Goal: Task Accomplishment & Management: Manage account settings

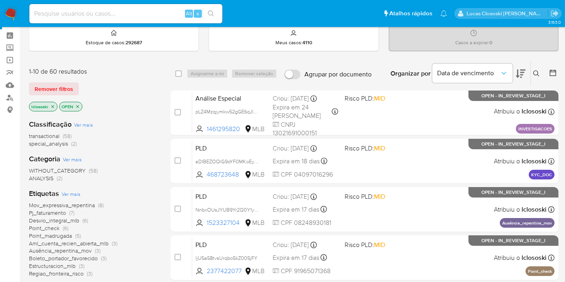
scroll to position [45, 0]
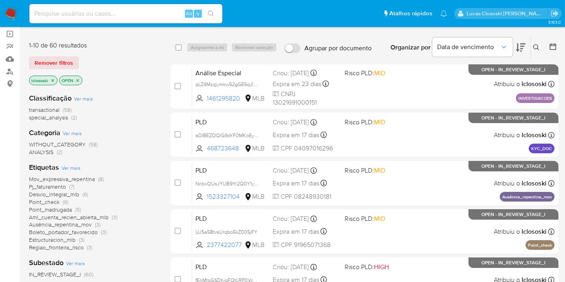
scroll to position [89, 0]
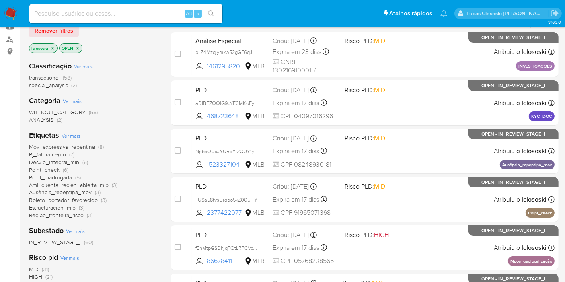
click at [127, 123] on div "WITHOUT_CATEGORY (58) ANALYSIS (2)" at bounding box center [93, 116] width 129 height 15
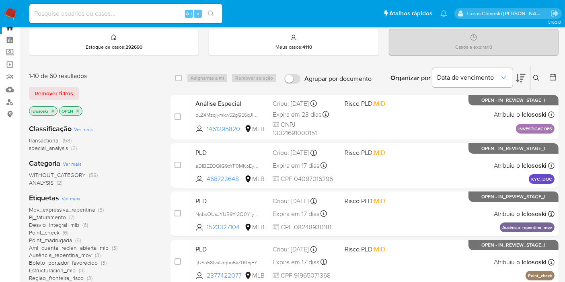
scroll to position [0, 0]
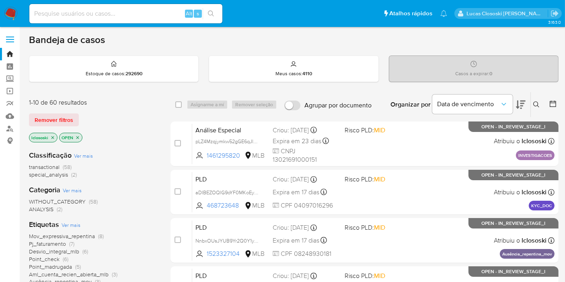
click at [523, 105] on icon at bounding box center [521, 105] width 10 height 8
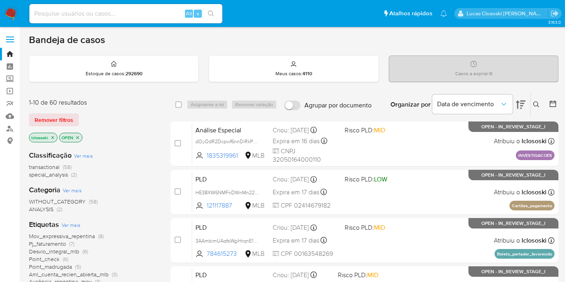
click at [523, 105] on icon at bounding box center [521, 105] width 10 height 8
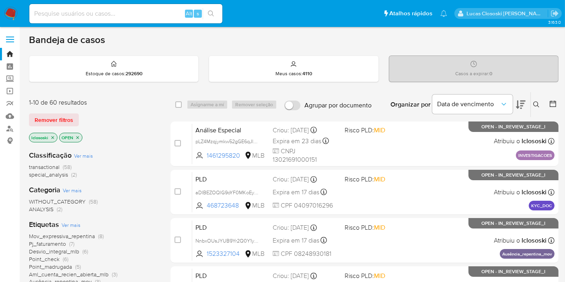
click at [523, 105] on icon at bounding box center [521, 105] width 10 height 8
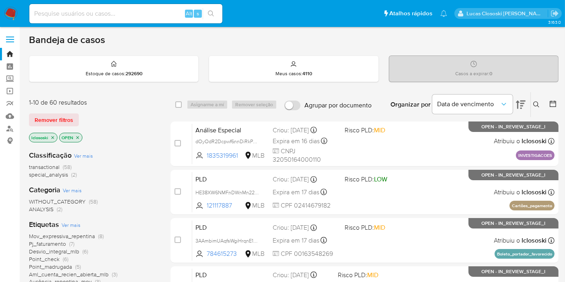
click at [523, 105] on icon at bounding box center [521, 105] width 10 height 8
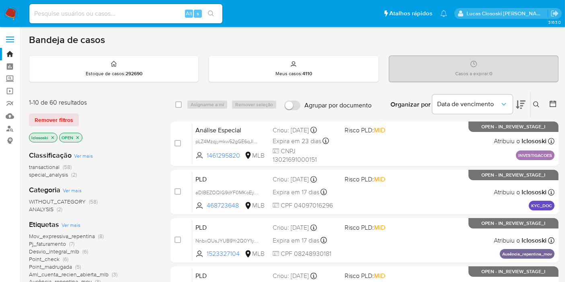
click at [523, 105] on icon at bounding box center [521, 105] width 10 height 8
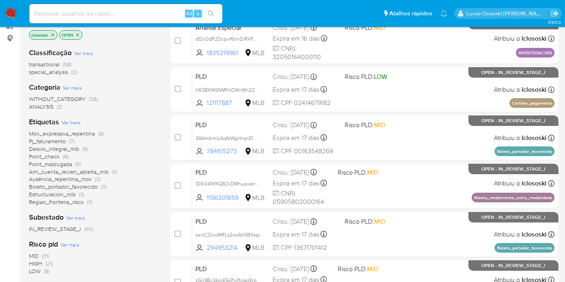
scroll to position [107, 0]
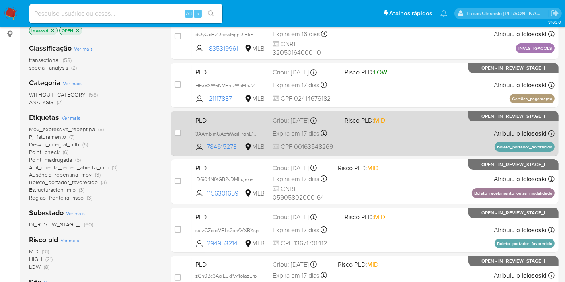
click at [450, 148] on div "PLD 3AAmbimUAqfsWgiHrqnE1Lmj 784615273 MLB Risco PLD: MID Criou: 12/09/2025 Cri…" at bounding box center [373, 133] width 363 height 41
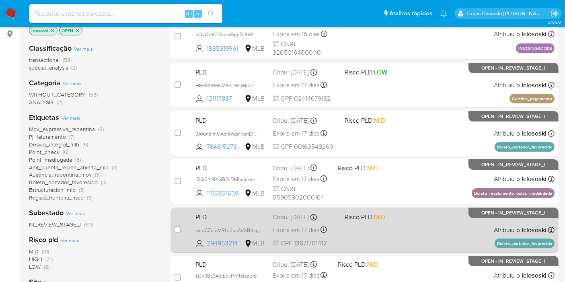
click at [479, 231] on div "PLD ssrzCZoioMRLs2ocAVXBXspj 294953214 MLB Risco PLD: MID Criou: 12/09/2025 Cri…" at bounding box center [373, 230] width 363 height 41
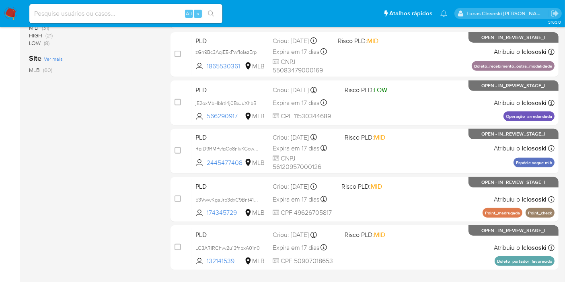
scroll to position [381, 0]
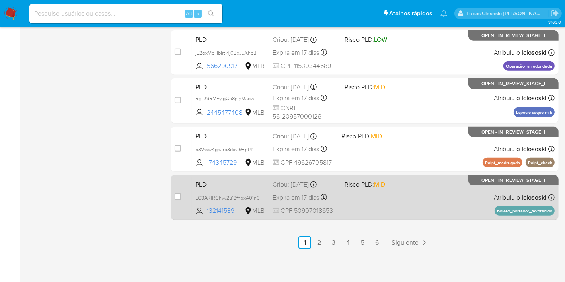
click at [487, 198] on div "PLD LC3ARlRChvv2u13fnpxA01n0 132141539 MLB Risco PLD: MID Criou: 12/09/2025 Cri…" at bounding box center [373, 197] width 363 height 41
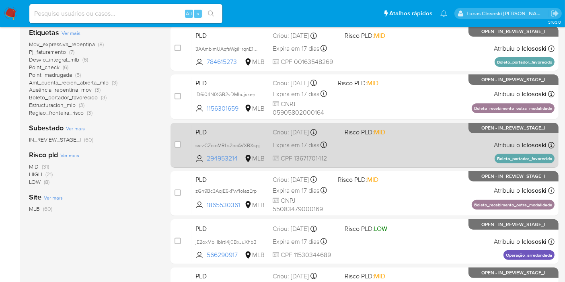
scroll to position [247, 0]
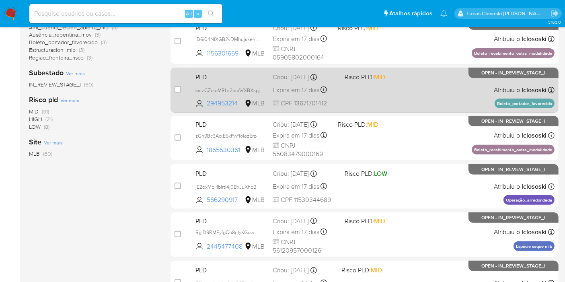
click at [419, 196] on div "PLD jE2oxMbHbIrtI4j0BxJuXhbB 566290917 MLB Risco PLD: LOW Criou: 12/09/2025 Cri…" at bounding box center [373, 186] width 363 height 41
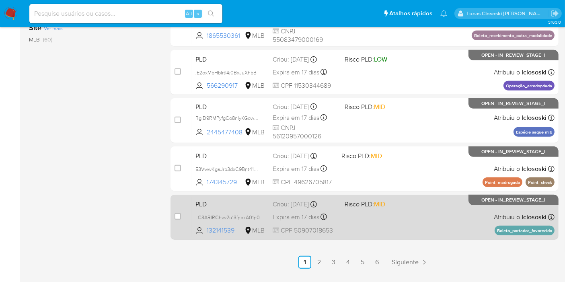
scroll to position [381, 0]
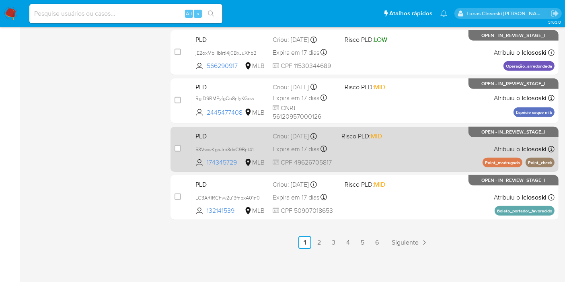
click at [466, 157] on div "PLD 53VwwKgaJrp3dxC9Bnt41ZI0 174345729 MLB Risco PLD: MID Criou: 12/09/2025 Cri…" at bounding box center [373, 149] width 363 height 41
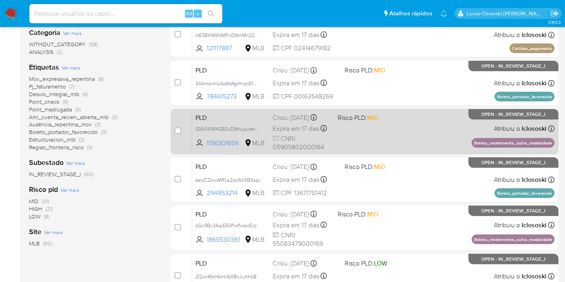
scroll to position [202, 0]
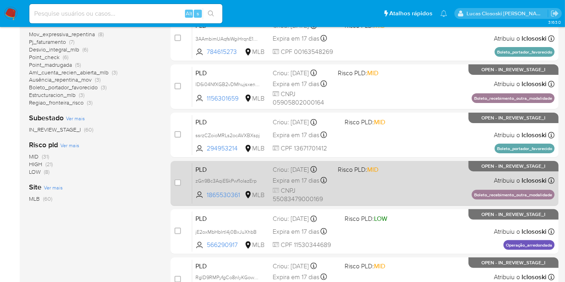
click at [441, 179] on div "PLD zGn9Bc3AqiE5kPwf1olazErp 1865530361 MLB Risco PLD: MID Criou: 12/09/2025 Cr…" at bounding box center [373, 183] width 363 height 41
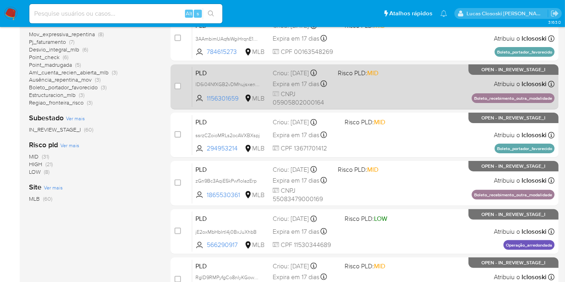
click at [391, 89] on div "PLD ID6i04NfXGB2vDMhujsxenuk 1156301659 MLB Risco PLD: MID Criou: 12/09/2025 Cr…" at bounding box center [373, 86] width 363 height 41
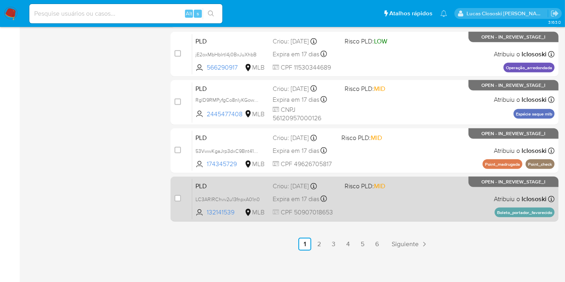
scroll to position [381, 0]
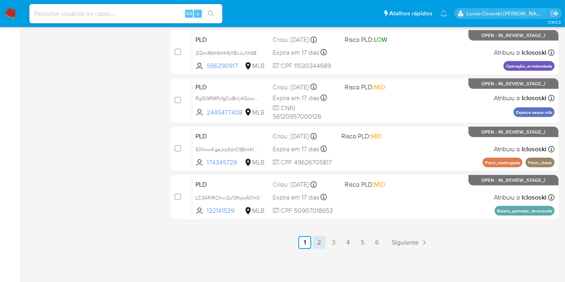
click at [322, 242] on link "2" at bounding box center [319, 242] width 13 height 13
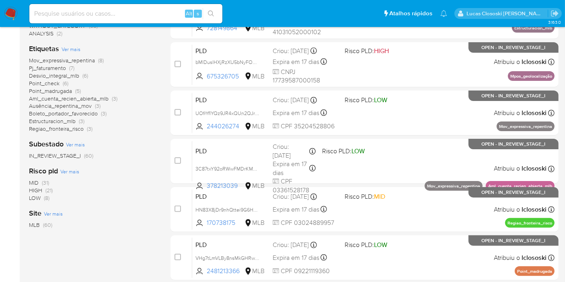
scroll to position [223, 0]
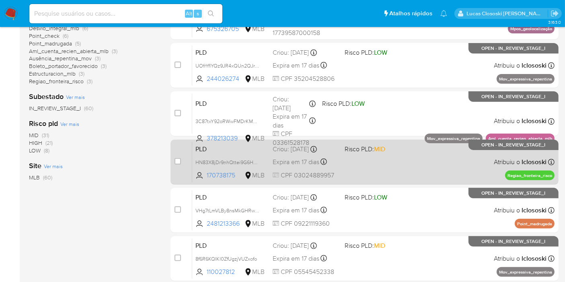
click at [362, 162] on div "PLD HN83X8jDr9nhQttei9G6HmQR 170738175 MLB Risco PLD: MID Criou: 12/09/2025 Cri…" at bounding box center [373, 162] width 363 height 41
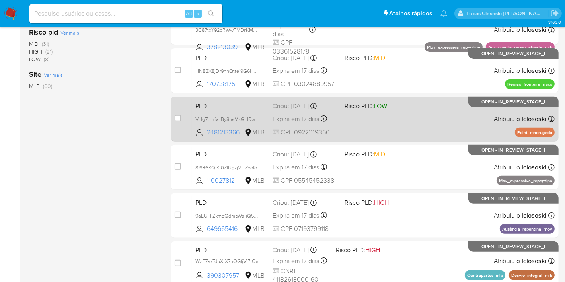
scroll to position [357, 0]
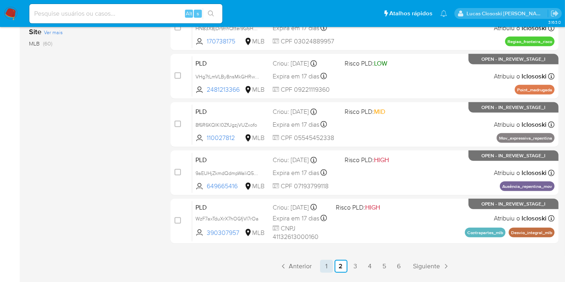
click at [324, 262] on link "1" at bounding box center [326, 266] width 13 height 13
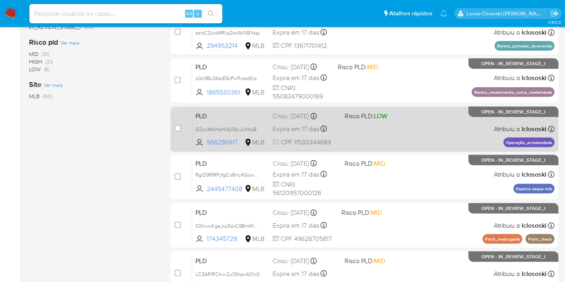
scroll to position [381, 0]
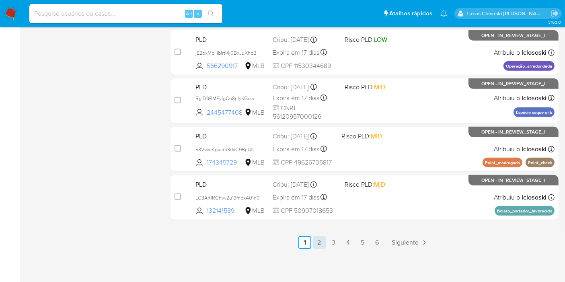
click at [323, 237] on link "2" at bounding box center [319, 242] width 13 height 13
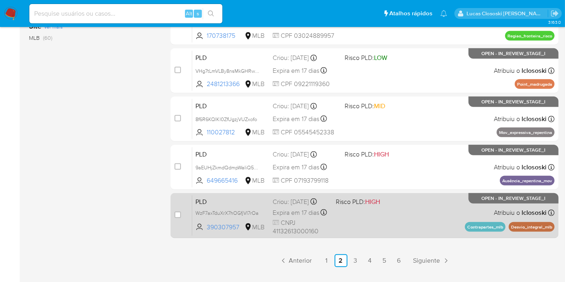
scroll to position [381, 0]
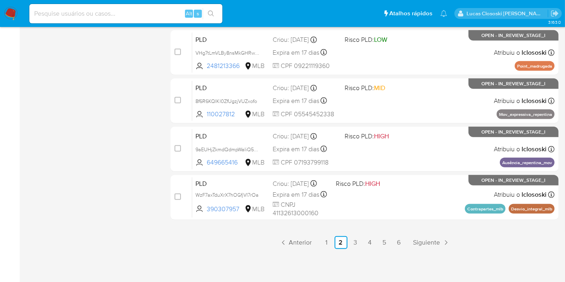
click at [355, 242] on link "3" at bounding box center [355, 242] width 13 height 13
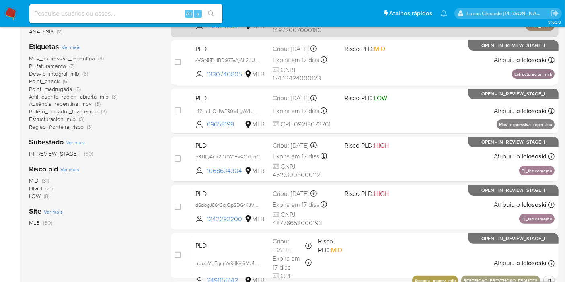
scroll to position [223, 0]
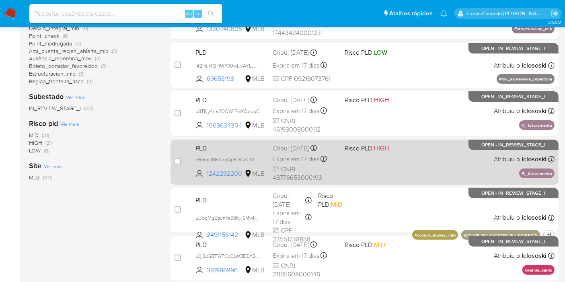
click at [386, 169] on div "PLD d6dogJ86rCqIQpSDGrKJVTno 1242292200 MLB Risco PLD: HIGH Criou: 12/09/2025 C…" at bounding box center [373, 162] width 363 height 41
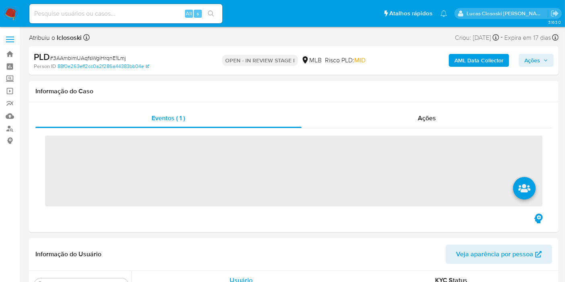
scroll to position [436, 0]
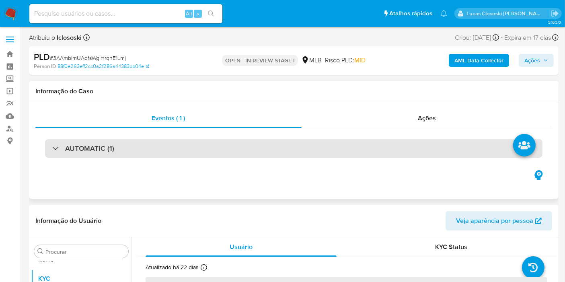
select select "10"
click at [447, 146] on div "AUTOMATIC (1)" at bounding box center [294, 148] width 498 height 19
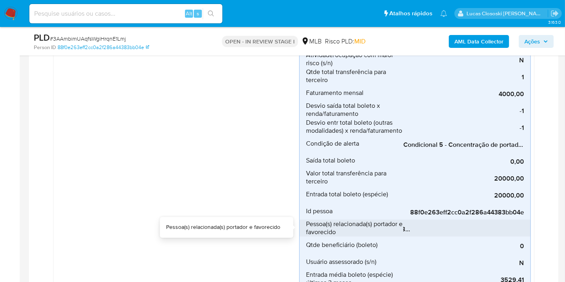
scroll to position [0, 121]
drag, startPoint x: 447, startPoint y: 225, endPoint x: 425, endPoint y: 228, distance: 22.0
click at [425, 228] on span "[Portadores: Person ID - c12bc976df35829be1beb76366ceff33]; [Favorecidos: Perso…" at bounding box center [464, 229] width 121 height 8
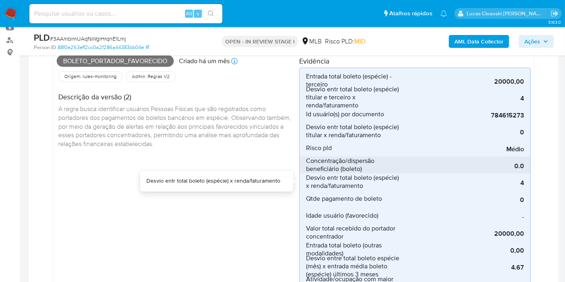
scroll to position [0, 0]
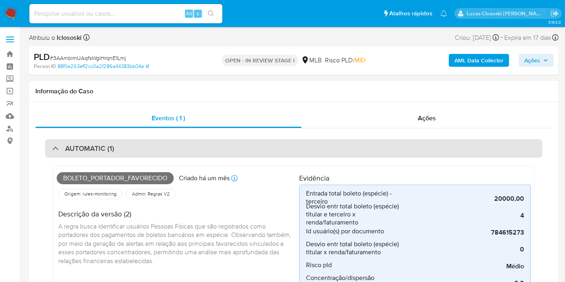
click at [411, 153] on div "AUTOMATIC (1)" at bounding box center [294, 148] width 498 height 19
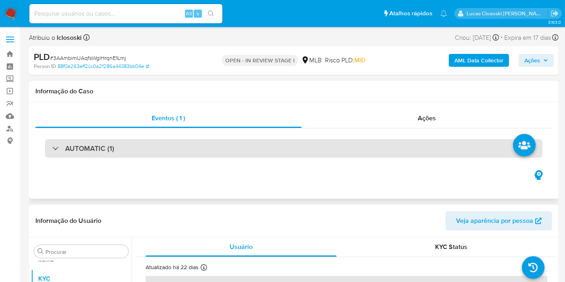
click at [294, 150] on div "AUTOMATIC (1)" at bounding box center [294, 148] width 498 height 19
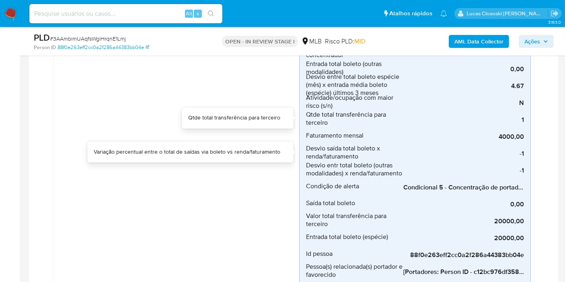
scroll to position [313, 0]
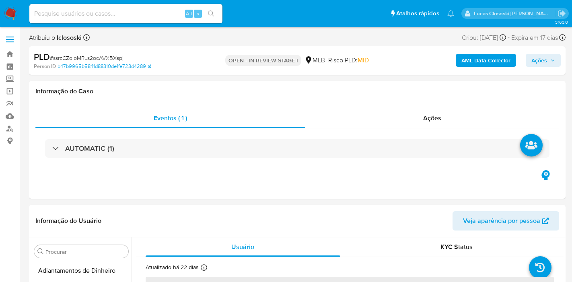
select select "10"
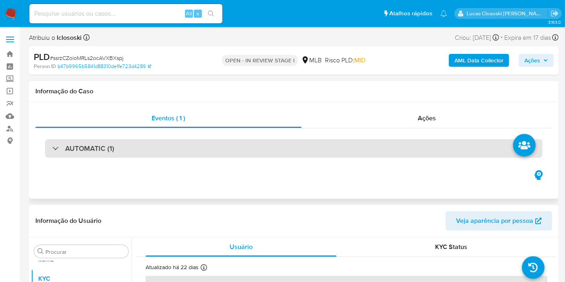
click at [197, 153] on div "AUTOMATIC (1)" at bounding box center [294, 148] width 498 height 19
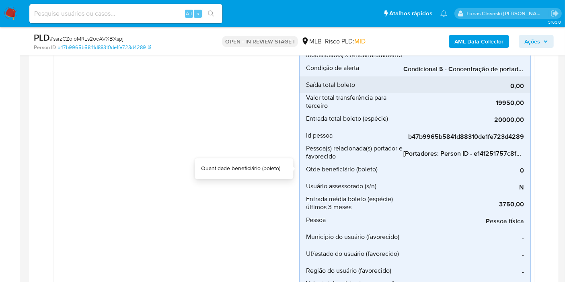
scroll to position [402, 0]
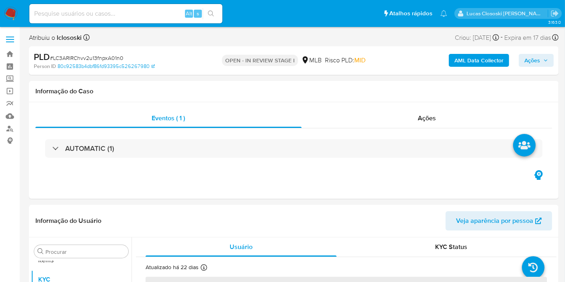
scroll to position [436, 0]
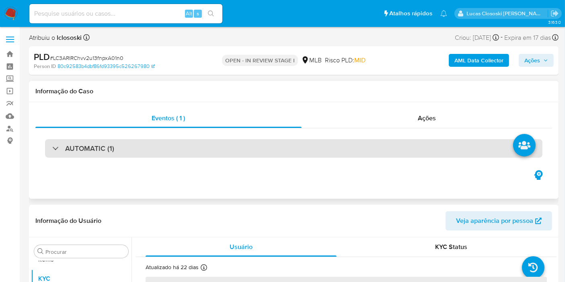
select select "10"
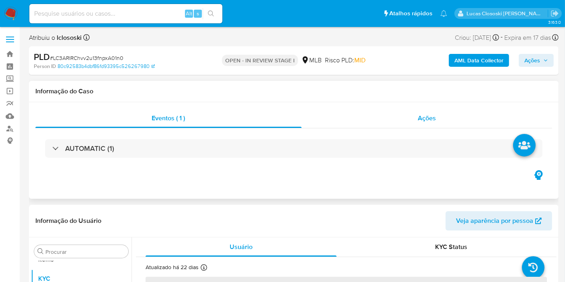
click at [433, 116] on span "Ações" at bounding box center [427, 118] width 18 height 9
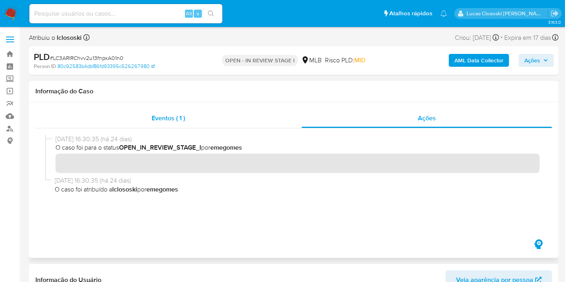
drag, startPoint x: 165, startPoint y: 93, endPoint x: 171, endPoint y: 109, distance: 17.1
click at [168, 97] on div "Informação do Caso" at bounding box center [294, 91] width 530 height 21
click at [171, 109] on div "Eventos ( 1 )" at bounding box center [168, 118] width 266 height 19
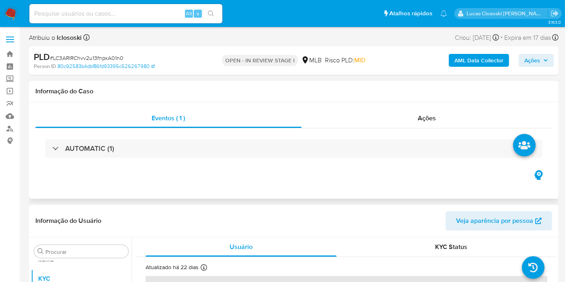
click at [330, 158] on div "AUTOMATIC (1)" at bounding box center [293, 148] width 517 height 40
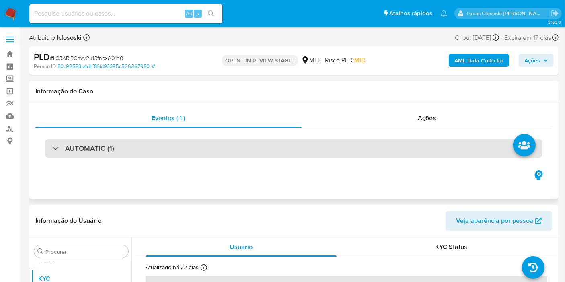
click at [330, 152] on div "AUTOMATIC (1)" at bounding box center [294, 148] width 498 height 19
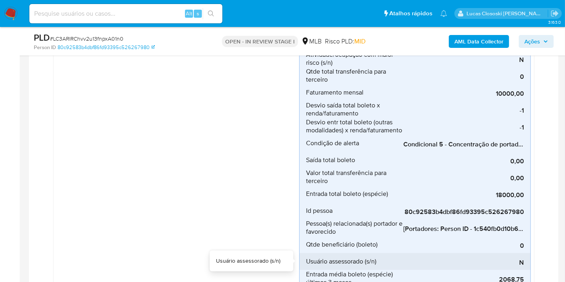
scroll to position [313, 0]
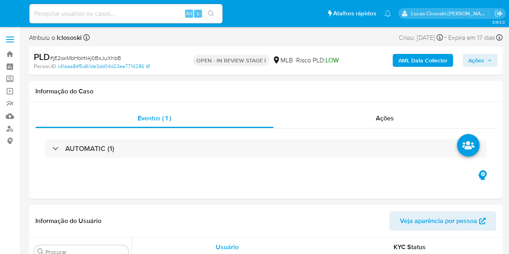
select select "10"
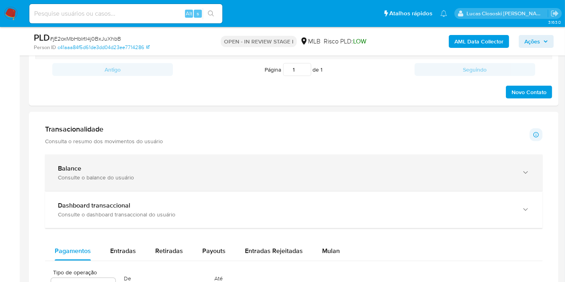
scroll to position [626, 0]
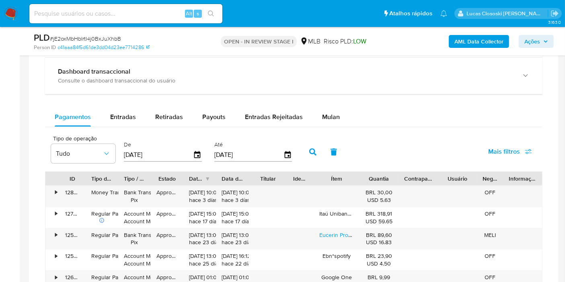
drag, startPoint x: 340, startPoint y: 112, endPoint x: 280, endPoint y: 126, distance: 61.6
click at [340, 112] on button "Mulan" at bounding box center [331, 116] width 37 height 19
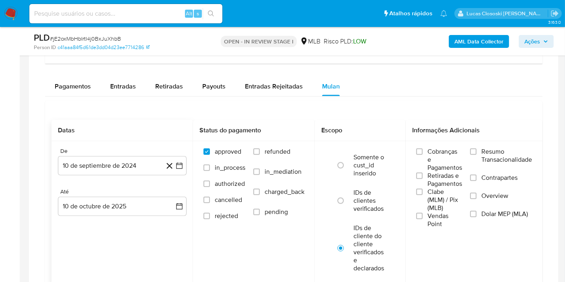
scroll to position [671, 0]
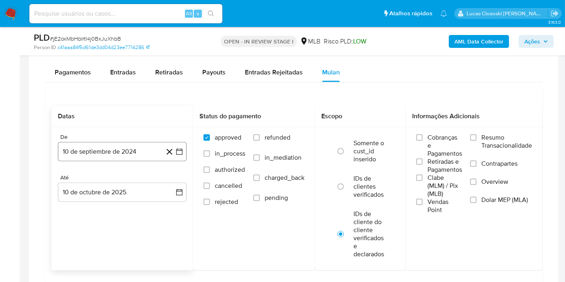
click at [176, 155] on button "10 de septiembre de 2024" at bounding box center [122, 151] width 129 height 19
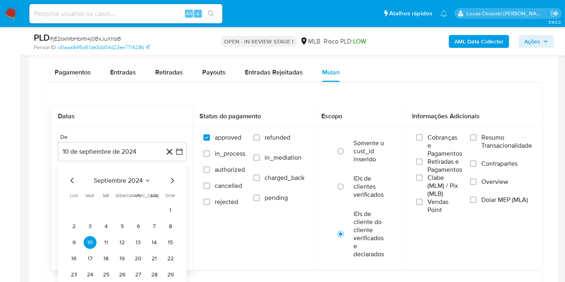
click at [143, 169] on div "septiembre 2024 septiembre 2024 lun lunes mar martes mié miércoles jue jueves v…" at bounding box center [122, 235] width 129 height 143
click at [143, 177] on button "septiembre 2024" at bounding box center [122, 181] width 57 height 8
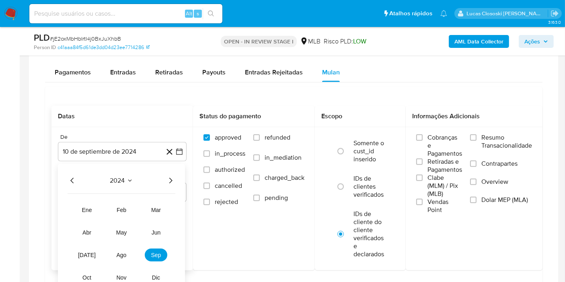
click at [175, 179] on icon "Año siguiente" at bounding box center [171, 181] width 10 height 10
click at [120, 252] on span "ago" at bounding box center [122, 255] width 10 height 6
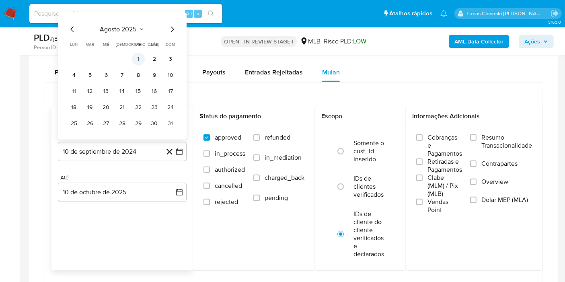
click at [141, 61] on button "1" at bounding box center [138, 59] width 13 height 13
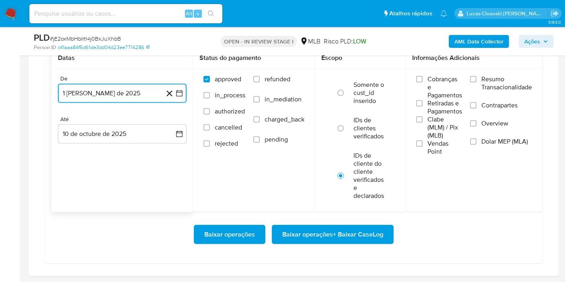
scroll to position [760, 0]
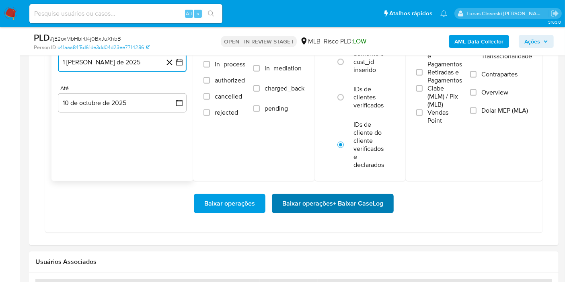
click at [320, 202] on span "Baixar operações + Baixar CaseLog" at bounding box center [333, 204] width 101 height 18
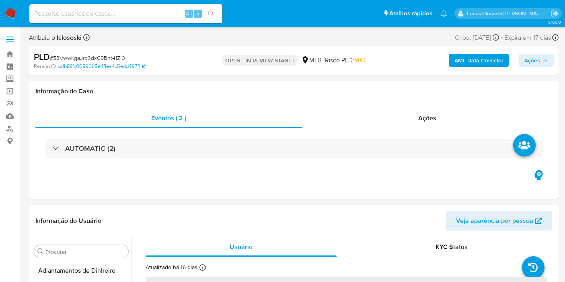
select select "10"
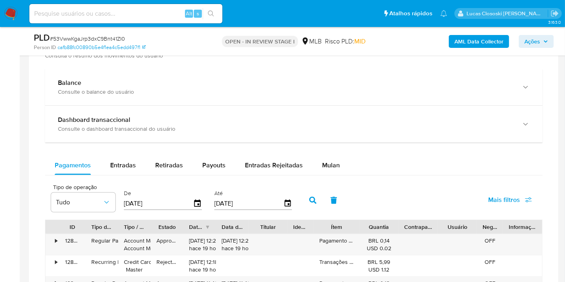
scroll to position [492, 0]
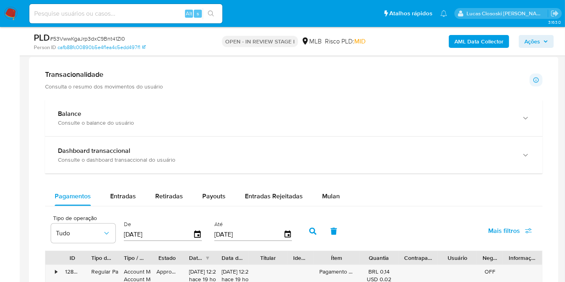
click at [334, 200] on div "Mulan" at bounding box center [331, 196] width 18 height 19
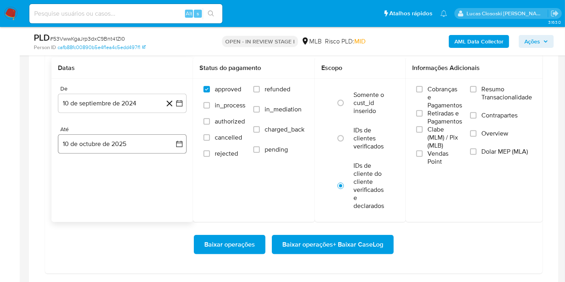
scroll to position [626, 0]
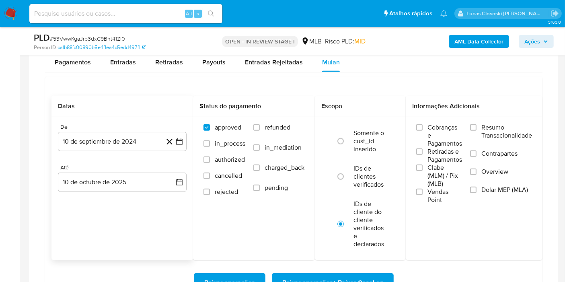
click at [188, 138] on div "De 10 de septiembre de 2024 10-09-2024 Até 10 de octubre de 2025 10-10-2025" at bounding box center [123, 164] width 142 height 94
click at [184, 140] on button "10 de septiembre de 2024" at bounding box center [122, 141] width 129 height 19
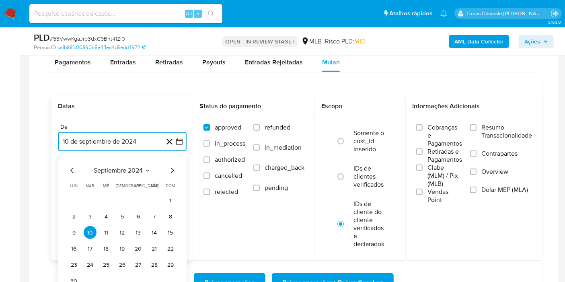
click at [128, 167] on span "septiembre 2024" at bounding box center [118, 171] width 49 height 8
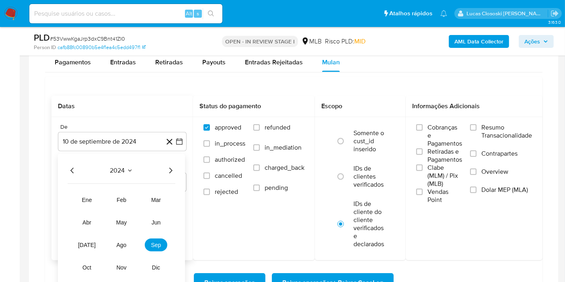
click at [166, 169] on icon "Año siguiente" at bounding box center [171, 171] width 10 height 10
click at [126, 244] on span "ago" at bounding box center [122, 245] width 10 height 6
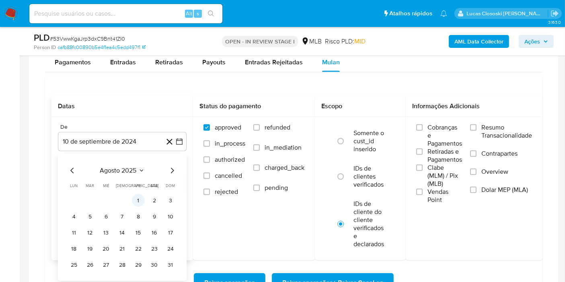
click at [143, 198] on button "1" at bounding box center [138, 200] width 13 height 13
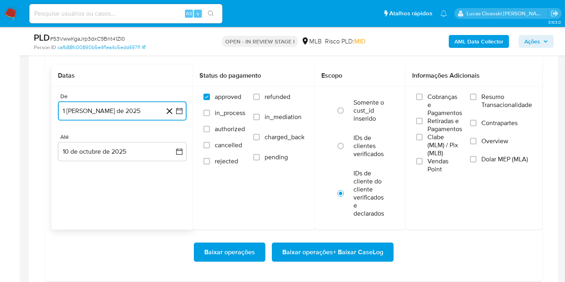
scroll to position [671, 0]
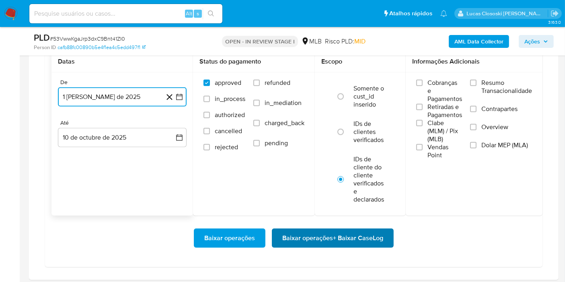
click at [310, 240] on span "Baixar operações + Baixar CaseLog" at bounding box center [333, 238] width 101 height 18
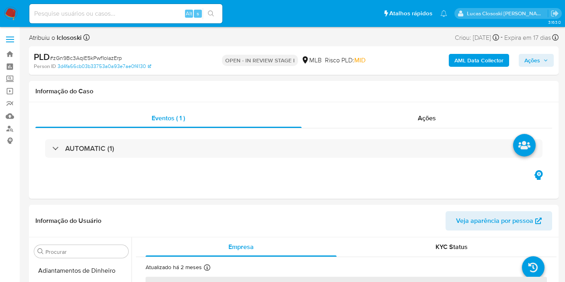
select select "10"
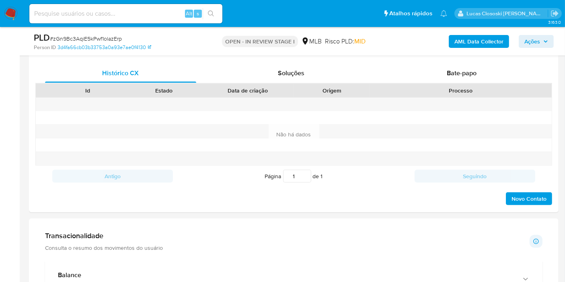
scroll to position [581, 0]
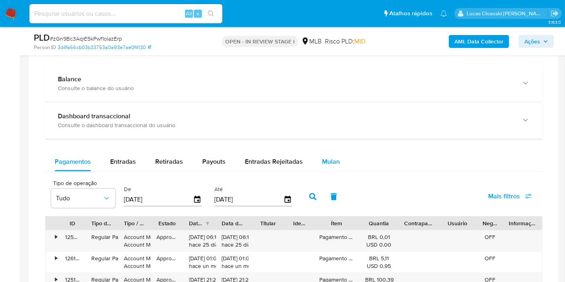
click at [313, 163] on button "Mulan" at bounding box center [331, 161] width 37 height 19
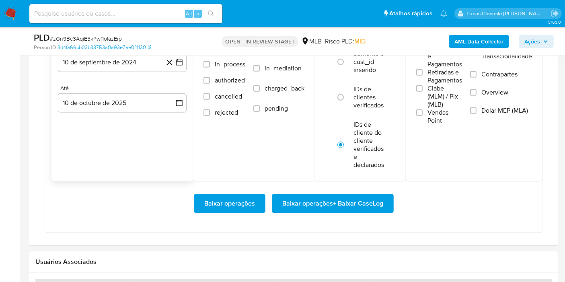
scroll to position [715, 0]
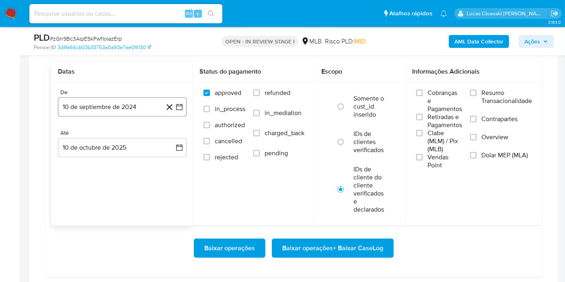
click at [182, 109] on button "10 de septiembre de 2024" at bounding box center [122, 106] width 129 height 19
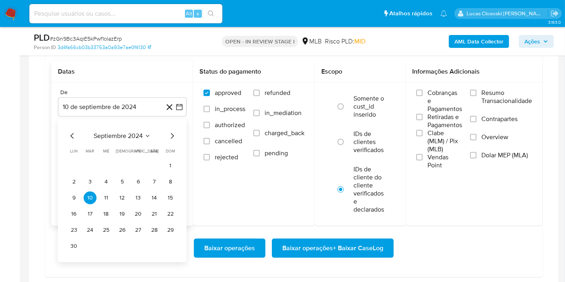
click at [135, 132] on span "septiembre 2024" at bounding box center [118, 136] width 49 height 8
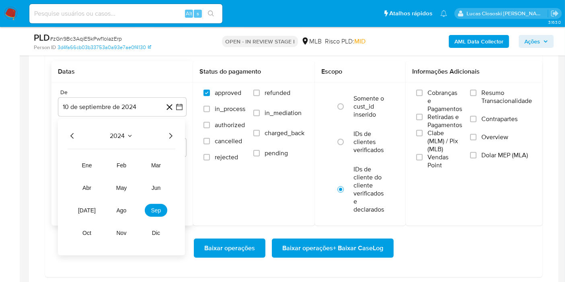
click at [176, 132] on div "2024 2024 ene feb mar abr may jun jul ago sep oct nov dic" at bounding box center [121, 187] width 127 height 136
click at [173, 134] on icon "Año siguiente" at bounding box center [171, 136] width 10 height 10
click at [124, 207] on span "ago" at bounding box center [122, 210] width 10 height 6
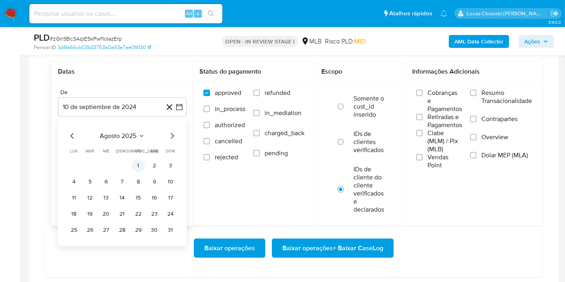
click at [133, 167] on button "1" at bounding box center [138, 165] width 13 height 13
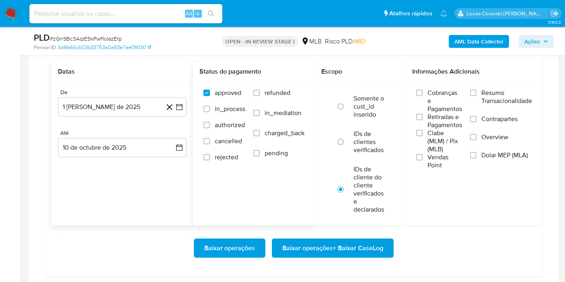
click at [203, 184] on div "Status do pagamento approved in_process authorized cancelled rejected refunded …" at bounding box center [254, 143] width 122 height 165
click at [302, 242] on span "Baixar operações + Baixar CaseLog" at bounding box center [333, 248] width 101 height 18
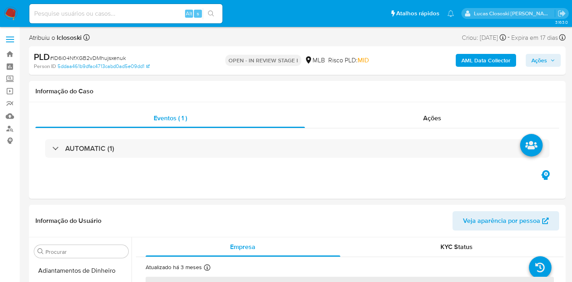
select select "10"
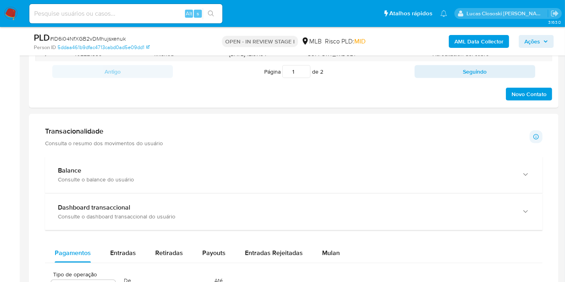
scroll to position [537, 0]
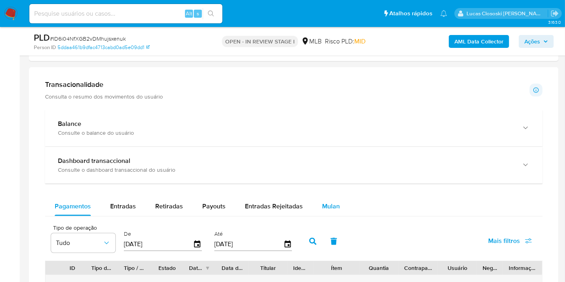
click at [331, 197] on div "Mulan" at bounding box center [331, 206] width 18 height 19
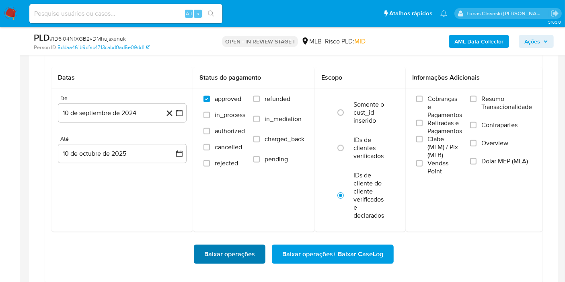
scroll to position [671, 0]
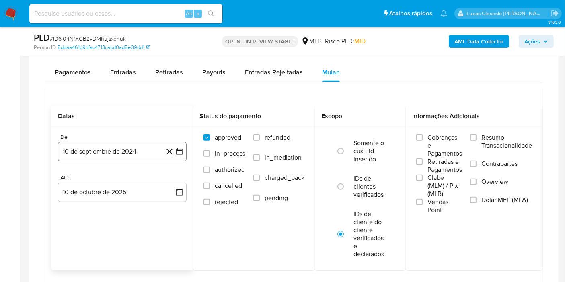
click at [176, 153] on icon "button" at bounding box center [179, 152] width 8 height 8
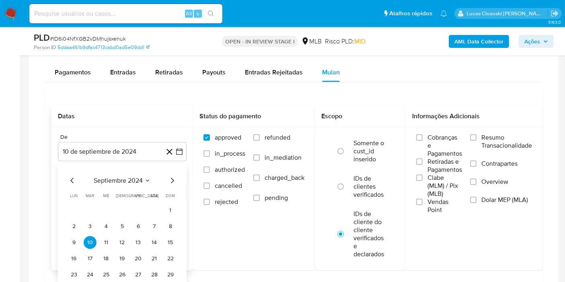
click at [126, 173] on div "septiembre 2024 septiembre 2024 lun lunes mar martes mié miércoles jue jueves v…" at bounding box center [122, 235] width 129 height 143
click at [137, 177] on span "septiembre 2024" at bounding box center [118, 181] width 49 height 8
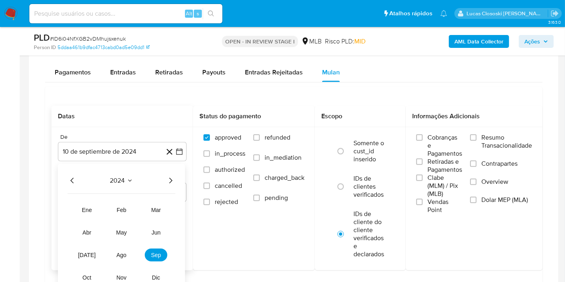
click at [173, 176] on icon "Año siguiente" at bounding box center [171, 181] width 10 height 10
click at [120, 249] on button "ago" at bounding box center [121, 255] width 23 height 13
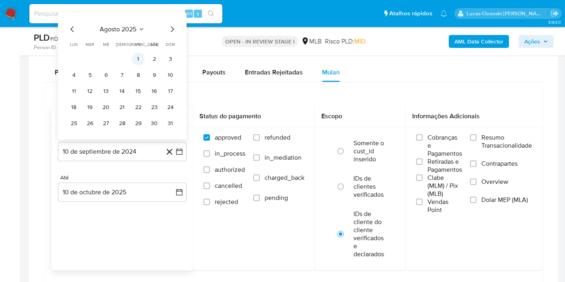
click at [134, 61] on button "1" at bounding box center [138, 59] width 13 height 13
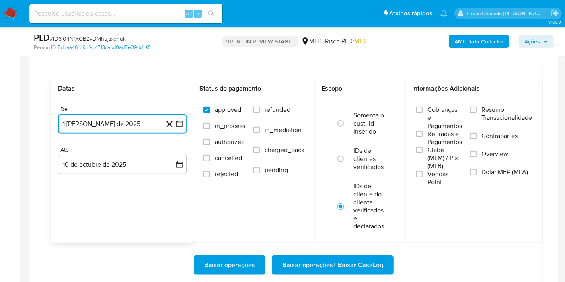
scroll to position [760, 0]
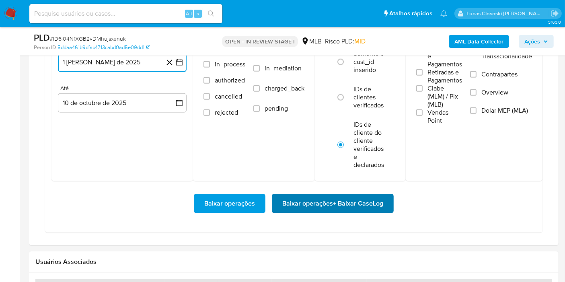
click at [339, 210] on span "Baixar operações + Baixar CaseLog" at bounding box center [333, 204] width 101 height 18
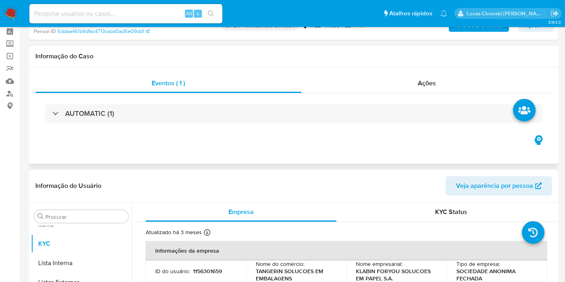
scroll to position [0, 0]
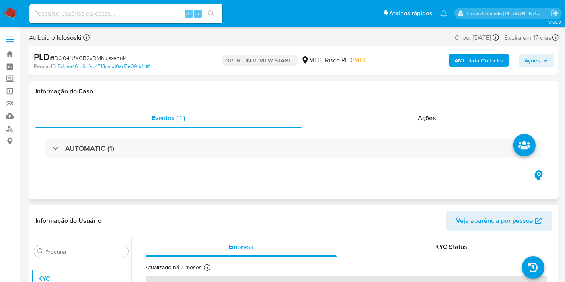
click at [206, 160] on div "AUTOMATIC (1)" at bounding box center [293, 148] width 517 height 40
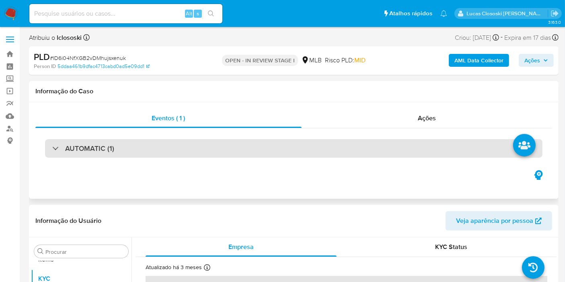
click at [206, 151] on div "AUTOMATIC (1)" at bounding box center [294, 148] width 498 height 19
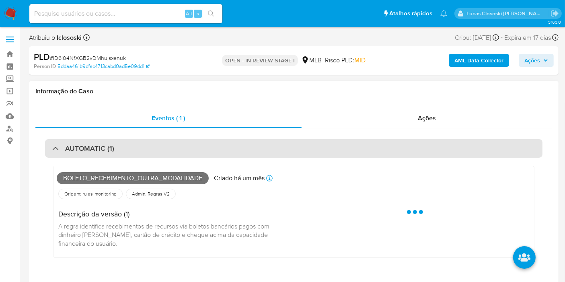
click at [206, 151] on div "AUTOMATIC (1)" at bounding box center [294, 148] width 498 height 19
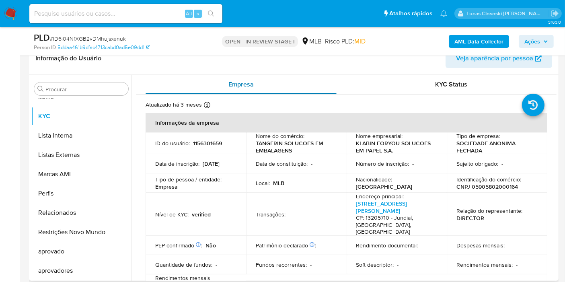
scroll to position [45, 0]
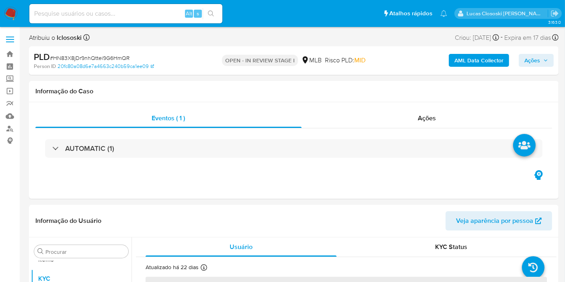
scroll to position [134, 0]
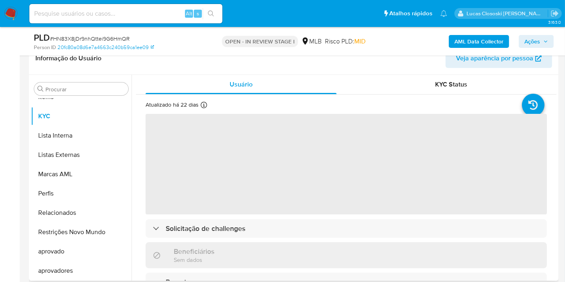
select select "10"
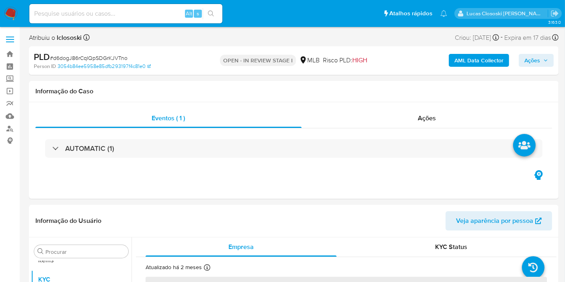
scroll to position [436, 0]
select select "10"
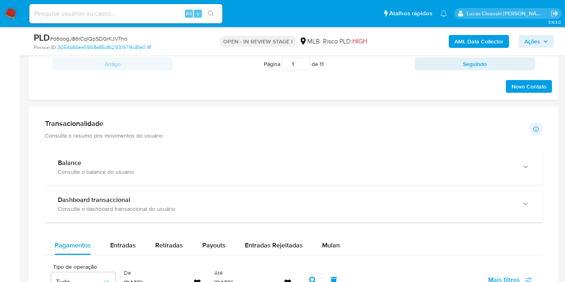
scroll to position [581, 0]
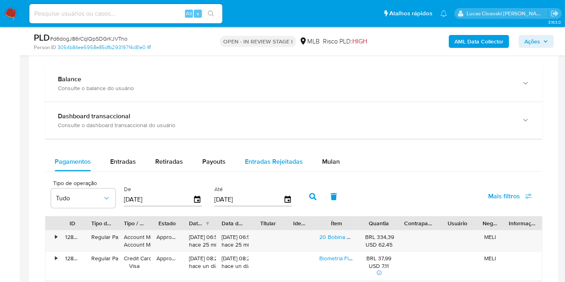
click at [328, 159] on span "Mulan" at bounding box center [331, 161] width 18 height 9
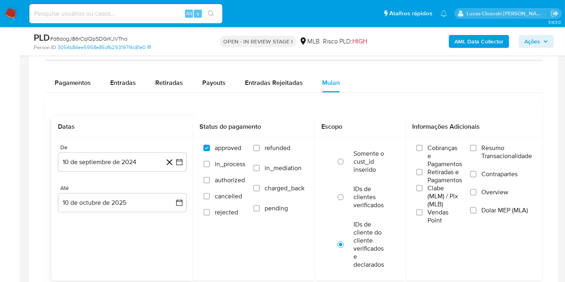
scroll to position [715, 0]
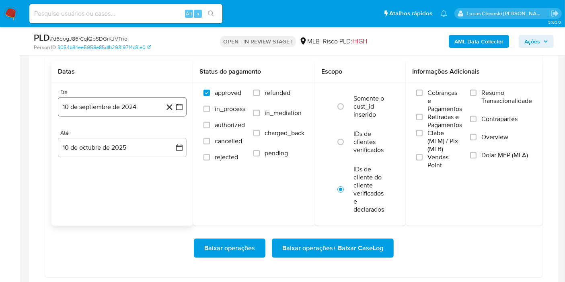
click at [182, 112] on button "10 de septiembre de 2024" at bounding box center [122, 106] width 129 height 19
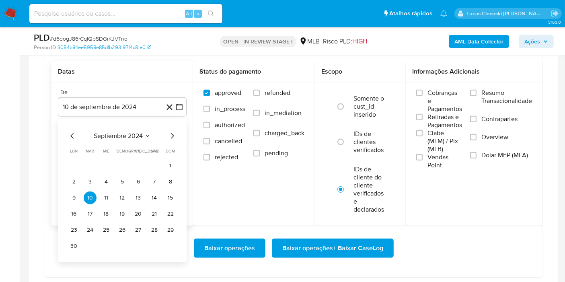
click at [128, 136] on span "septiembre 2024" at bounding box center [118, 136] width 49 height 8
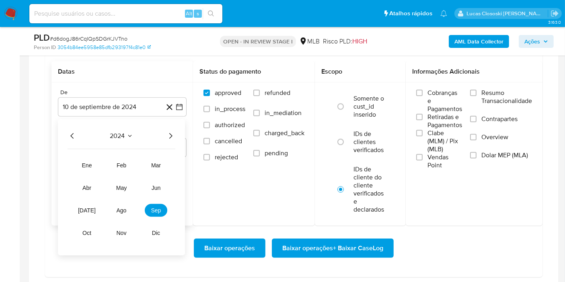
click at [175, 131] on icon "Año siguiente" at bounding box center [171, 136] width 10 height 10
click at [111, 208] on button "ago" at bounding box center [121, 210] width 23 height 13
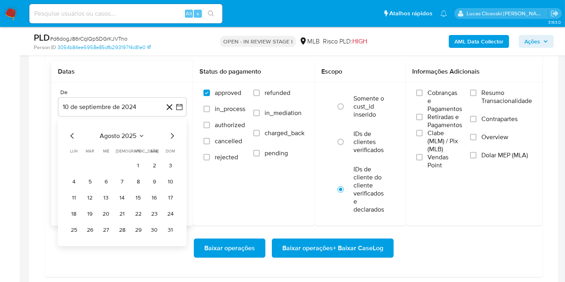
click at [134, 169] on td "1" at bounding box center [138, 165] width 13 height 13
click at [142, 167] on button "1" at bounding box center [138, 165] width 13 height 13
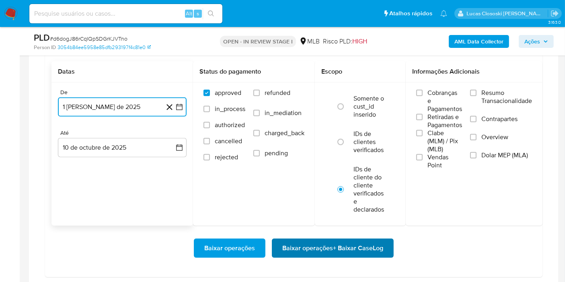
click at [306, 248] on span "Baixar operações + Baixar CaseLog" at bounding box center [333, 248] width 101 height 18
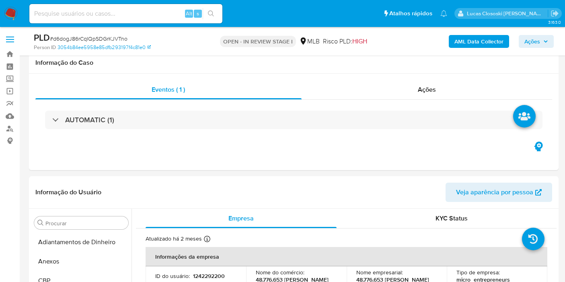
scroll to position [715, 0]
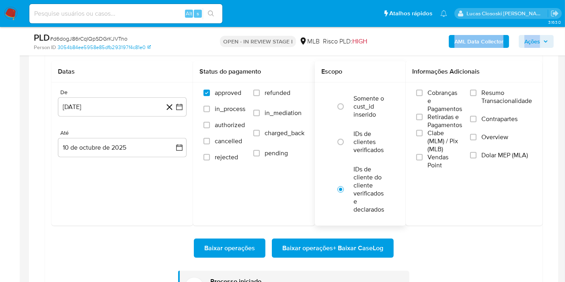
drag, startPoint x: 0, startPoint y: 0, endPoint x: 340, endPoint y: 79, distance: 348.7
click at [357, 60] on div "Atribuiu o lclososki Asignado el: 16/09/2025 16:26:59 Criou: 12/09/2025 Criou: …" at bounding box center [294, 13] width 530 height 1392
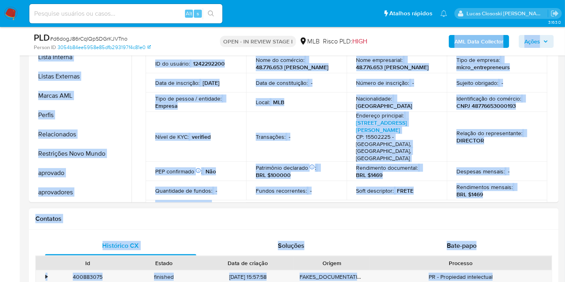
scroll to position [134, 0]
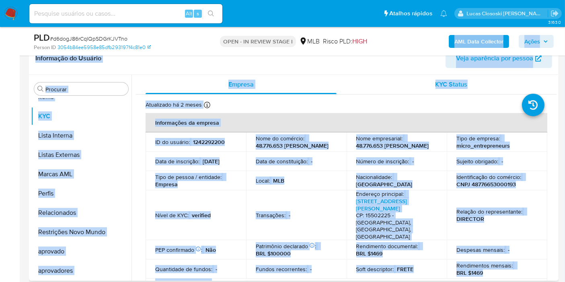
click at [350, 75] on button "KYC Status" at bounding box center [452, 84] width 211 height 19
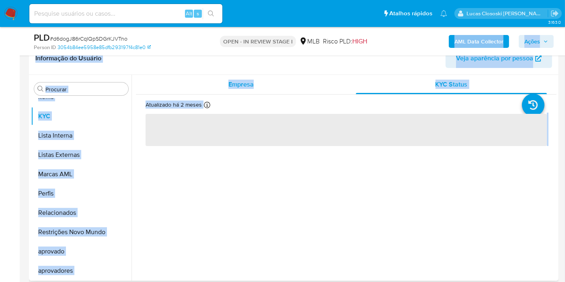
click at [279, 79] on div "Empresa" at bounding box center [241, 84] width 191 height 19
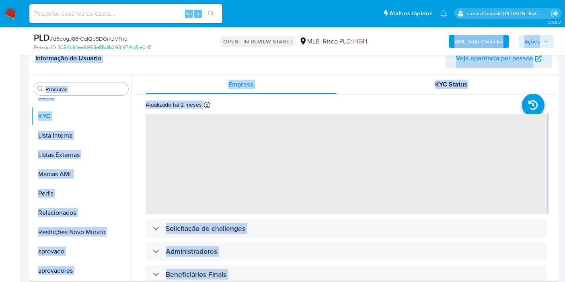
click at [360, 66] on header "Informação do Usuário Veja aparência por pessoa" at bounding box center [293, 58] width 517 height 19
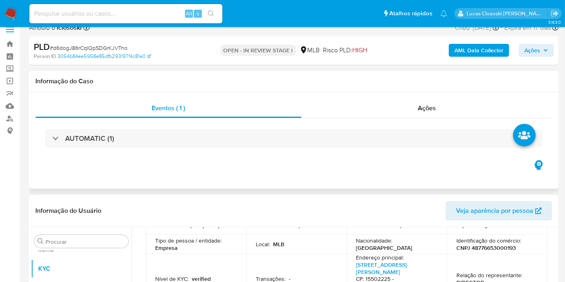
scroll to position [0, 0]
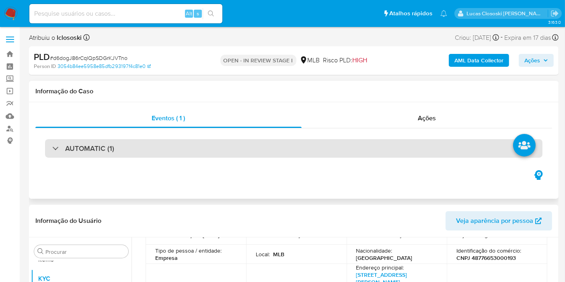
click at [170, 157] on div "AUTOMATIC (1)" at bounding box center [294, 148] width 498 height 19
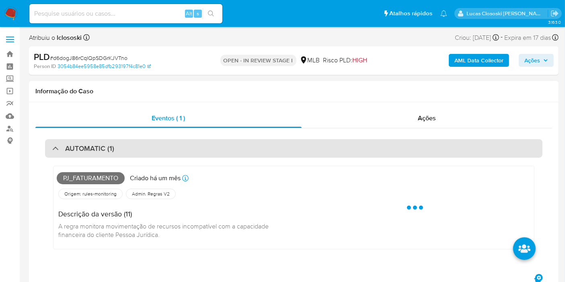
click at [170, 157] on div "AUTOMATIC (1)" at bounding box center [294, 148] width 498 height 19
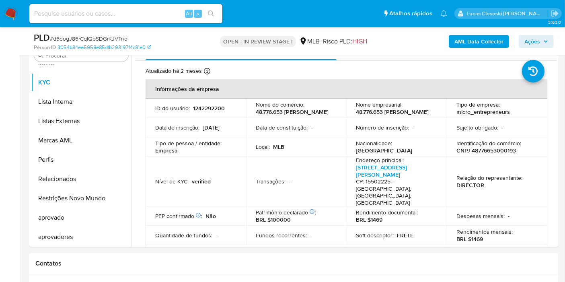
scroll to position [179, 0]
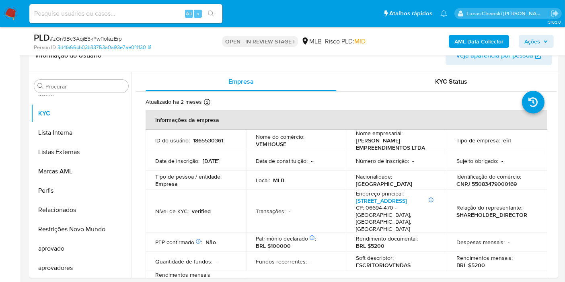
scroll to position [179, 0]
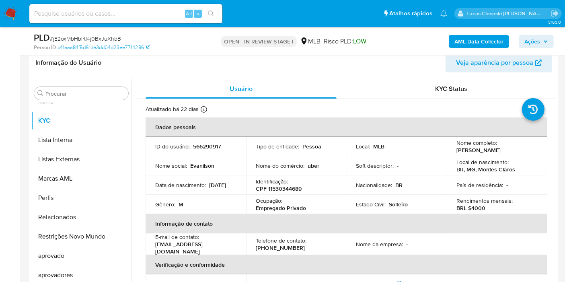
scroll to position [179, 0]
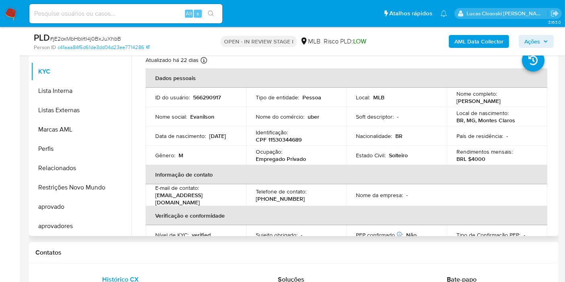
click at [272, 137] on p "CPF 11530344689" at bounding box center [279, 139] width 46 height 7
copy p "11530344689"
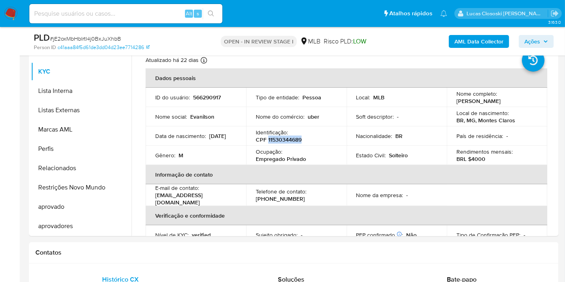
copy p "11530344689"
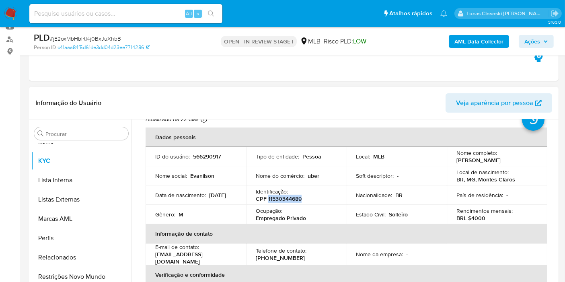
scroll to position [0, 0]
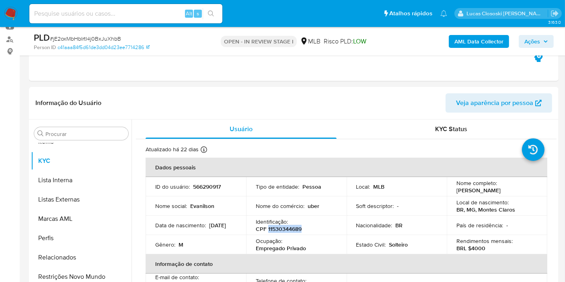
click at [460, 45] on b "AML Data Collector" at bounding box center [479, 41] width 49 height 13
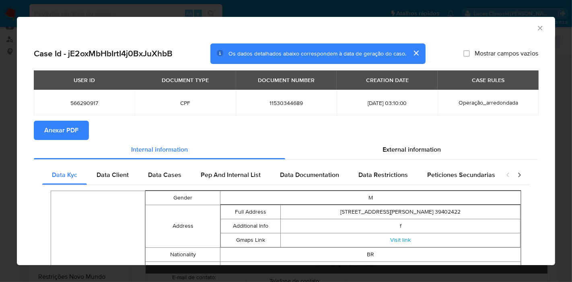
click at [68, 130] on span "Anexar PDF" at bounding box center [61, 131] width 34 height 18
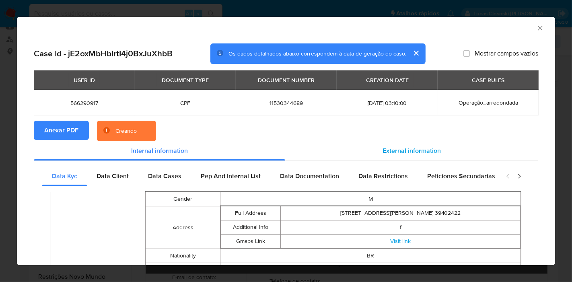
click at [417, 160] on div "External information" at bounding box center [411, 150] width 253 height 19
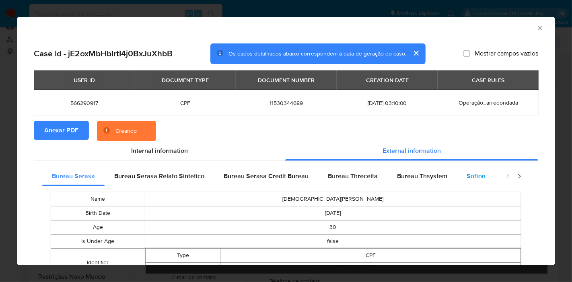
click at [478, 179] on span "Softon" at bounding box center [476, 175] width 19 height 9
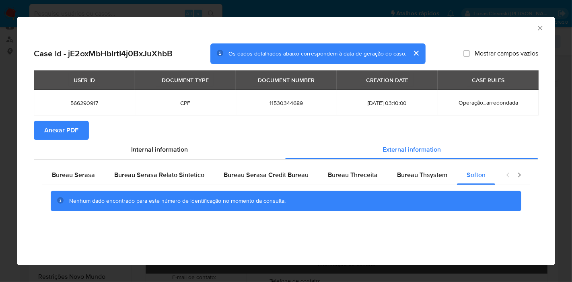
click at [535, 25] on div "AML Data Collector" at bounding box center [280, 27] width 514 height 9
click at [537, 25] on icon "Fechar a janela" at bounding box center [541, 28] width 8 height 8
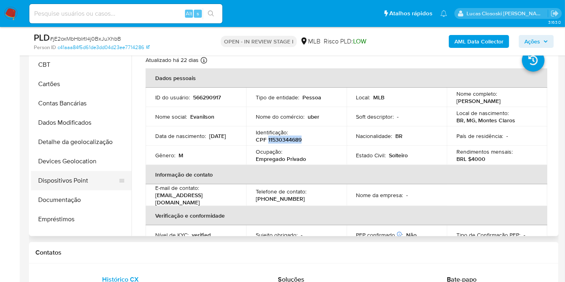
scroll to position [89, 0]
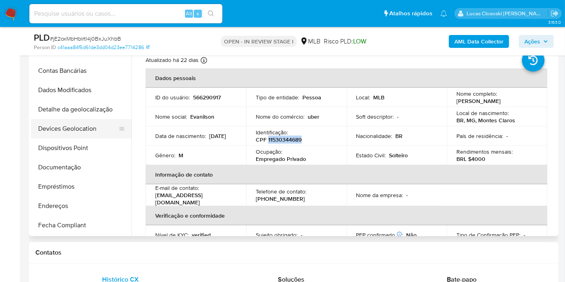
click at [84, 125] on button "Devices Geolocation" at bounding box center [78, 128] width 94 height 19
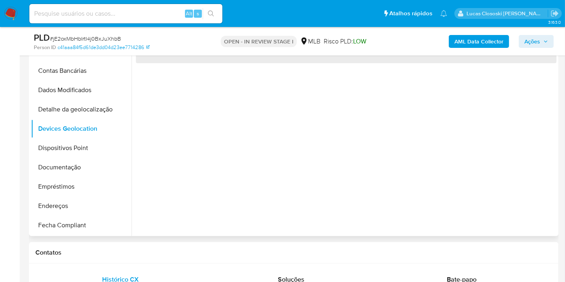
scroll to position [134, 0]
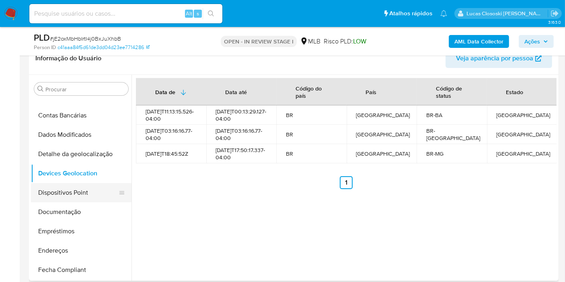
click at [75, 195] on button "Dispositivos Point" at bounding box center [78, 192] width 94 height 19
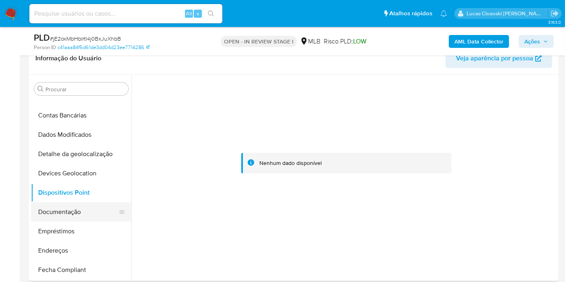
click at [72, 209] on button "Documentação" at bounding box center [78, 211] width 94 height 19
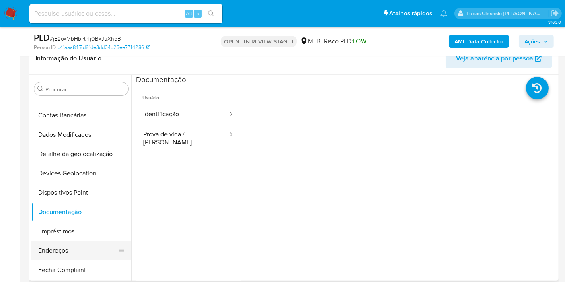
click at [61, 255] on button "Endereços" at bounding box center [78, 250] width 94 height 19
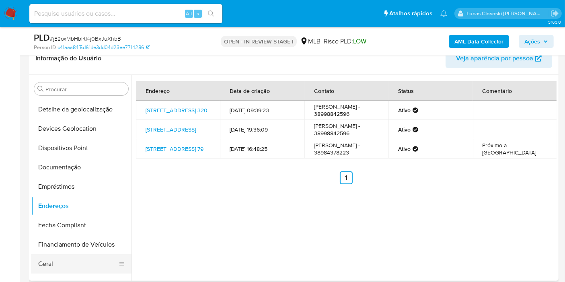
click at [58, 254] on button "Geral" at bounding box center [78, 263] width 94 height 19
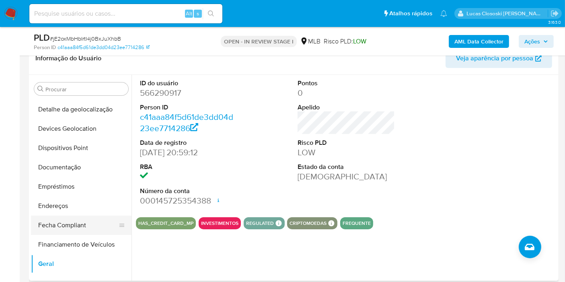
scroll to position [223, 0]
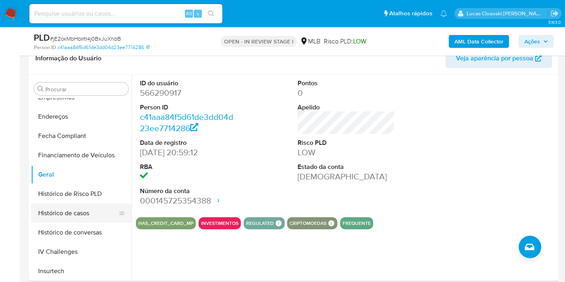
click at [64, 218] on button "Histórico de casos" at bounding box center [78, 213] width 94 height 19
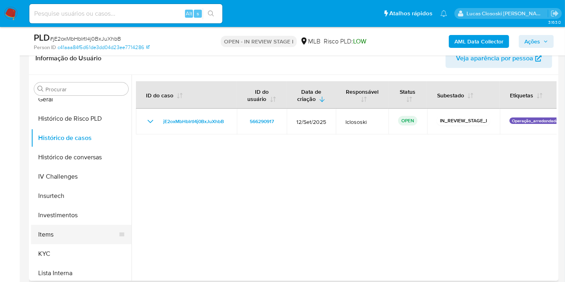
scroll to position [313, 0]
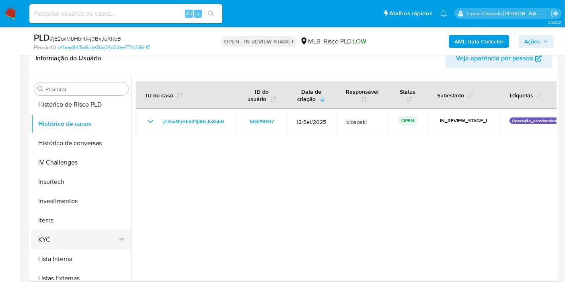
click at [57, 233] on button "KYC" at bounding box center [78, 239] width 94 height 19
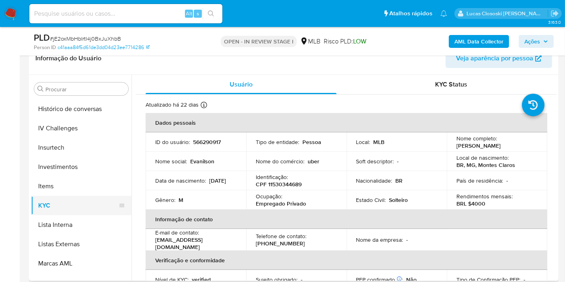
scroll to position [402, 0]
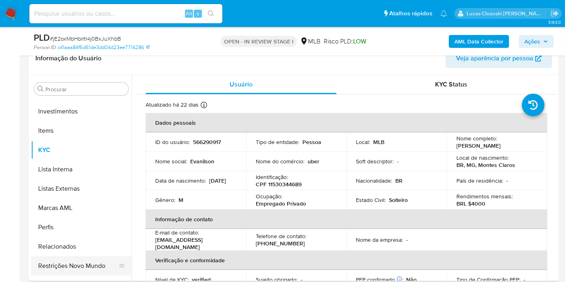
click at [70, 274] on button "Restrições Novo Mundo" at bounding box center [78, 265] width 94 height 19
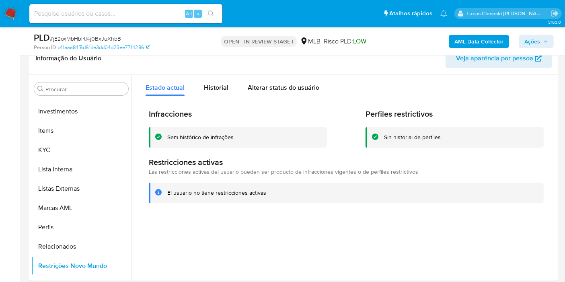
click at [111, 38] on span "# jE2oxMbHbIrtI4j0BxJuXhbB" at bounding box center [85, 39] width 71 height 8
copy span "jE2oxMbHbIrtI4j0BxJuXhbB"
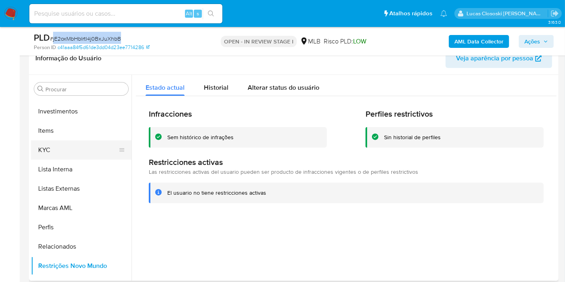
click at [81, 149] on button "KYC" at bounding box center [78, 149] width 94 height 19
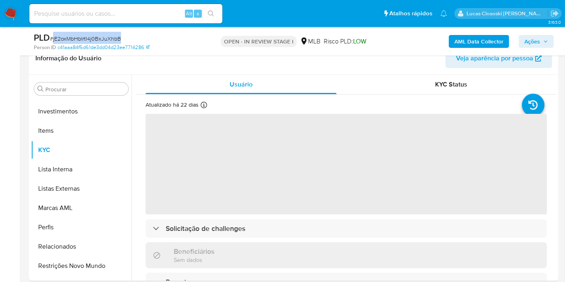
click at [192, 35] on div "PLD # jE2oxMbHbIrtI4j0BxJuXhbB" at bounding box center [119, 38] width 171 height 12
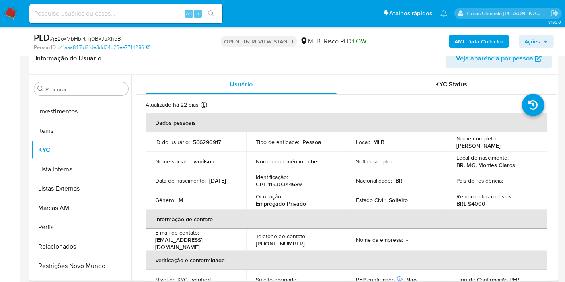
click at [260, 204] on p "Empregado Privado" at bounding box center [281, 203] width 50 height 7
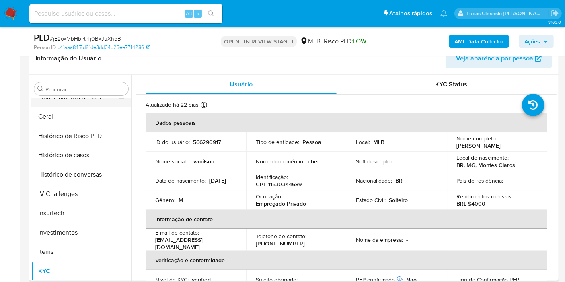
scroll to position [223, 0]
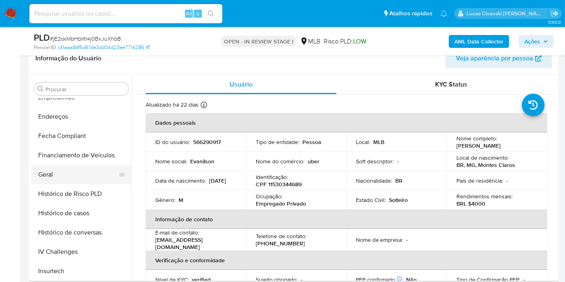
click at [53, 167] on button "Geral" at bounding box center [78, 174] width 94 height 19
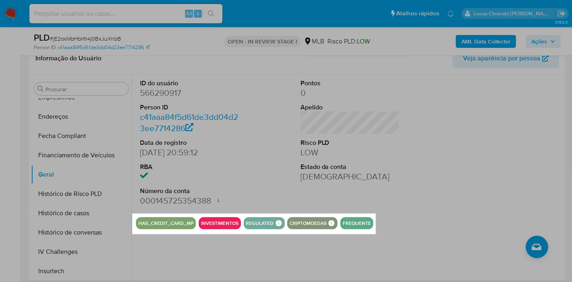
drag, startPoint x: 132, startPoint y: 213, endPoint x: 376, endPoint y: 234, distance: 244.4
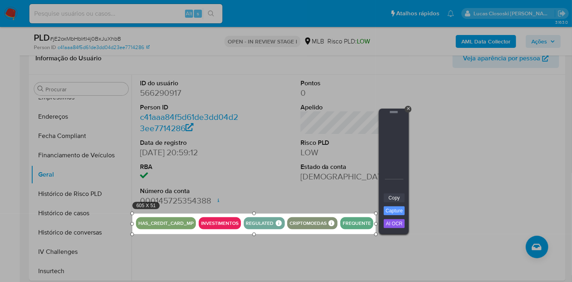
click at [391, 194] on link "Copy" at bounding box center [394, 198] width 21 height 9
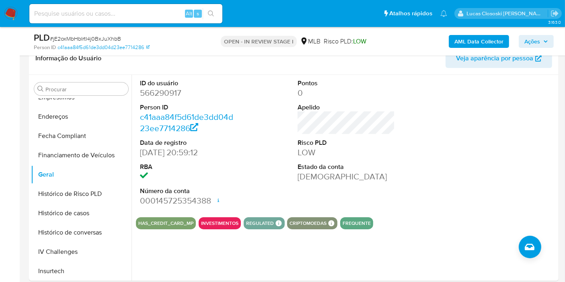
click at [535, 38] on span "Ações" at bounding box center [533, 41] width 16 height 13
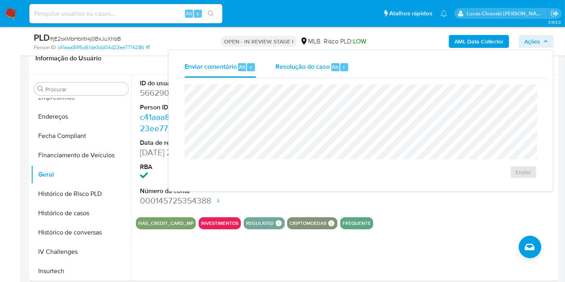
click at [318, 66] on span "Resolução do caso" at bounding box center [303, 66] width 54 height 9
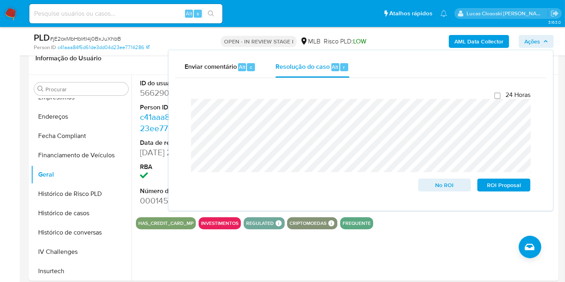
click at [539, 44] on span "Ações" at bounding box center [533, 41] width 16 height 13
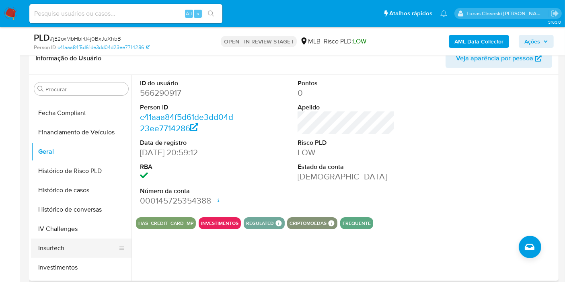
scroll to position [313, 0]
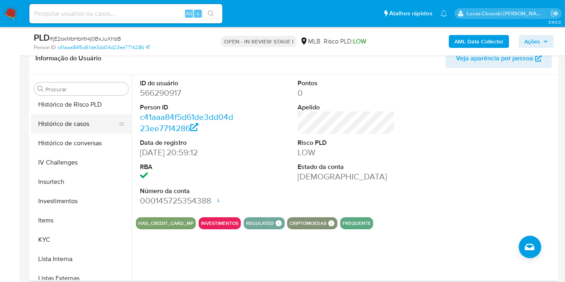
click at [73, 124] on button "Histórico de casos" at bounding box center [78, 123] width 94 height 19
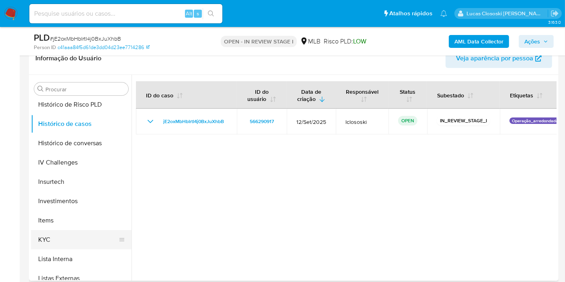
click at [49, 241] on button "KYC" at bounding box center [78, 239] width 94 height 19
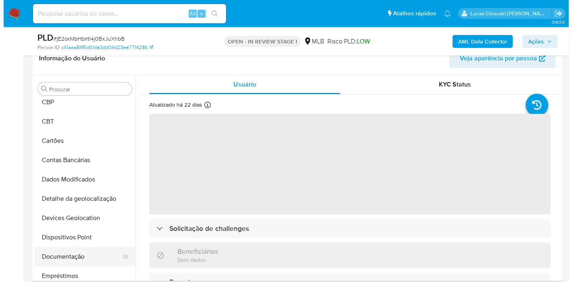
scroll to position [0, 0]
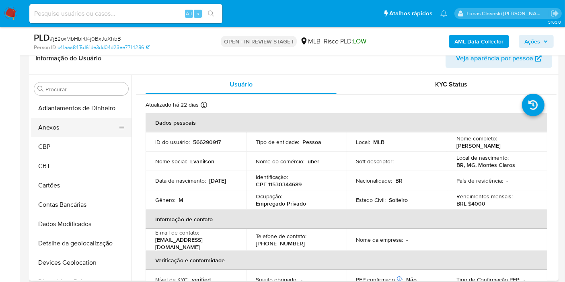
click at [88, 118] on button "Anexos" at bounding box center [78, 127] width 94 height 19
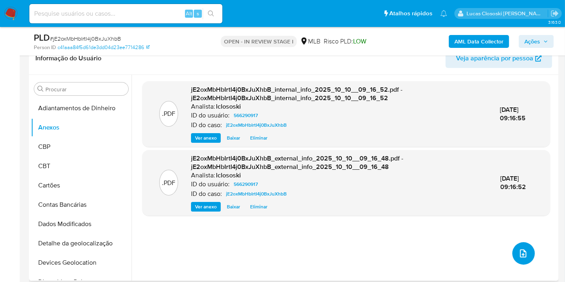
click at [519, 253] on icon "upload-file" at bounding box center [524, 254] width 10 height 10
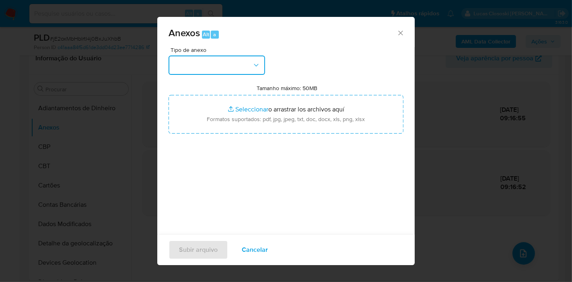
click at [220, 67] on button "button" at bounding box center [217, 65] width 97 height 19
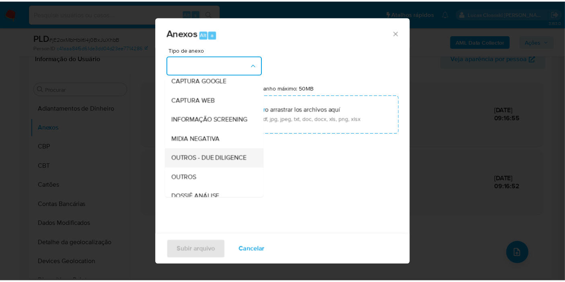
scroll to position [89, 0]
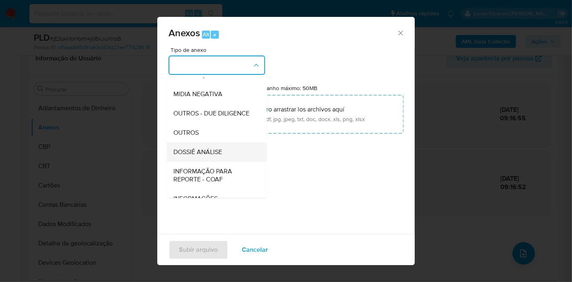
click at [202, 156] on span "DOSSIÊ ANÁLISE" at bounding box center [197, 152] width 49 height 8
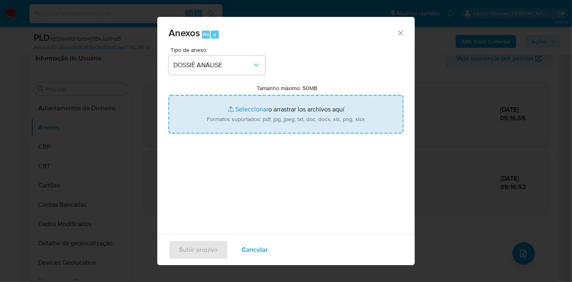
click at [223, 123] on input "Tamanho máximo: 50MB Seleccionar archivos" at bounding box center [286, 114] width 235 height 39
type input "C:\fakepath\SAR - XXXX - CPF 11530344689 - EVANILSON RIBEIRO ALVES.pdf"
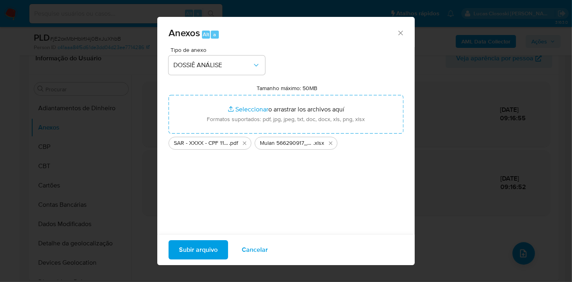
click at [198, 248] on span "Subir arquivo" at bounding box center [198, 250] width 39 height 18
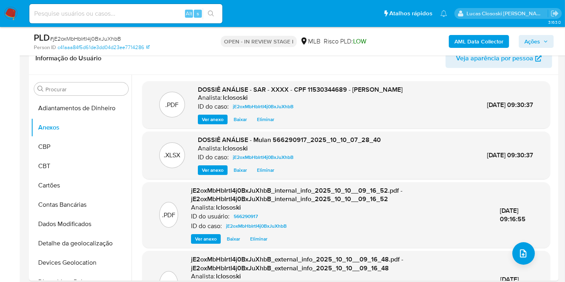
click at [545, 41] on icon "button" at bounding box center [546, 41] width 5 height 5
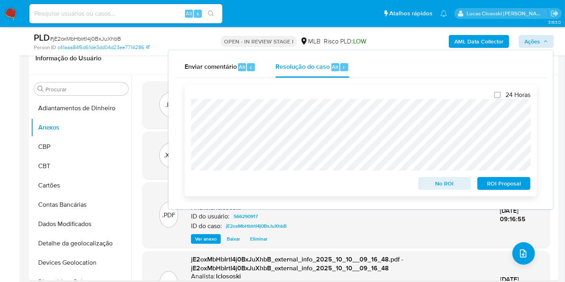
click at [502, 184] on span "ROI Proposal" at bounding box center [504, 183] width 42 height 11
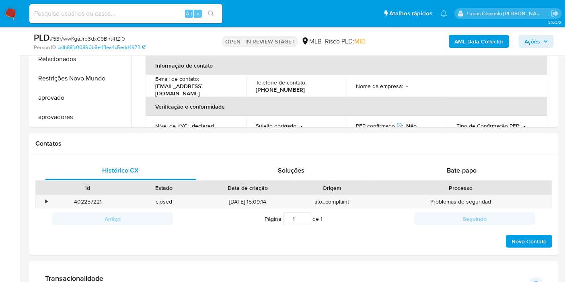
scroll to position [179, 0]
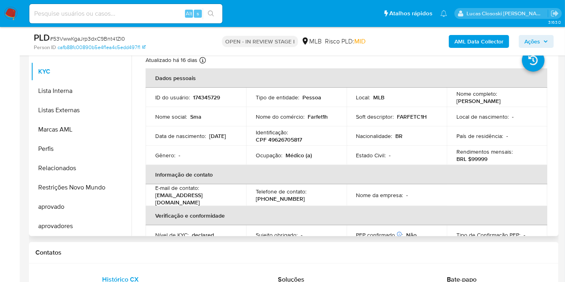
click at [291, 138] on p "CPF 49626705817" at bounding box center [279, 139] width 46 height 7
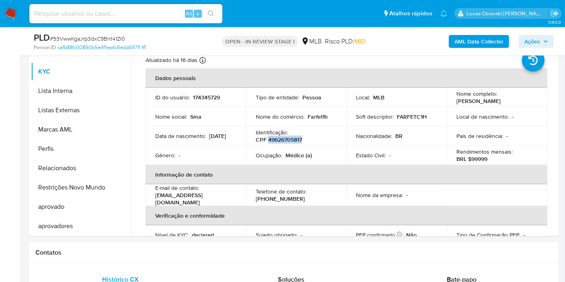
copy p "49626705817"
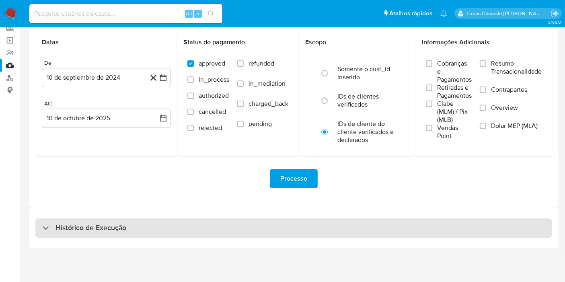
drag, startPoint x: 0, startPoint y: 0, endPoint x: 229, endPoint y: 230, distance: 324.4
click at [229, 230] on div "Histórico de Execução" at bounding box center [293, 228] width 517 height 19
select select "10"
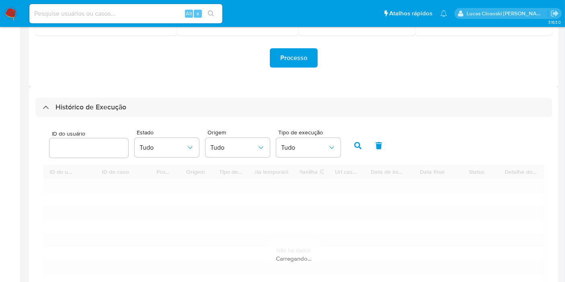
scroll to position [230, 0]
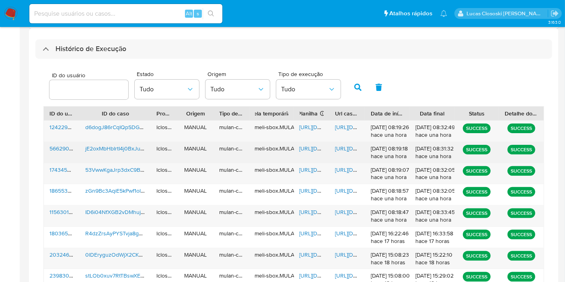
click at [312, 151] on span "[URL][DOMAIN_NAME]" at bounding box center [328, 148] width 56 height 8
click at [344, 150] on span "[URL][DOMAIN_NAME]" at bounding box center [363, 148] width 56 height 8
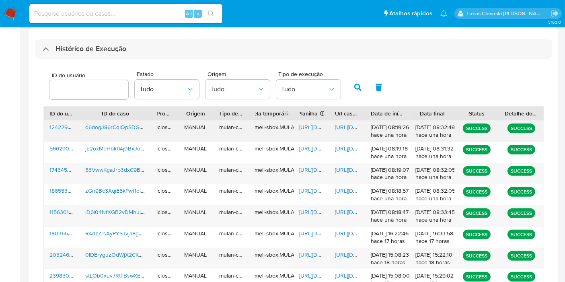
click at [312, 130] on span "[URL][DOMAIN_NAME]" at bounding box center [328, 127] width 56 height 8
click at [340, 125] on span "https://docs.google.com/document/d/1mAw8FGiIY85cad7CvfEHlUFQQr0ai_QCljBxkusndnM…" at bounding box center [363, 127] width 56 height 8
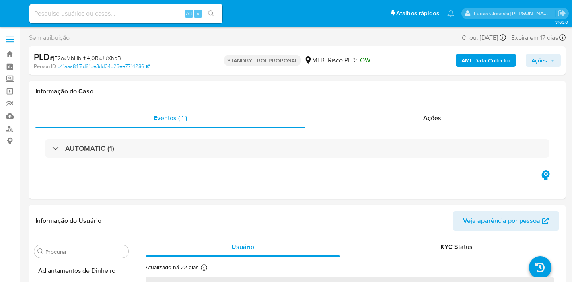
select select "10"
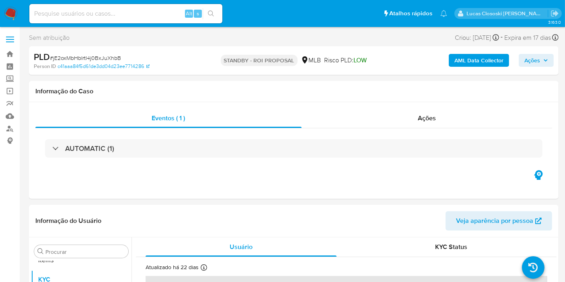
scroll to position [436, 0]
click at [76, 55] on span "# jE2oxMbHbIrtI4j0BxJuXhbB" at bounding box center [85, 58] width 71 height 8
copy span "jE2oxMbHbIrtI4j0BxJuXhbB"
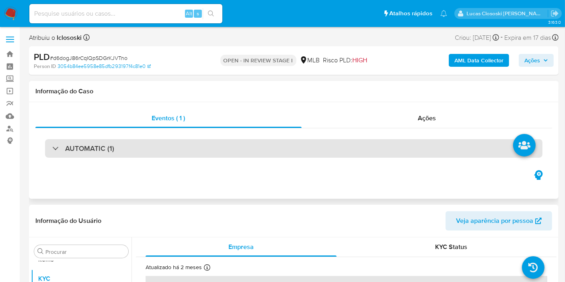
click at [173, 150] on div "AUTOMATIC (1)" at bounding box center [294, 148] width 498 height 19
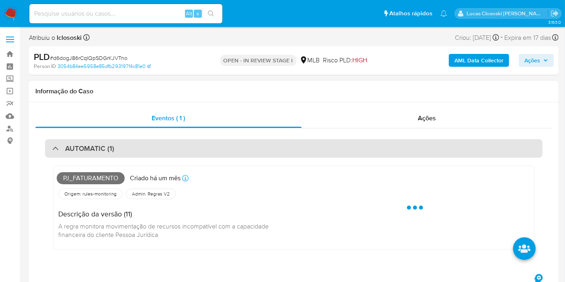
click at [174, 147] on div "AUTOMATIC (1)" at bounding box center [294, 148] width 498 height 19
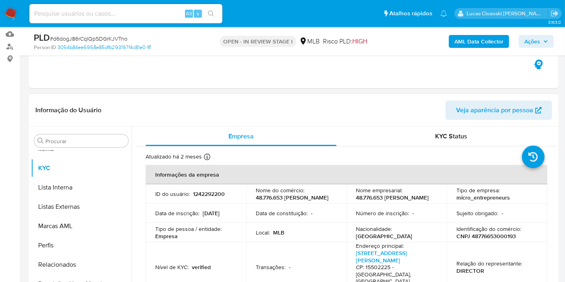
scroll to position [134, 0]
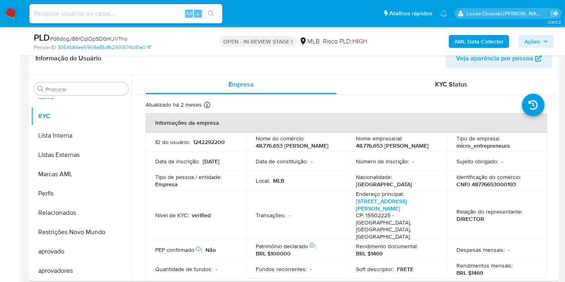
click at [501, 181] on p "Identificação do comércio :" at bounding box center [489, 176] width 65 height 7
copy p "comércio"
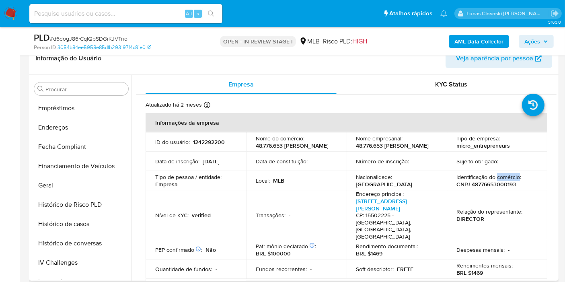
scroll to position [123, 0]
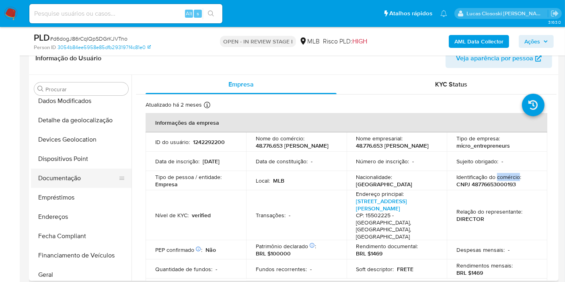
click at [74, 174] on button "Documentação" at bounding box center [78, 178] width 94 height 19
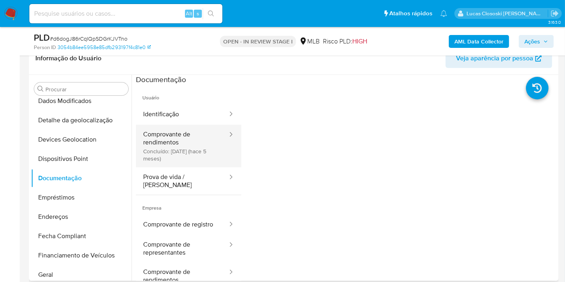
click at [165, 149] on button "Comprovante de rendimentos Concluído: 06/05/2025 (hace 5 meses)" at bounding box center [182, 146] width 93 height 43
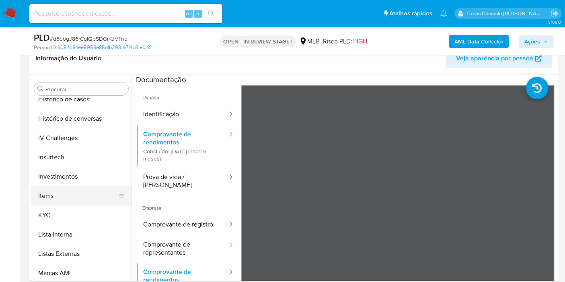
scroll to position [347, 0]
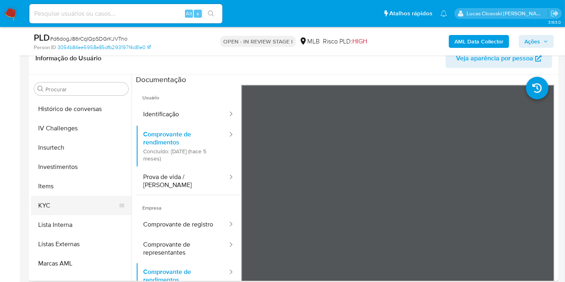
click at [83, 196] on button "KYC" at bounding box center [78, 205] width 94 height 19
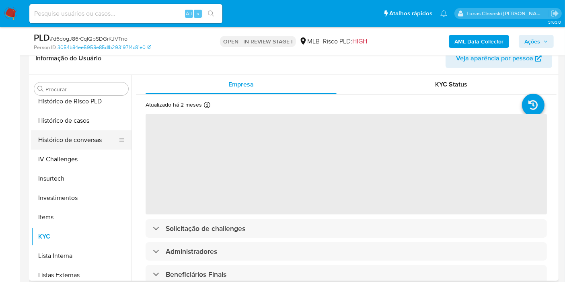
scroll to position [302, 0]
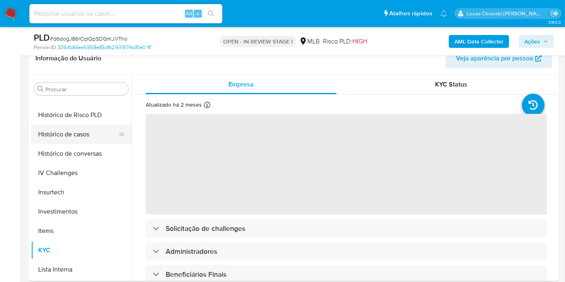
click at [80, 132] on button "Histórico de casos" at bounding box center [78, 134] width 94 height 19
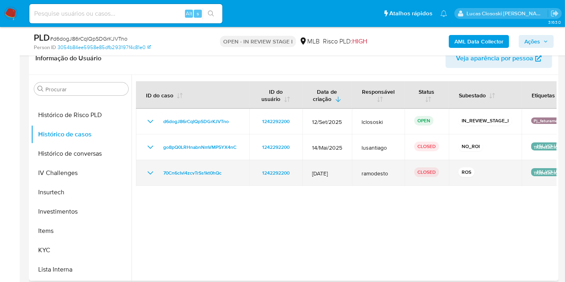
click at [232, 170] on div "70Cn6cIvl4zcvTrSs1kt0hQc" at bounding box center [193, 173] width 94 height 10
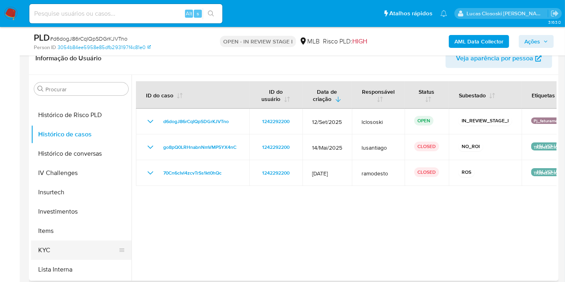
click at [53, 251] on button "KYC" at bounding box center [78, 250] width 94 height 19
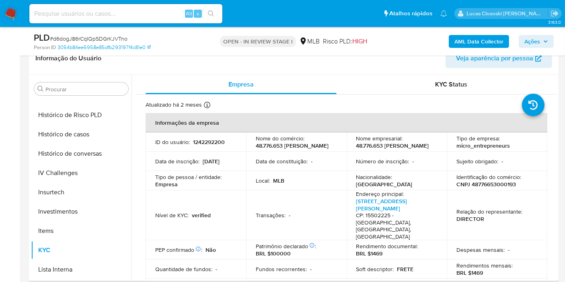
click at [479, 188] on p "CNPJ 48776653000193" at bounding box center [487, 184] width 60 height 7
copy p "48776653000193"
click at [471, 45] on b "AML Data Collector" at bounding box center [479, 41] width 49 height 13
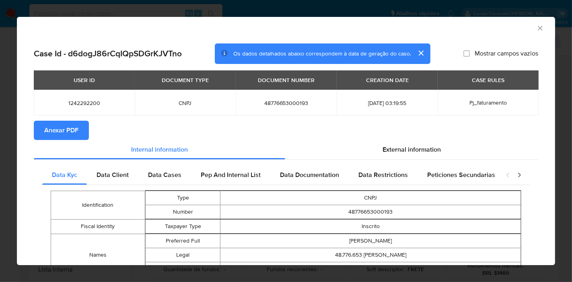
click at [52, 130] on span "Anexar PDF" at bounding box center [61, 131] width 34 height 18
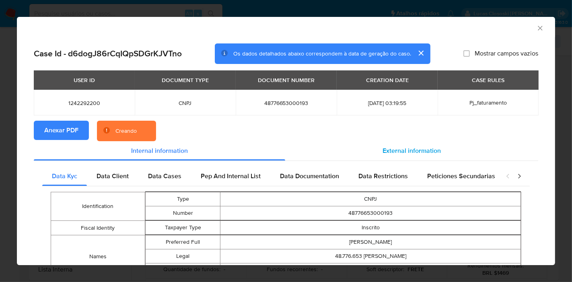
click at [400, 155] on span "External information" at bounding box center [412, 150] width 58 height 9
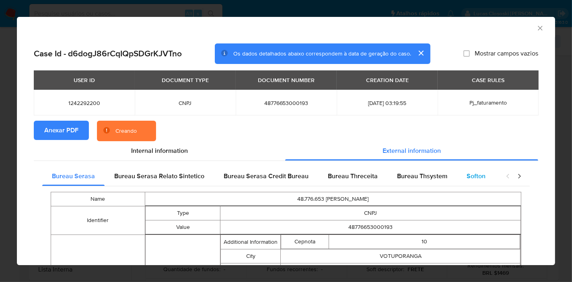
click at [467, 183] on div "Softon" at bounding box center [476, 176] width 38 height 19
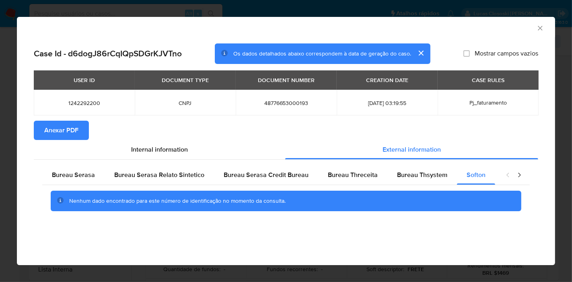
click at [538, 27] on icon "Fechar a janela" at bounding box center [541, 28] width 8 height 8
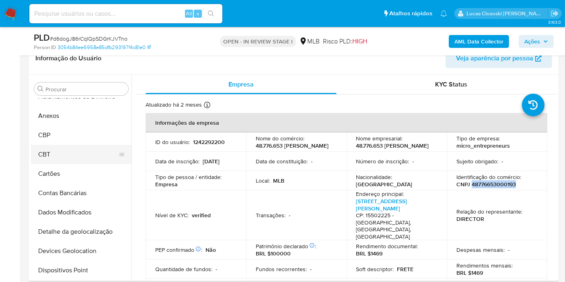
scroll to position [0, 0]
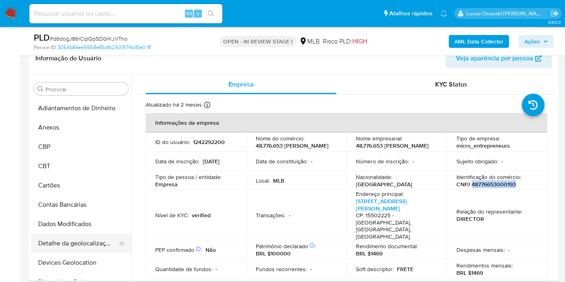
click at [64, 249] on button "Detalhe da geolocalização" at bounding box center [78, 243] width 94 height 19
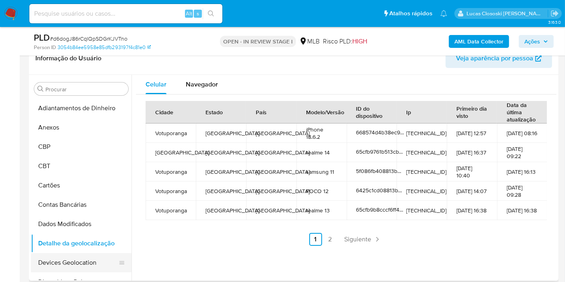
click at [75, 260] on button "Devices Geolocation" at bounding box center [78, 262] width 94 height 19
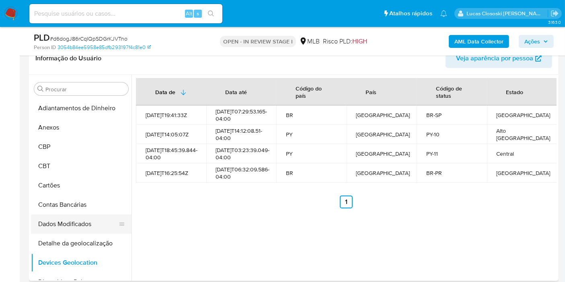
scroll to position [45, 0]
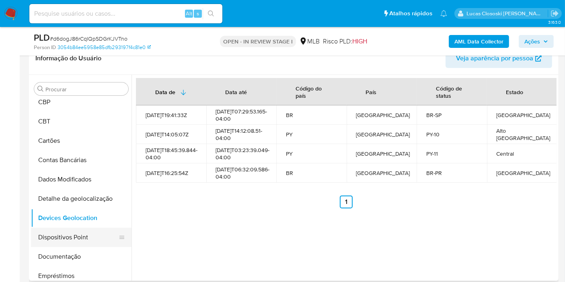
click at [75, 232] on button "Dispositivos Point" at bounding box center [78, 237] width 94 height 19
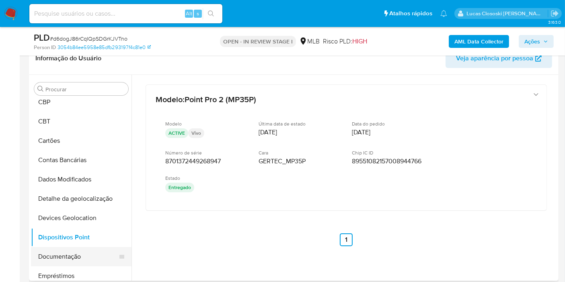
scroll to position [89, 0]
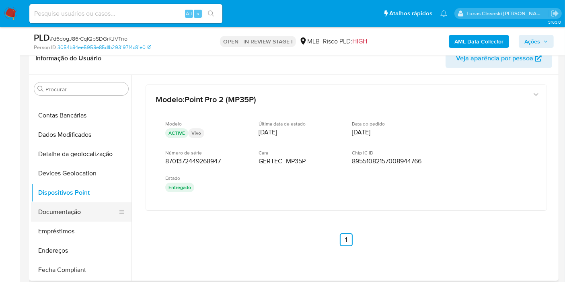
click at [74, 208] on button "Documentação" at bounding box center [78, 211] width 94 height 19
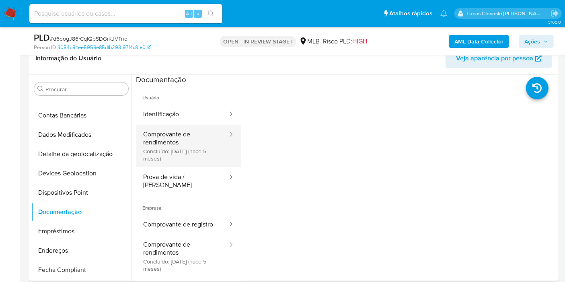
click at [194, 138] on button "Comprovante de rendimentos Concluído: 06/05/2025 (hace 5 meses)" at bounding box center [182, 146] width 93 height 43
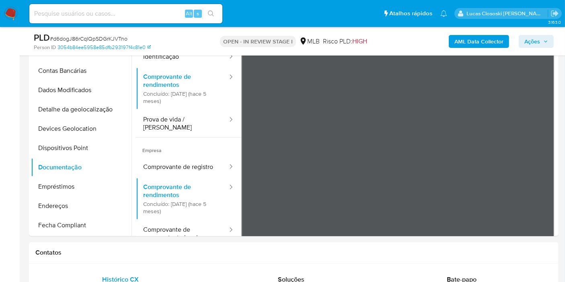
scroll to position [0, 0]
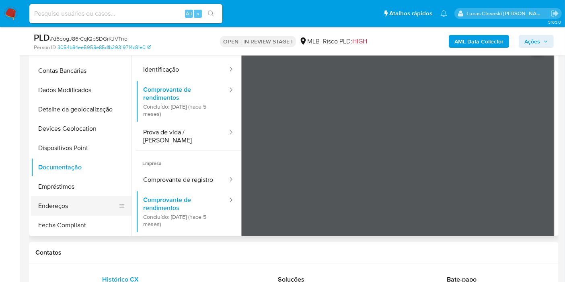
click at [69, 206] on button "Endereços" at bounding box center [78, 205] width 94 height 19
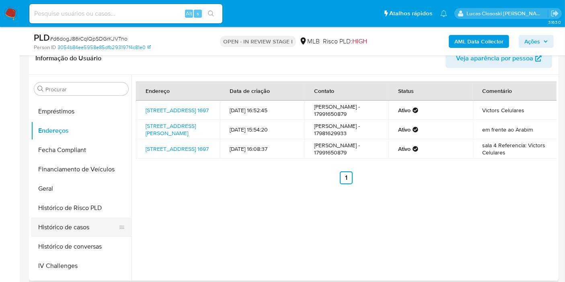
scroll to position [223, 0]
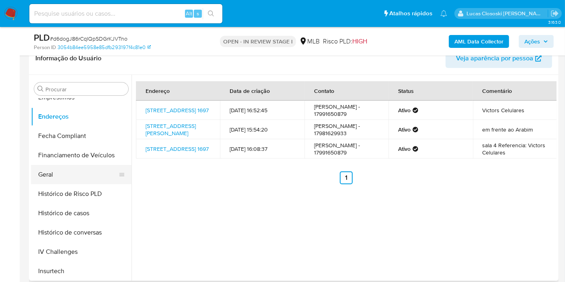
click at [72, 171] on button "Geral" at bounding box center [78, 174] width 94 height 19
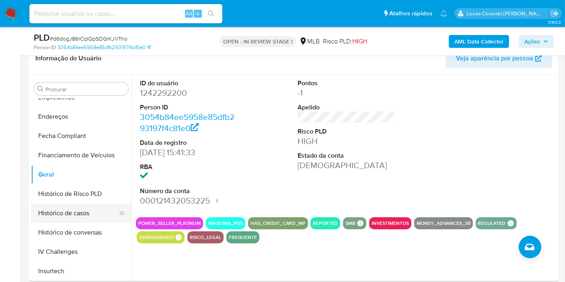
click at [75, 212] on button "Histórico de casos" at bounding box center [78, 213] width 94 height 19
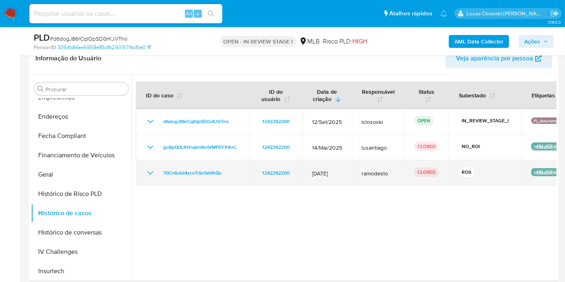
drag, startPoint x: 233, startPoint y: 176, endPoint x: 152, endPoint y: 174, distance: 80.5
click at [152, 174] on div "70Cn6cIvl4zcvTrSs1kt0hQc" at bounding box center [193, 173] width 94 height 10
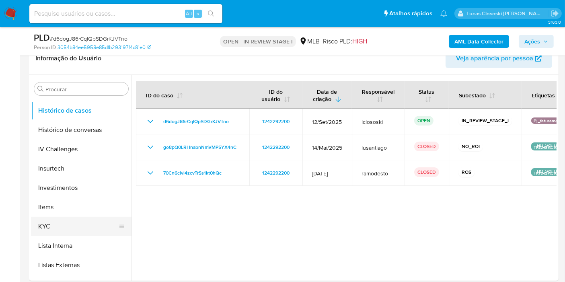
scroll to position [357, 0]
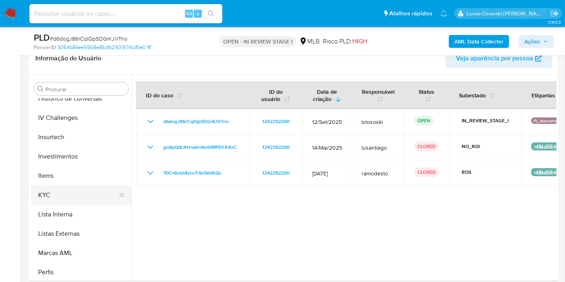
click at [73, 195] on button "KYC" at bounding box center [78, 195] width 94 height 19
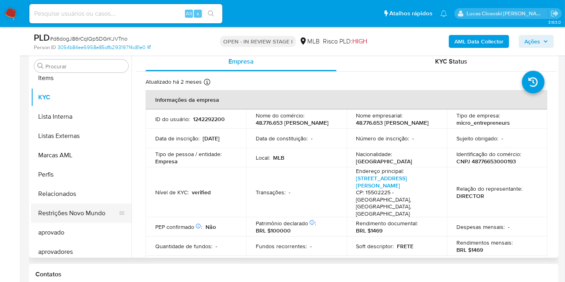
scroll to position [436, 0]
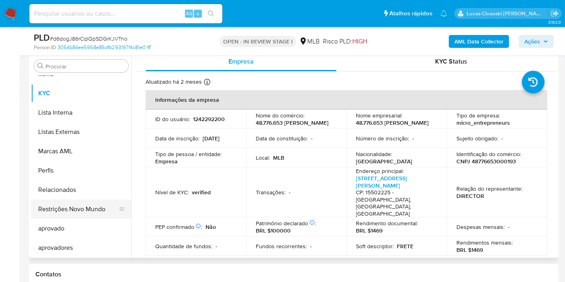
click at [77, 206] on button "Restrições Novo Mundo" at bounding box center [78, 209] width 94 height 19
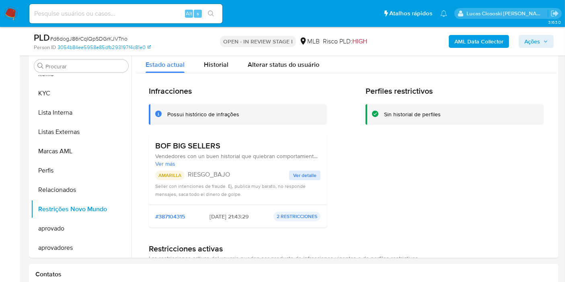
click at [118, 37] on span "# d6dogJ86rCqIQpSDGrKJVTno" at bounding box center [89, 39] width 78 height 8
copy span "d6dogJ86rCqIQpSDGrKJVTno"
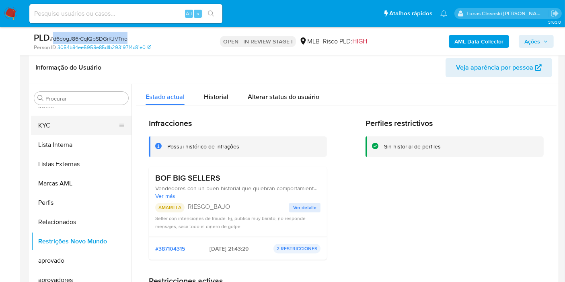
scroll to position [112, 0]
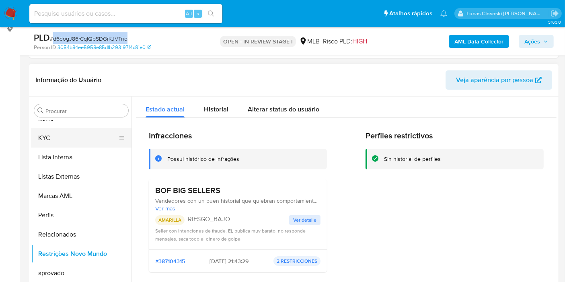
click at [44, 140] on button "KYC" at bounding box center [78, 137] width 94 height 19
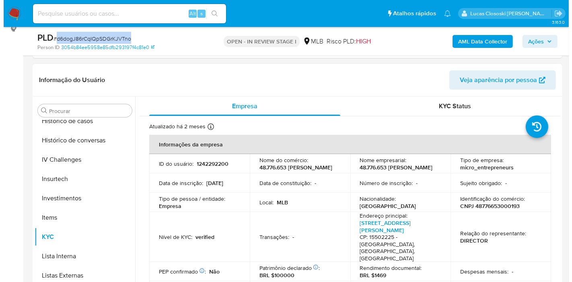
scroll to position [258, 0]
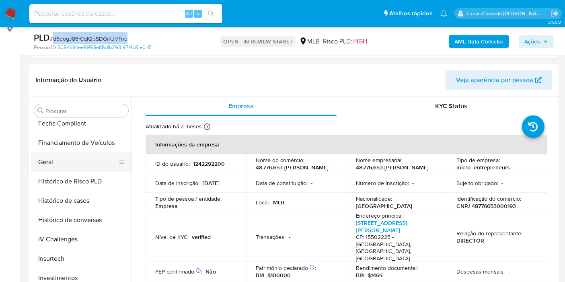
click at [72, 162] on button "Geral" at bounding box center [78, 162] width 94 height 19
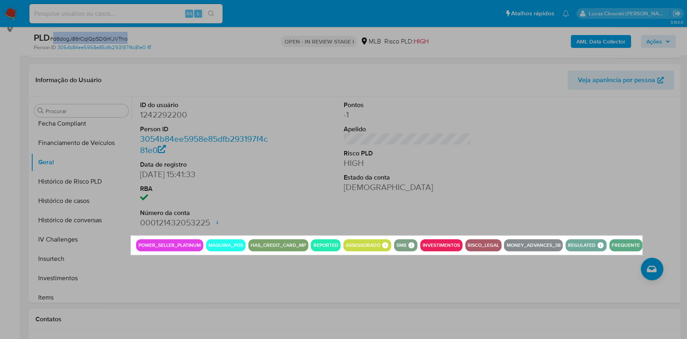
drag, startPoint x: 131, startPoint y: 235, endPoint x: 642, endPoint y: 255, distance: 511.5
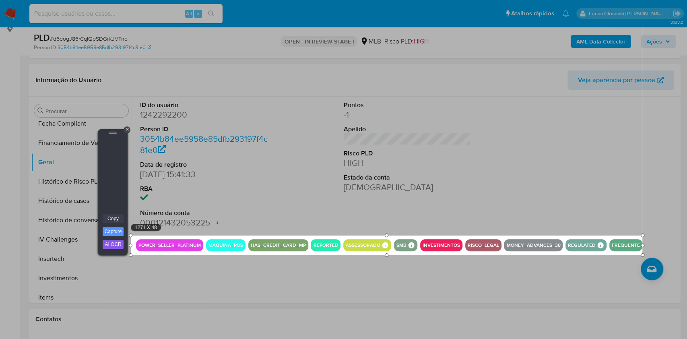
click at [122, 218] on link "Copy" at bounding box center [113, 218] width 21 height 9
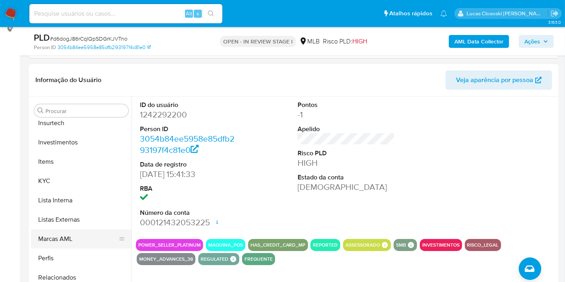
scroll to position [436, 0]
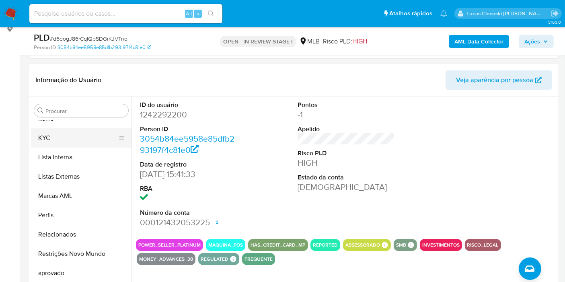
click at [68, 137] on button "KYC" at bounding box center [78, 137] width 94 height 19
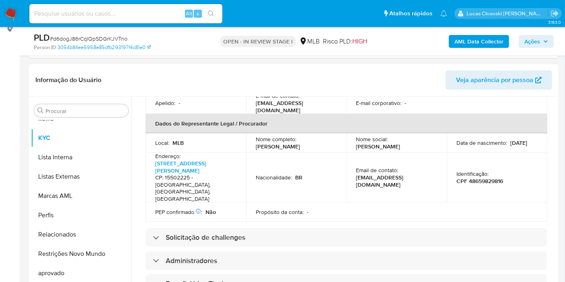
scroll to position [268, 0]
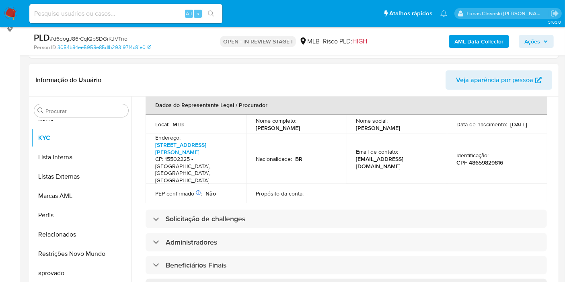
click at [488, 159] on p "CPF 48659829816" at bounding box center [480, 162] width 47 height 7
copy p "48659829816"
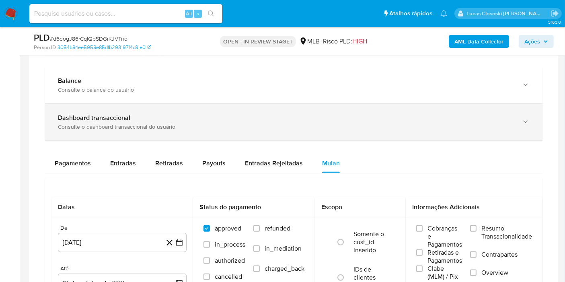
scroll to position [515, 0]
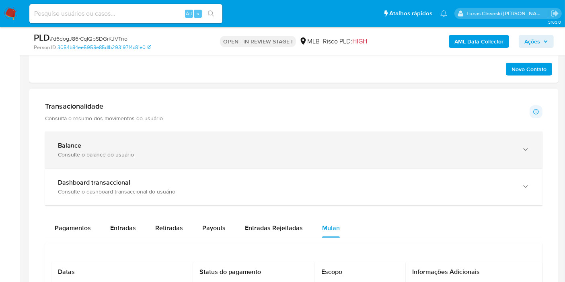
click at [172, 159] on div "Balance Consulte o balance do usuário" at bounding box center [294, 150] width 498 height 37
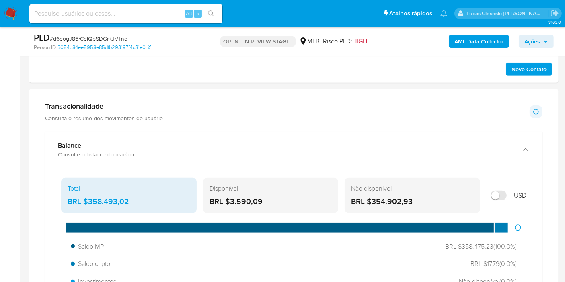
drag, startPoint x: 125, startPoint y: 216, endPoint x: 89, endPoint y: 198, distance: 40.9
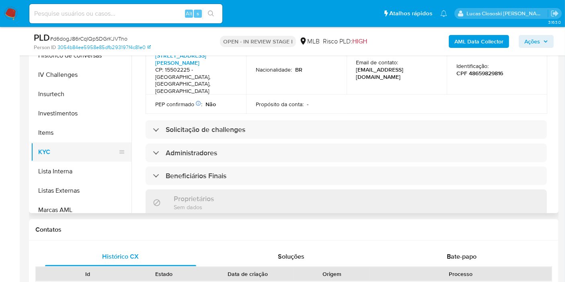
scroll to position [347, 0]
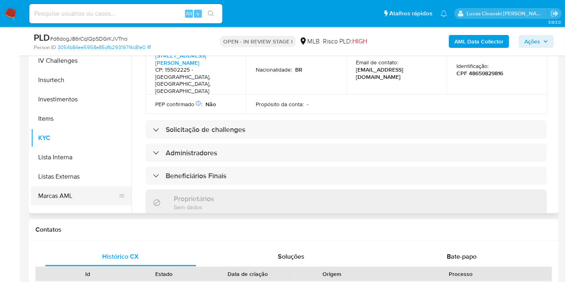
click at [78, 196] on button "Marcas AML" at bounding box center [78, 195] width 94 height 19
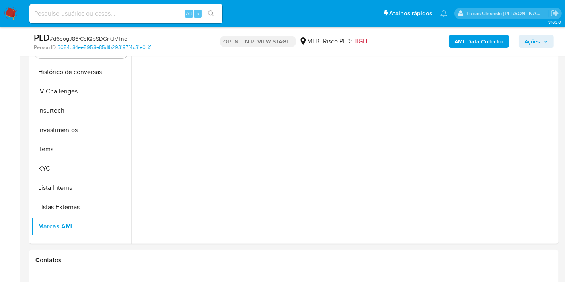
scroll to position [157, 0]
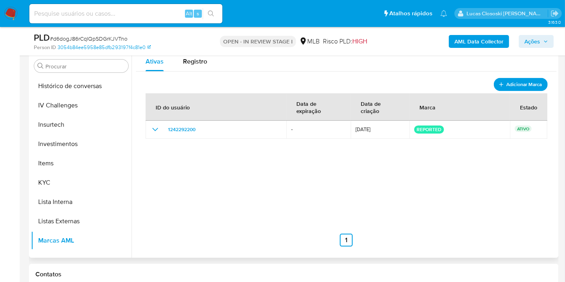
click at [511, 80] on span "Adicionar Marca" at bounding box center [525, 84] width 36 height 10
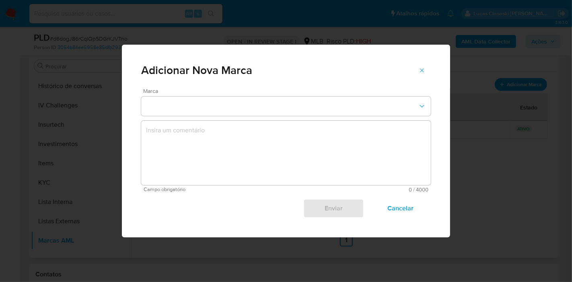
click at [193, 93] on span "Marca" at bounding box center [288, 91] width 290 height 6
click at [183, 106] on button "marks-modal" at bounding box center [286, 106] width 290 height 19
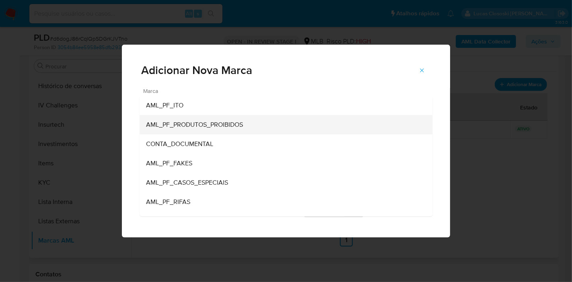
click at [185, 124] on span "AML_PF_PRODUTOS_PROIBIDOS" at bounding box center [194, 125] width 97 height 8
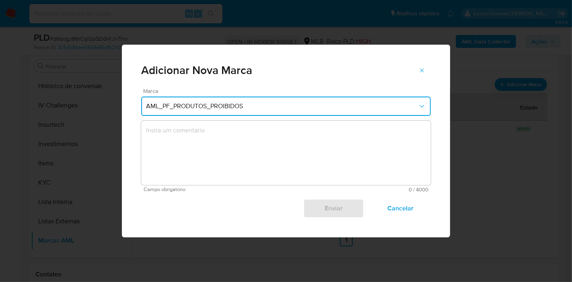
click at [232, 144] on textarea "marks-modal" at bounding box center [286, 153] width 290 height 64
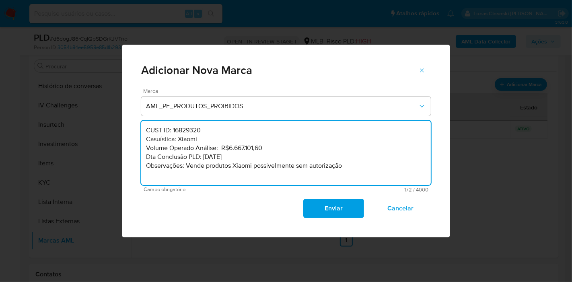
click at [187, 130] on textarea "CUST ID: 16829320 Casuística: Xiaomi Volume Operado Análise: R$6.667.101,60 Dta…" at bounding box center [286, 153] width 290 height 64
paste textarea "24229220"
drag, startPoint x: 268, startPoint y: 146, endPoint x: 230, endPoint y: 149, distance: 38.3
click at [230, 149] on textarea "CUST ID: 1242292200 Casuística: Xiaomi Volume Operado Análise: R$6.667.101,60 D…" at bounding box center [286, 153] width 290 height 64
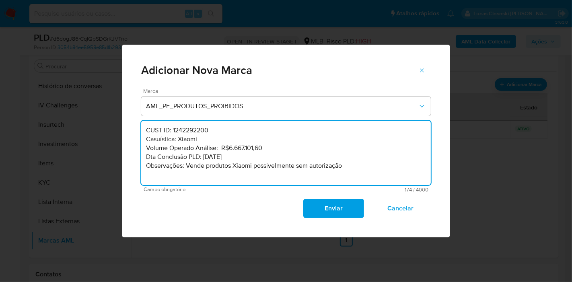
paste textarea "4.830.271,45"
click at [206, 157] on textarea "CUST ID: 1242292200 Casuística: Xiaomi Volume Operado Análise: R$4.830.271,45 D…" at bounding box center [286, 153] width 290 height 64
type textarea "CUST ID: 1242292200 Casuística: Xiaomi Volume Operado Análise: R$4.830.271,45 D…"
click at [334, 211] on span "Enviar" at bounding box center [333, 209] width 39 height 18
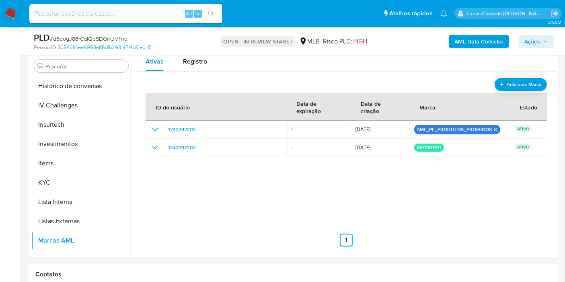
click at [543, 45] on span "Ações" at bounding box center [537, 41] width 24 height 11
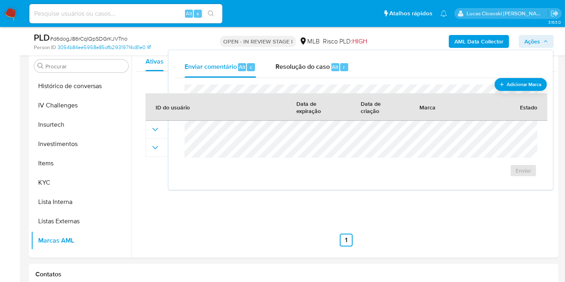
click at [301, 78] on div "Enviar" at bounding box center [361, 130] width 372 height 105
drag, startPoint x: 303, startPoint y: 66, endPoint x: 285, endPoint y: 116, distance: 52.6
click at [303, 66] on span "Resolução do caso" at bounding box center [303, 66] width 54 height 9
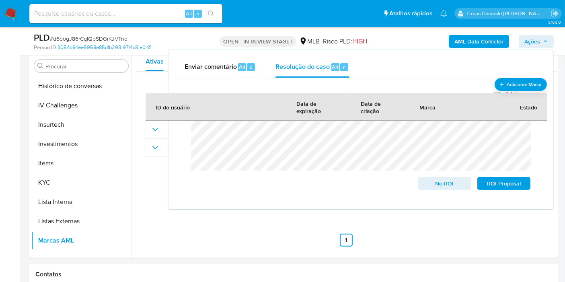
click at [537, 40] on span "Ações" at bounding box center [533, 41] width 16 height 13
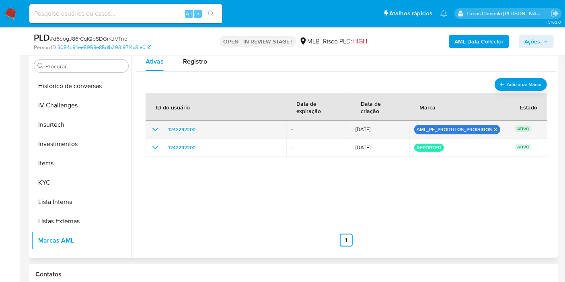
click at [157, 129] on icon "show_hidden_detail_by_id_1242292200" at bounding box center [156, 130] width 10 height 10
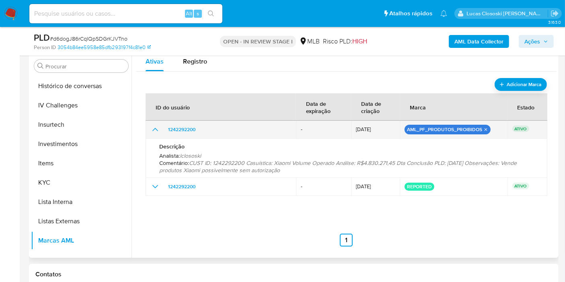
click at [157, 129] on icon "show_hidden_detail_by_id_1242292200" at bounding box center [156, 130] width 10 height 10
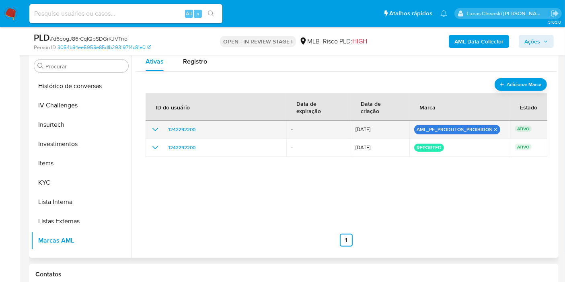
click at [157, 129] on icon "show_hidden_detail_by_id_1242292200" at bounding box center [156, 130] width 10 height 10
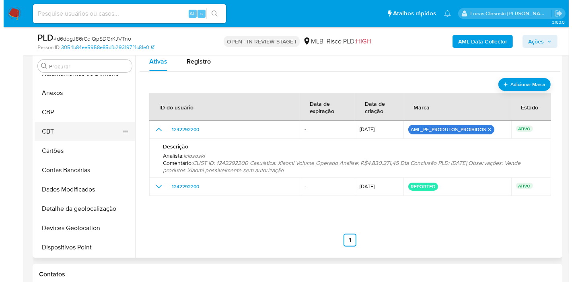
scroll to position [0, 0]
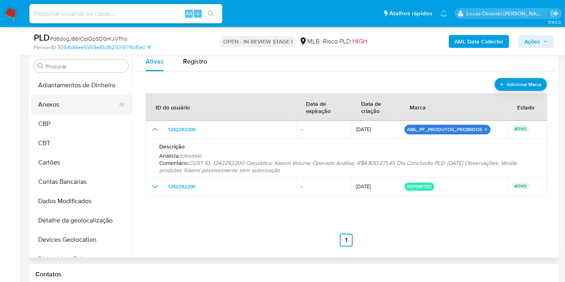
click at [64, 98] on button "Anexos" at bounding box center [78, 104] width 94 height 19
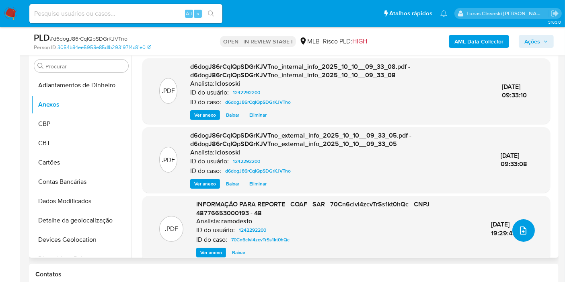
click at [523, 231] on icon "upload-file" at bounding box center [524, 231] width 10 height 10
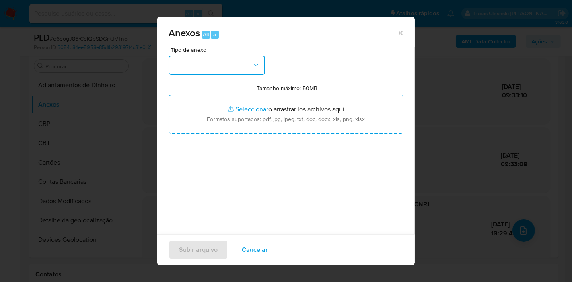
click at [229, 65] on button "button" at bounding box center [217, 65] width 97 height 19
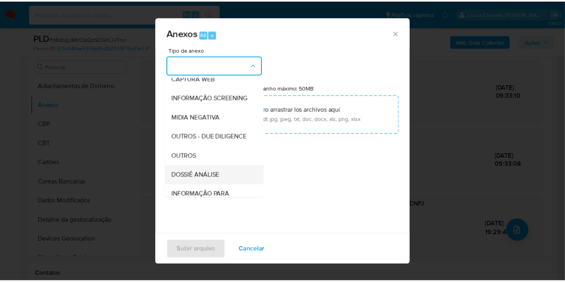
scroll to position [124, 0]
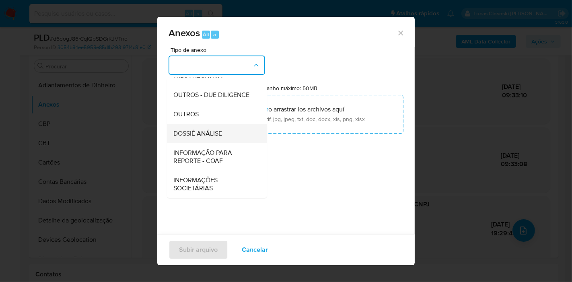
click at [216, 133] on span "DOSSIÊ ANÁLISE" at bounding box center [197, 134] width 49 height 8
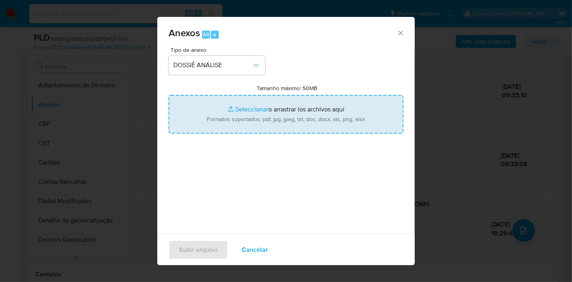
click at [238, 113] on input "Tamanho máximo: 50MB Seleccionar archivos" at bounding box center [286, 114] width 235 height 39
type input "C:\fakepath\2º SAR - XXXX - CNPJ 48776653000193 - 48.776.653 RAUL SEIXAS DA SIL…"
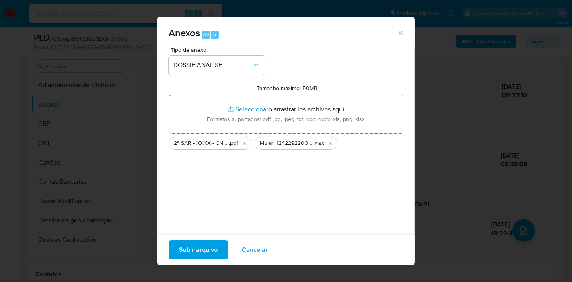
click at [199, 249] on span "Subir arquivo" at bounding box center [198, 250] width 39 height 18
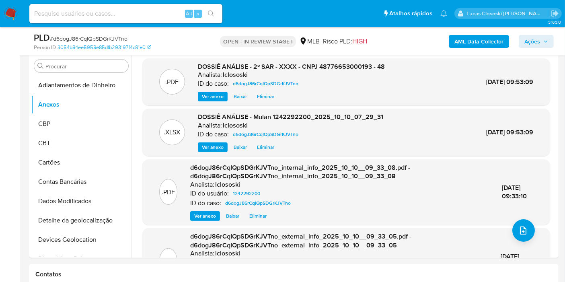
click at [541, 45] on span "Ações" at bounding box center [537, 41] width 24 height 11
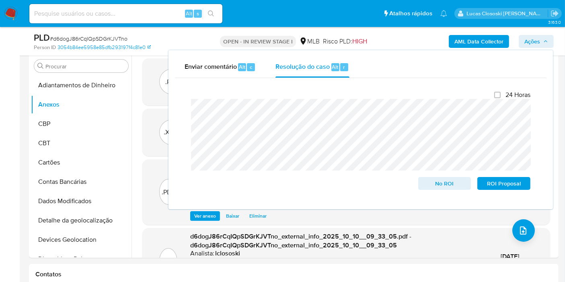
click at [541, 45] on span "Ações" at bounding box center [537, 41] width 24 height 11
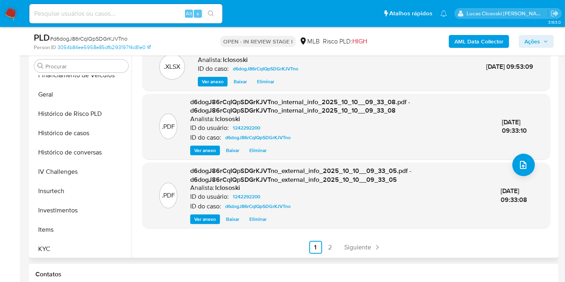
scroll to position [402, 0]
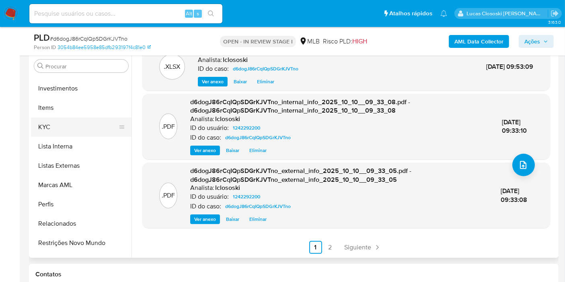
click at [58, 130] on button "KYC" at bounding box center [78, 127] width 94 height 19
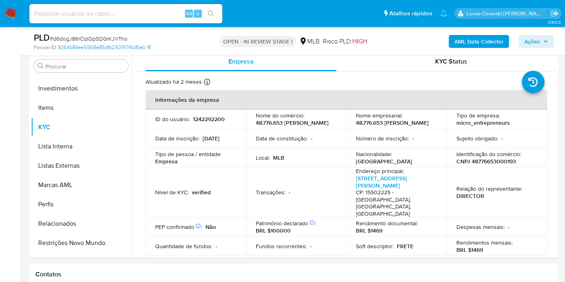
click at [534, 33] on div "AML Data Collector Ações" at bounding box center [468, 41] width 171 height 19
click at [539, 45] on span "Ações" at bounding box center [533, 41] width 16 height 13
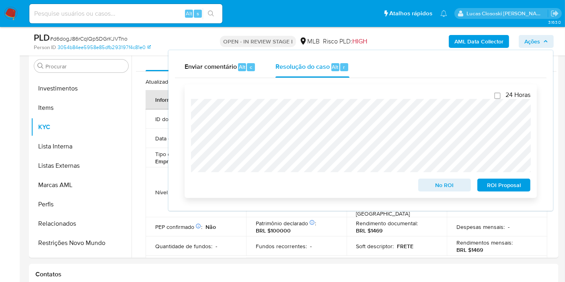
click at [504, 187] on span "ROI Proposal" at bounding box center [504, 185] width 42 height 11
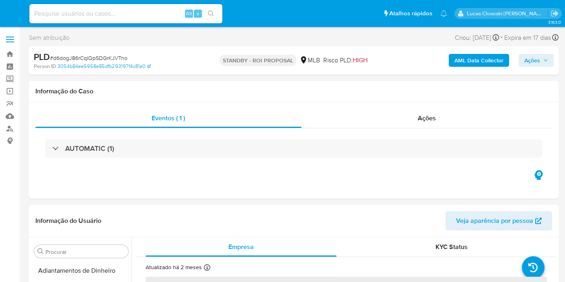
select select "10"
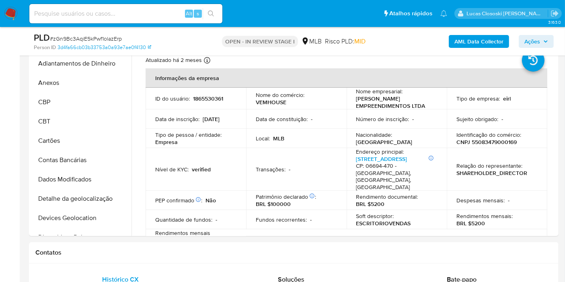
scroll to position [436, 0]
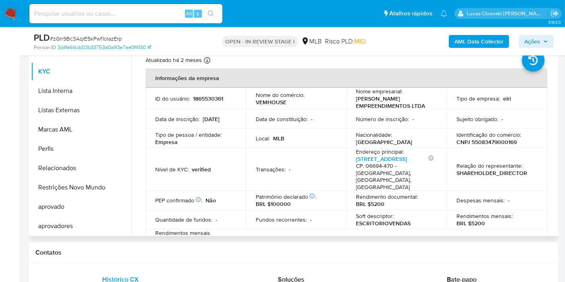
click at [498, 141] on p "CNPJ 55083479000169" at bounding box center [487, 141] width 60 height 7
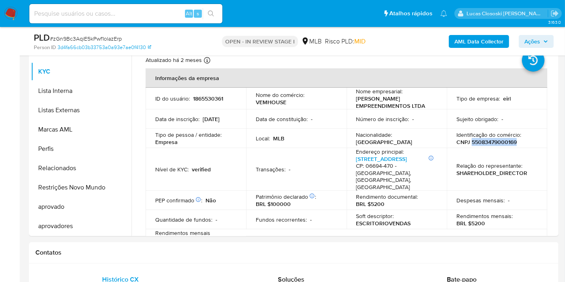
copy p "55083479000169"
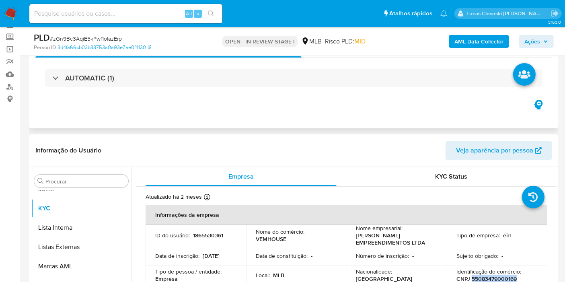
scroll to position [0, 0]
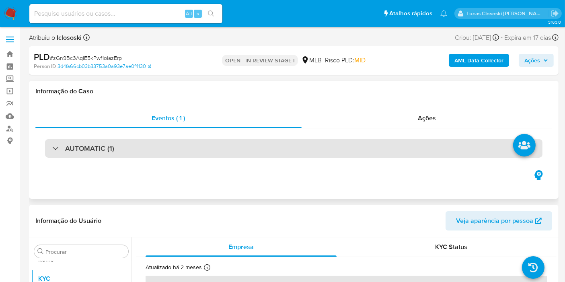
click at [117, 144] on div "AUTOMATIC (1)" at bounding box center [294, 148] width 498 height 19
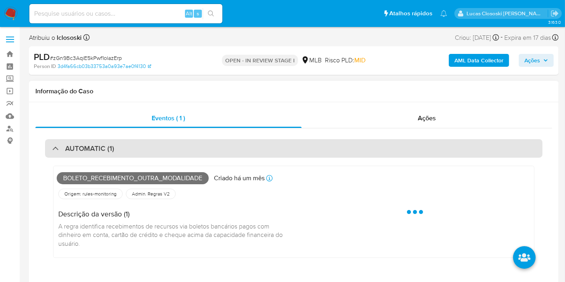
click at [118, 144] on div "AUTOMATIC (1)" at bounding box center [294, 148] width 498 height 19
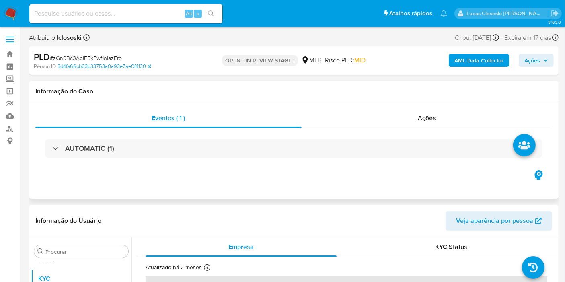
click at [297, 163] on div "AUTOMATIC (1)" at bounding box center [293, 148] width 517 height 40
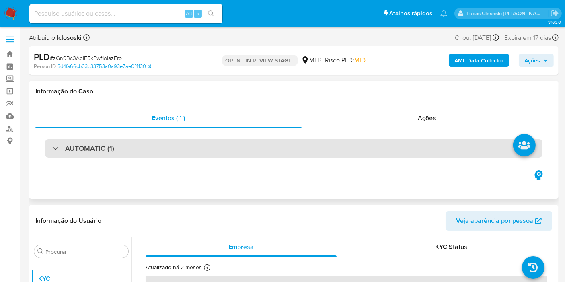
click at [302, 149] on div "AUTOMATIC (1)" at bounding box center [294, 148] width 498 height 19
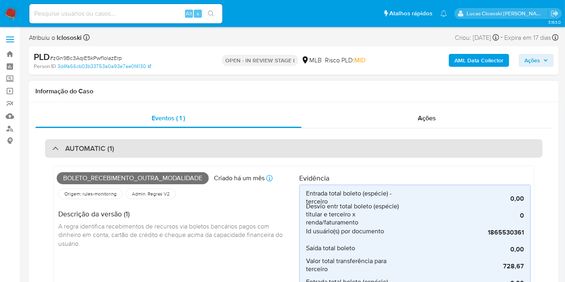
click at [225, 149] on div "AUTOMATIC (1)" at bounding box center [294, 148] width 498 height 19
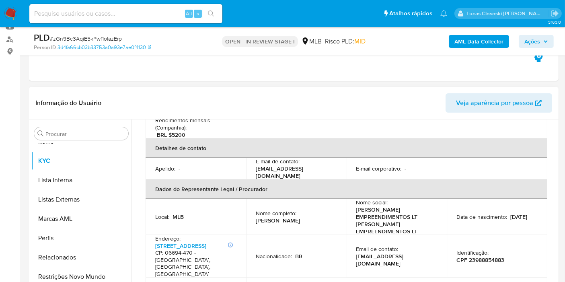
scroll to position [68, 0]
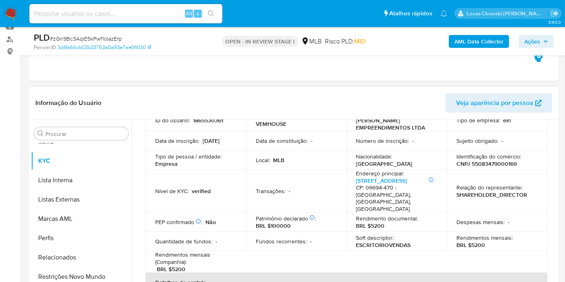
click at [498, 161] on p "CNPJ 55083479000169" at bounding box center [487, 163] width 60 height 7
copy p "55083479000169"
click at [457, 44] on b "AML Data Collector" at bounding box center [479, 41] width 49 height 13
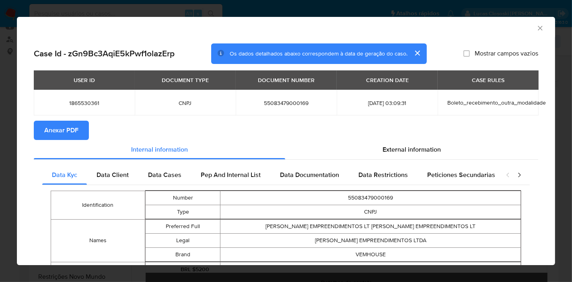
click at [75, 124] on span "Anexar PDF" at bounding box center [61, 131] width 34 height 18
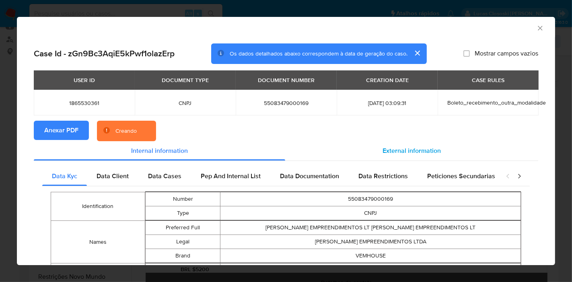
click at [431, 154] on span "External information" at bounding box center [412, 150] width 58 height 9
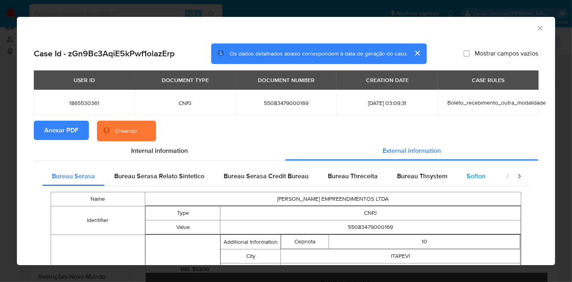
click at [467, 175] on span "Softon" at bounding box center [476, 175] width 19 height 9
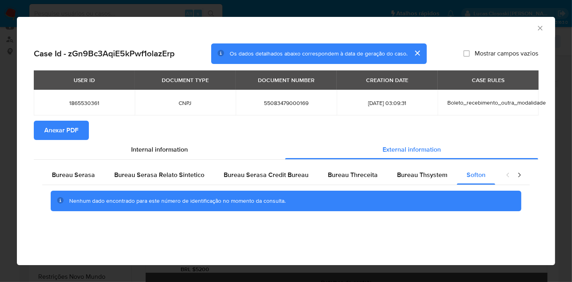
click at [540, 29] on icon "Fechar a janela" at bounding box center [541, 28] width 8 height 8
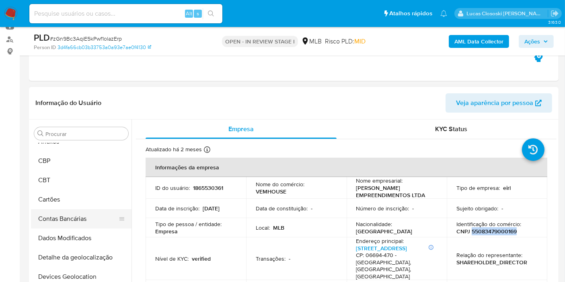
scroll to position [45, 0]
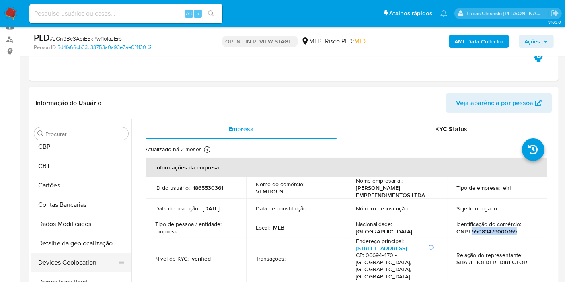
click at [72, 260] on button "Devices Geolocation" at bounding box center [78, 262] width 94 height 19
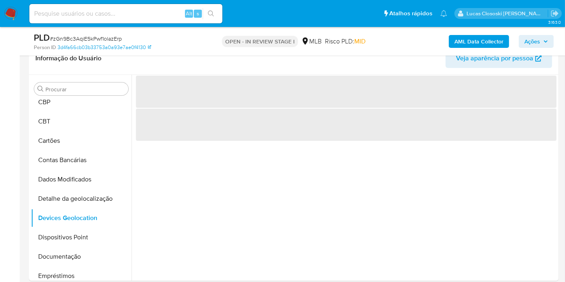
scroll to position [124, 0]
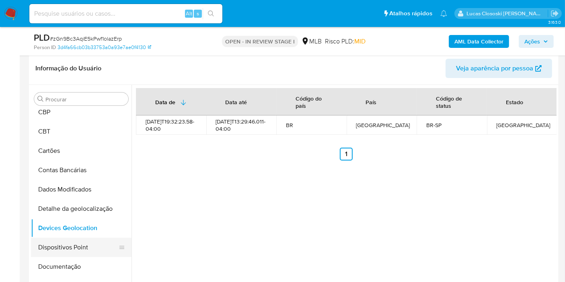
click at [65, 247] on button "Dispositivos Point" at bounding box center [78, 247] width 94 height 19
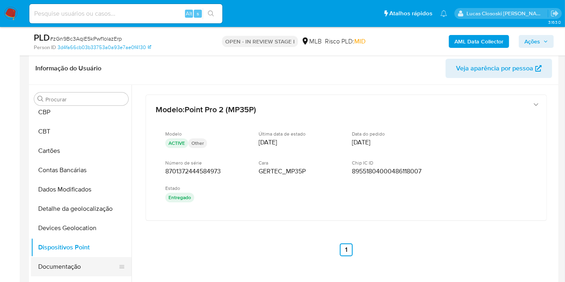
click at [71, 270] on button "Documentação" at bounding box center [78, 266] width 94 height 19
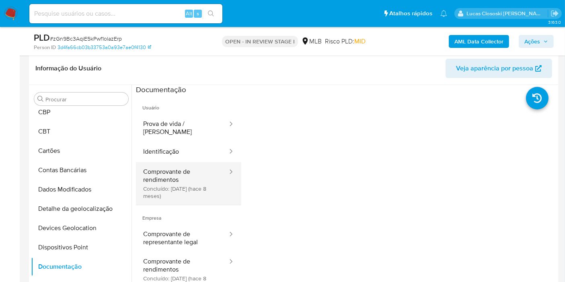
click at [179, 190] on button "Comprovante de rendimentos Concluído: 09/02/2025 (hace 8 meses)" at bounding box center [182, 183] width 93 height 43
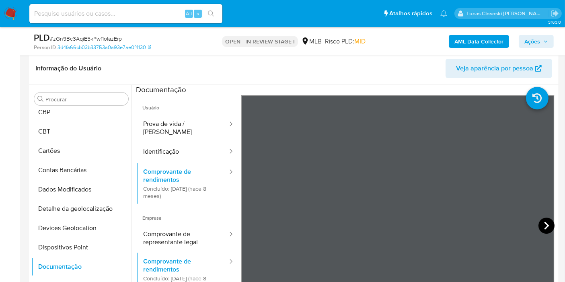
click at [549, 224] on icon at bounding box center [547, 226] width 16 height 16
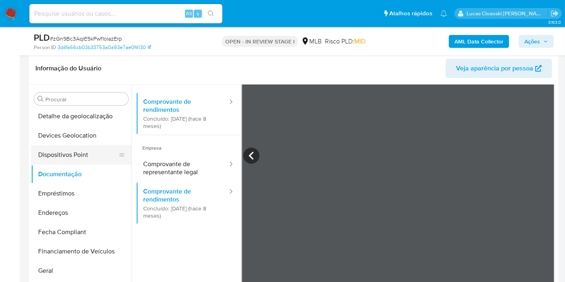
scroll to position [179, 0]
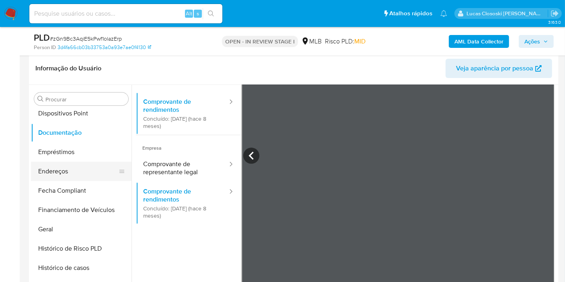
click at [78, 166] on button "Endereços" at bounding box center [78, 171] width 94 height 19
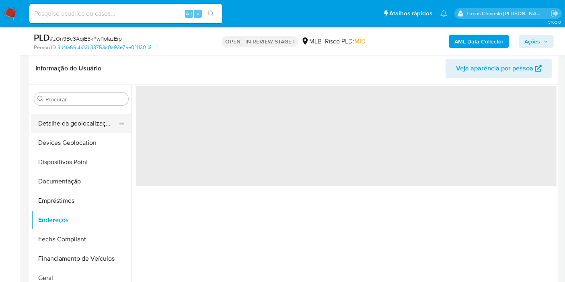
scroll to position [89, 0]
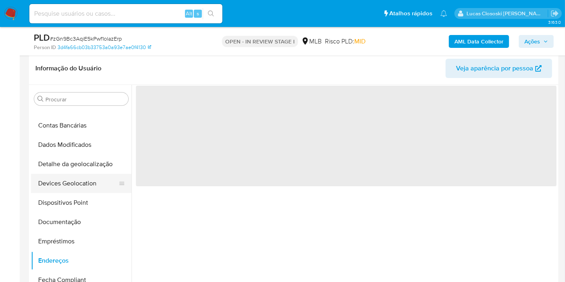
click at [74, 181] on button "Devices Geolocation" at bounding box center [78, 183] width 94 height 19
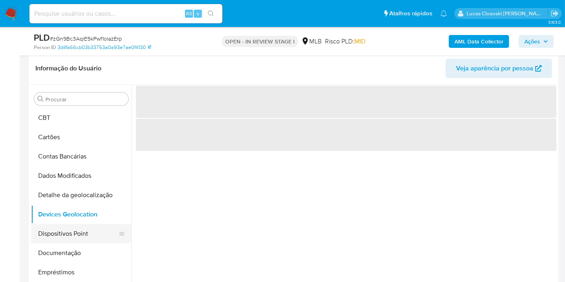
scroll to position [45, 0]
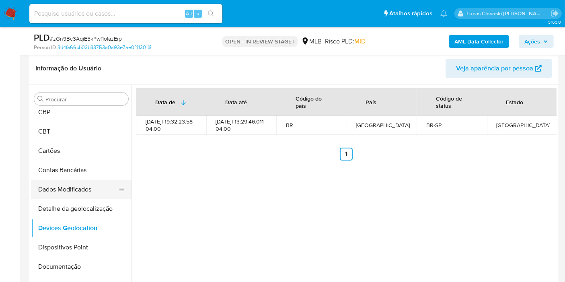
click at [76, 195] on button "Dados Modificados" at bounding box center [78, 189] width 94 height 19
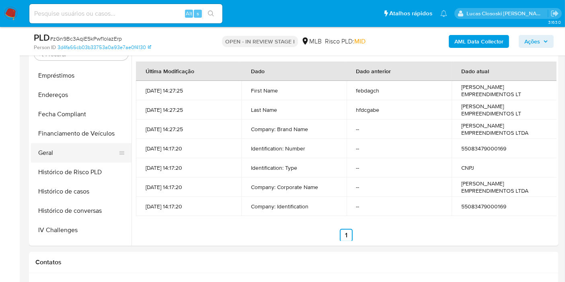
scroll to position [223, 0]
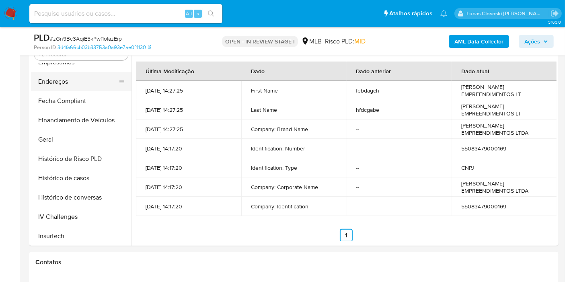
click at [70, 87] on button "Endereços" at bounding box center [78, 81] width 94 height 19
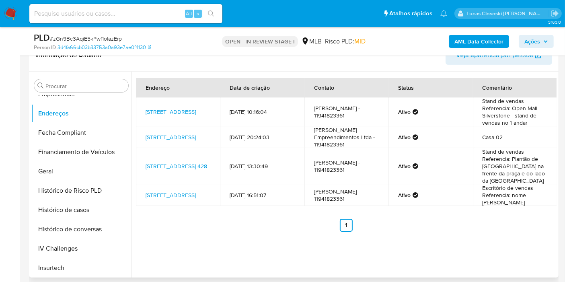
scroll to position [124, 0]
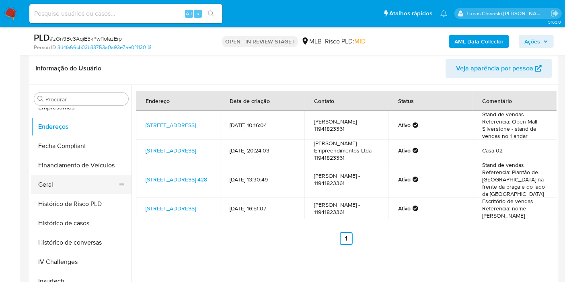
click at [49, 190] on button "Geral" at bounding box center [78, 184] width 94 height 19
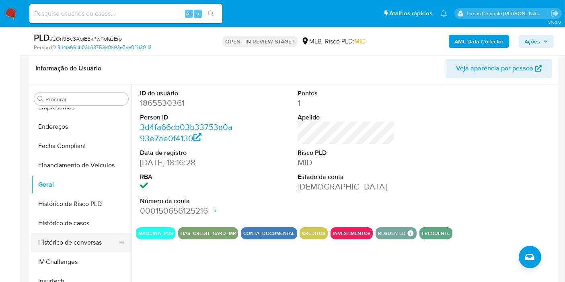
click at [45, 240] on button "Histórico de conversas" at bounding box center [78, 242] width 94 height 19
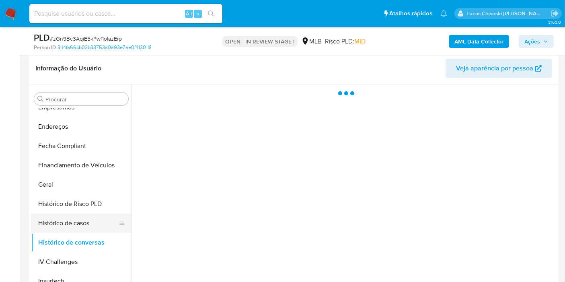
click at [51, 223] on button "Histórico de casos" at bounding box center [78, 223] width 94 height 19
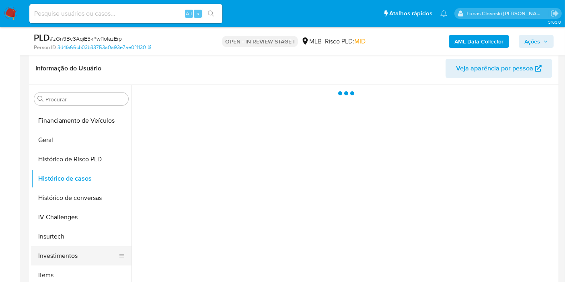
scroll to position [357, 0]
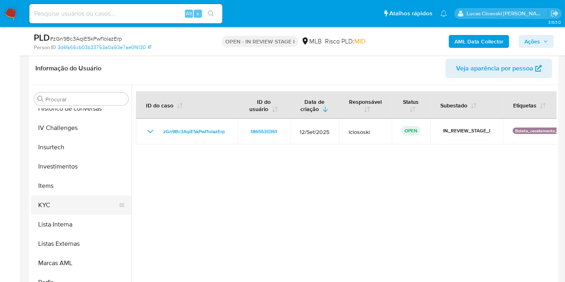
click at [62, 209] on button "KYC" at bounding box center [78, 205] width 94 height 19
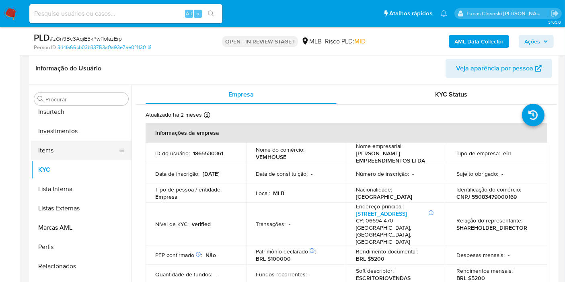
scroll to position [436, 0]
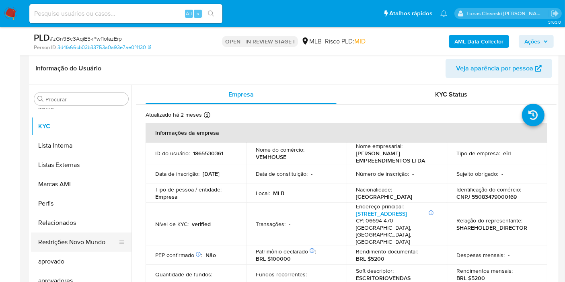
click at [83, 241] on button "Restrições Novo Mundo" at bounding box center [78, 242] width 94 height 19
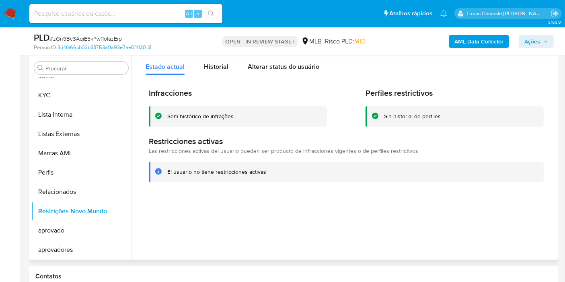
scroll to position [169, 0]
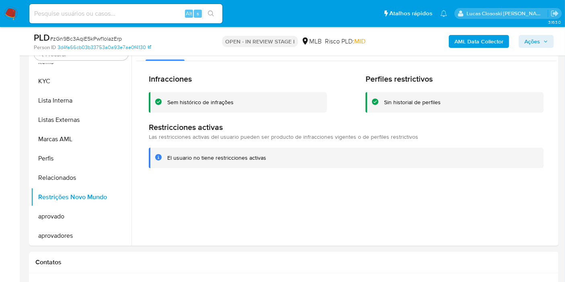
click at [104, 37] on span "# zGn9Bc3AqiE5kPwf1olazErp" at bounding box center [86, 39] width 72 height 8
copy span "zGn9Bc3AqiE5kPwf1olazErp"
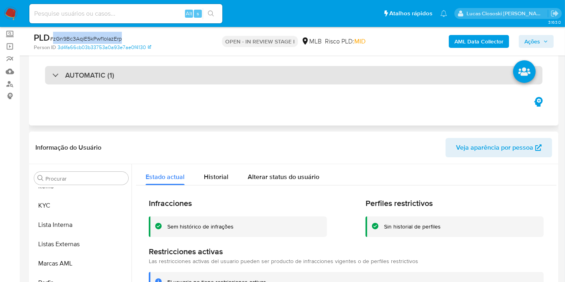
scroll to position [0, 0]
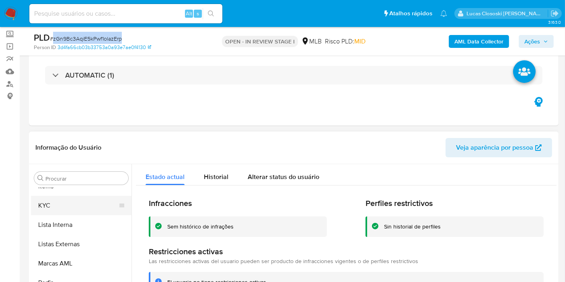
click at [87, 205] on button "KYC" at bounding box center [78, 205] width 94 height 19
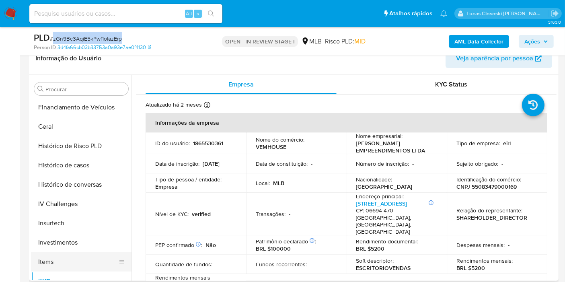
scroll to position [258, 0]
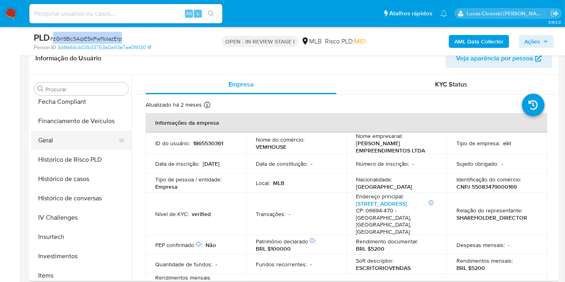
click at [64, 144] on button "Geral" at bounding box center [78, 140] width 94 height 19
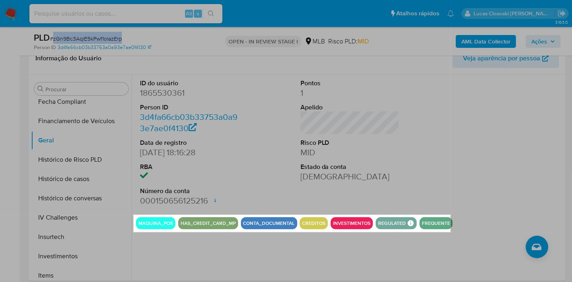
drag, startPoint x: 134, startPoint y: 215, endPoint x: 451, endPoint y: 232, distance: 317.6
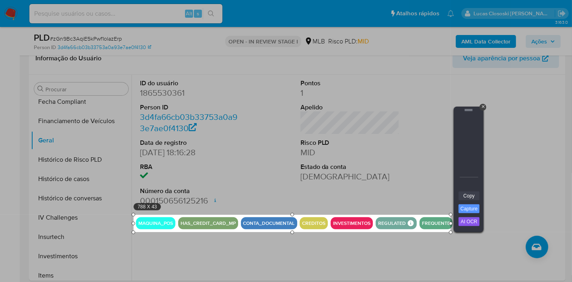
click at [466, 196] on link "Copy" at bounding box center [469, 196] width 21 height 9
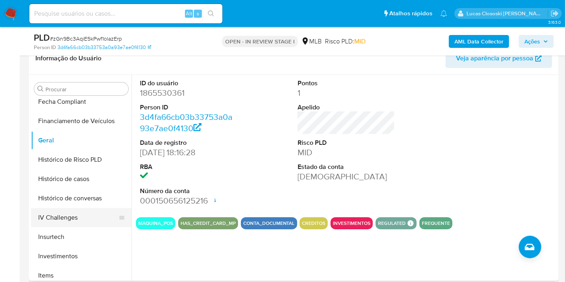
scroll to position [347, 0]
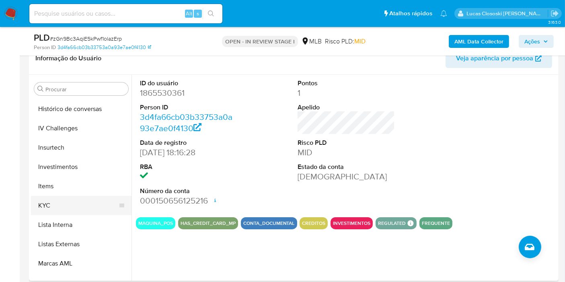
click at [56, 212] on button "KYC" at bounding box center [78, 205] width 94 height 19
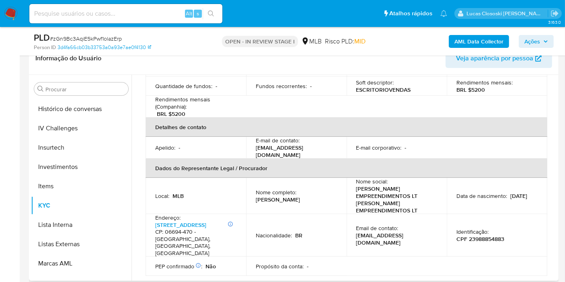
scroll to position [179, 0]
drag, startPoint x: 253, startPoint y: 189, endPoint x: 331, endPoint y: 190, distance: 78.1
click at [331, 190] on td "Nome completo : Andre Lopes Gomes da Silva" at bounding box center [296, 195] width 101 height 36
copy p "Andre Lopes Gomes da Silva"
click at [484, 230] on td "Identificação : CPF 23988854883" at bounding box center [497, 235] width 101 height 43
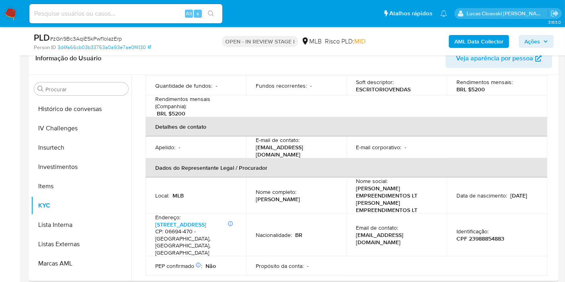
click at [484, 230] on td "Identificação : CPF 23988854883" at bounding box center [497, 235] width 101 height 43
click at [483, 235] on p "CPF 23988854883" at bounding box center [481, 238] width 48 height 7
copy p "23988854883"
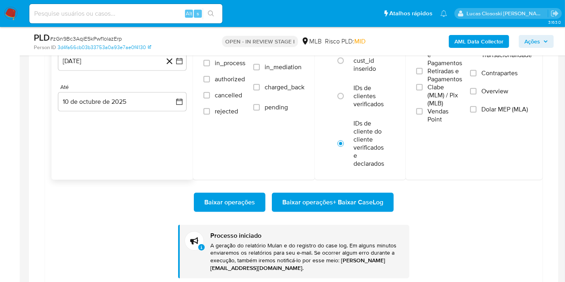
scroll to position [626, 0]
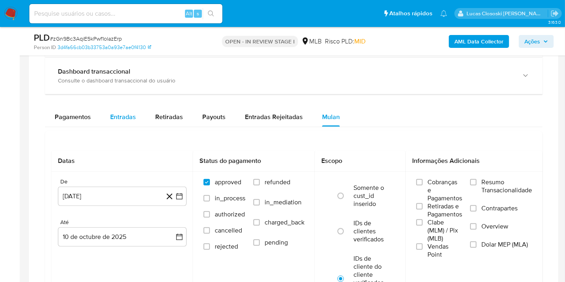
click at [115, 107] on div "Entradas" at bounding box center [123, 116] width 26 height 19
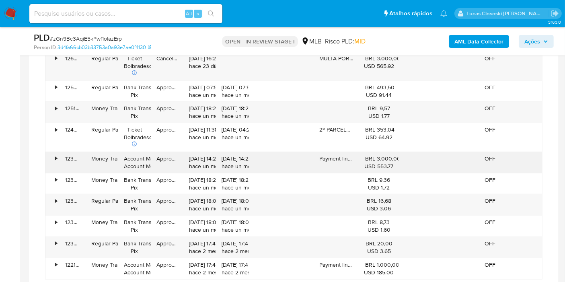
scroll to position [894, 0]
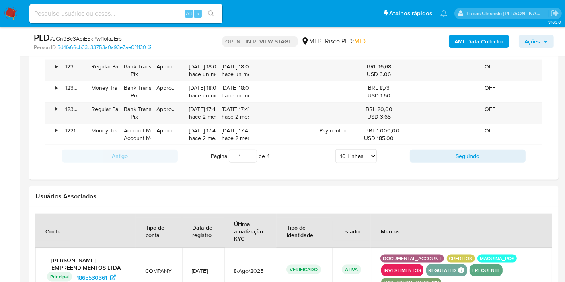
click at [351, 158] on select "5 Linhas 10 Linhas 20 Linhas 25 Linhas 50 Linhas 100 Linhas" at bounding box center [356, 156] width 41 height 14
select select "100"
click at [336, 149] on select "5 Linhas 10 Linhas 20 Linhas 25 Linhas 50 Linhas 100 Linhas" at bounding box center [356, 156] width 41 height 14
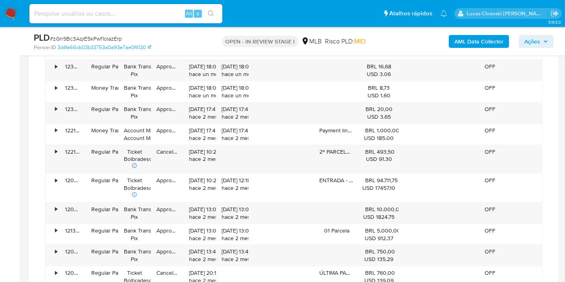
click at [531, 41] on span "Ações" at bounding box center [533, 41] width 16 height 13
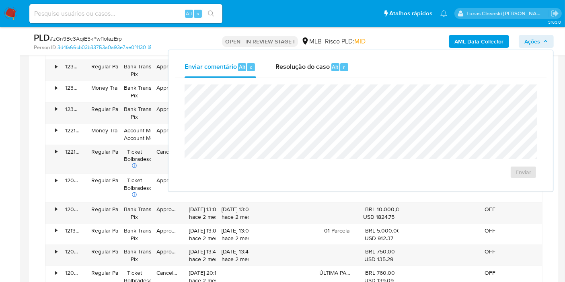
click at [360, 68] on div "Enviar comentário Alt c Resolução do caso Alt r" at bounding box center [361, 67] width 372 height 21
click at [318, 69] on span "Resolução do caso" at bounding box center [303, 66] width 54 height 9
drag, startPoint x: 318, startPoint y: 69, endPoint x: 317, endPoint y: 79, distance: 10.2
click at [318, 69] on span "Resolução do caso" at bounding box center [303, 66] width 54 height 9
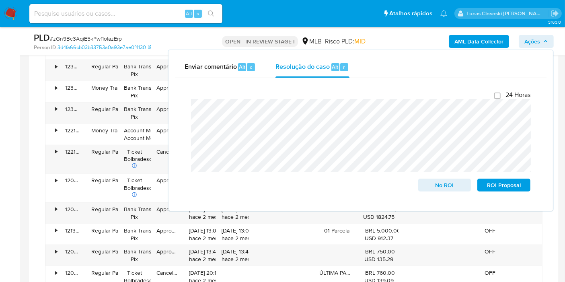
click at [530, 38] on span "Ações" at bounding box center [533, 41] width 16 height 13
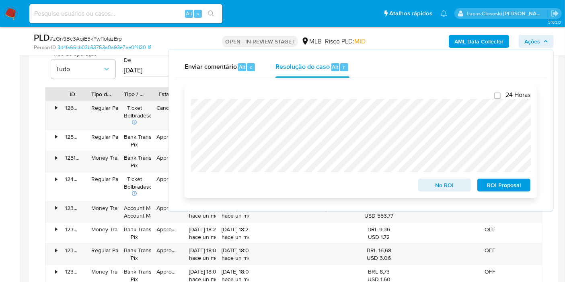
scroll to position [671, 0]
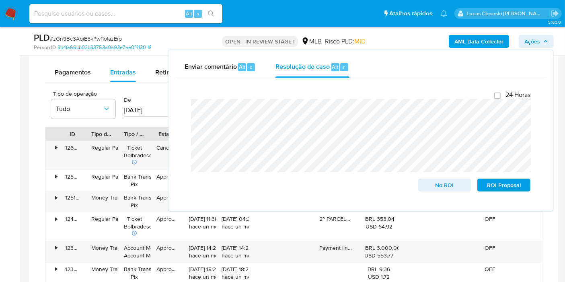
click at [547, 39] on icon "button" at bounding box center [546, 41] width 5 height 5
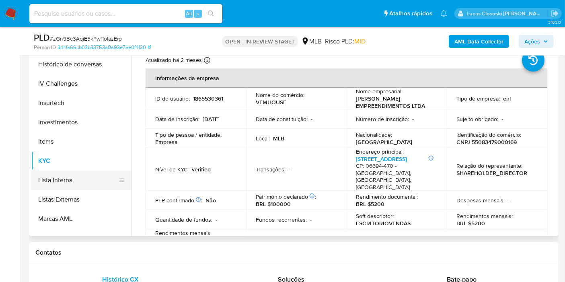
scroll to position [213, 0]
click at [77, 178] on button "Histórico de casos" at bounding box center [78, 179] width 94 height 19
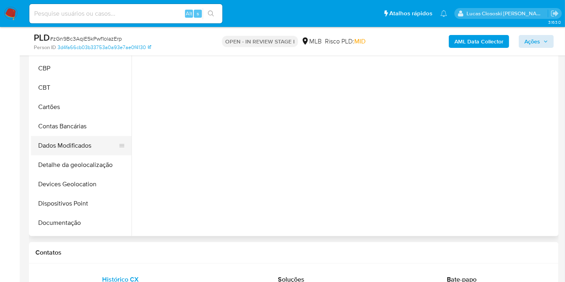
scroll to position [0, 0]
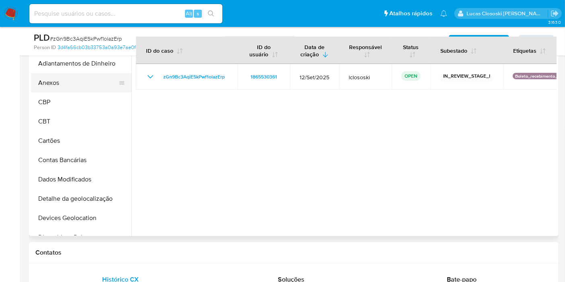
click at [67, 79] on button "Anexos" at bounding box center [78, 82] width 94 height 19
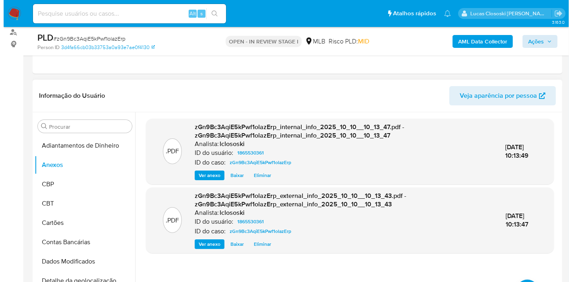
scroll to position [223, 0]
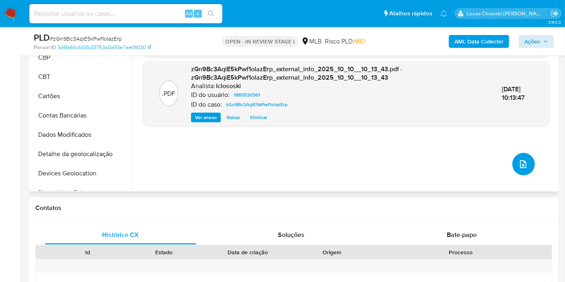
click at [522, 161] on icon "upload-file" at bounding box center [523, 164] width 6 height 8
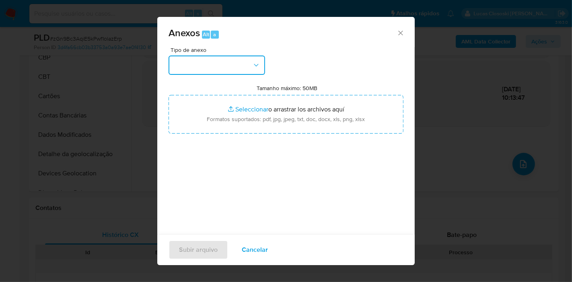
click at [240, 72] on button "button" at bounding box center [217, 65] width 97 height 19
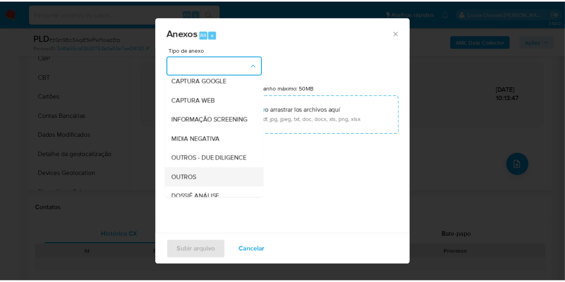
scroll to position [124, 0]
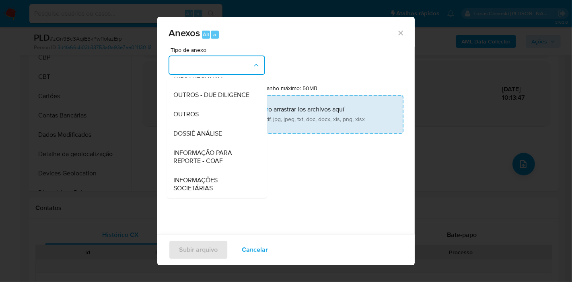
drag, startPoint x: 204, startPoint y: 135, endPoint x: 215, endPoint y: 120, distance: 18.5
click at [205, 135] on span "DOSSIÊ ANÁLISE" at bounding box center [197, 134] width 49 height 8
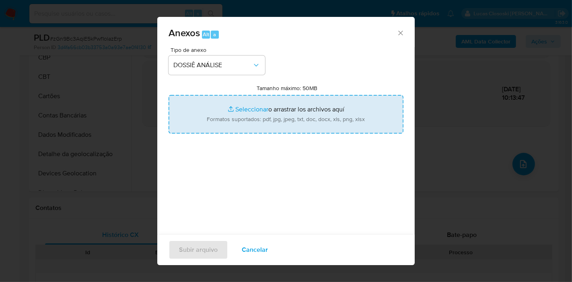
click at [218, 116] on input "Tamanho máximo: 50MB Seleccionar archivos" at bounding box center [286, 114] width 235 height 39
type input "C:\fakepath\SAR - XXXX - CNPJ 55083479000169 - ANDRE LOPES EMPREENDIMENTOS LTDA…"
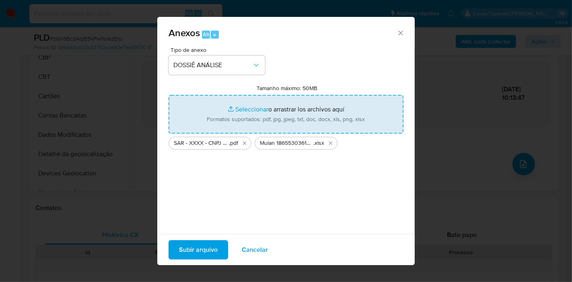
click at [206, 246] on span "Subir arquivo" at bounding box center [198, 250] width 39 height 18
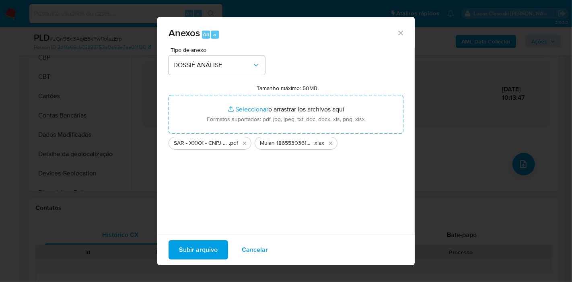
click at [194, 246] on span "Subir arquivo" at bounding box center [198, 250] width 39 height 18
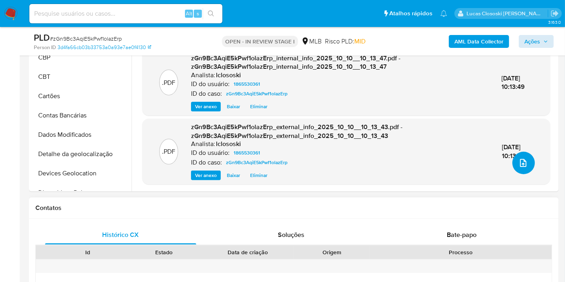
scroll to position [0, 0]
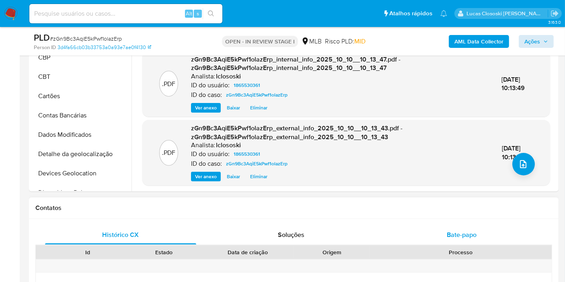
click at [529, 225] on div "Bate-papo" at bounding box center [461, 234] width 151 height 19
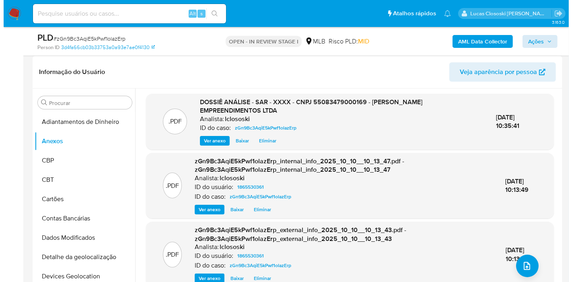
scroll to position [134, 0]
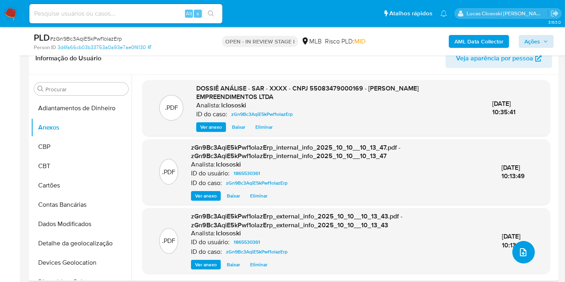
click at [518, 259] on button "upload-file" at bounding box center [524, 252] width 23 height 23
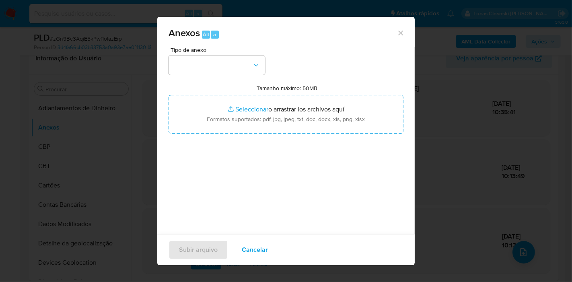
click at [210, 82] on div "Tipo de anexo Tamanho máximo: 50MB Seleccionar archivos Seleccionar o arrastrar…" at bounding box center [286, 142] width 235 height 190
click at [210, 70] on button "button" at bounding box center [217, 65] width 97 height 19
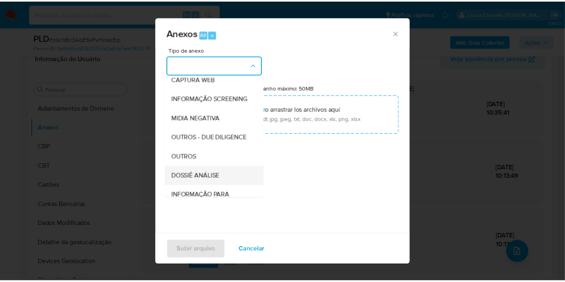
scroll to position [89, 0]
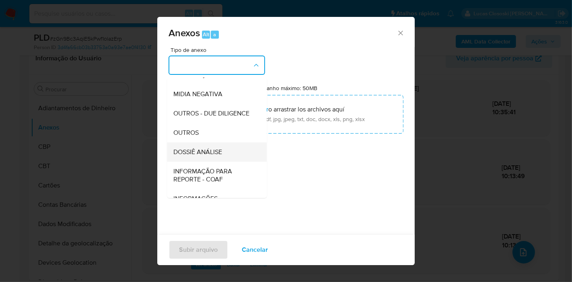
click at [210, 160] on div "DOSSIÊ ANÁLISE" at bounding box center [214, 151] width 82 height 19
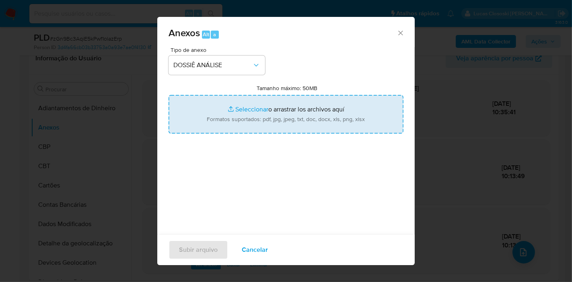
click at [223, 118] on input "Tamanho máximo: 50MB Seleccionar archivos" at bounding box center [286, 114] width 235 height 39
type input "C:\fakepath\Mulan 1865530361_2025_10_10_07_28_58.xlsx"
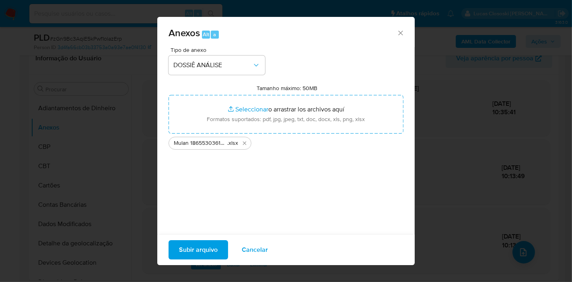
click at [188, 244] on span "Subir arquivo" at bounding box center [198, 250] width 39 height 18
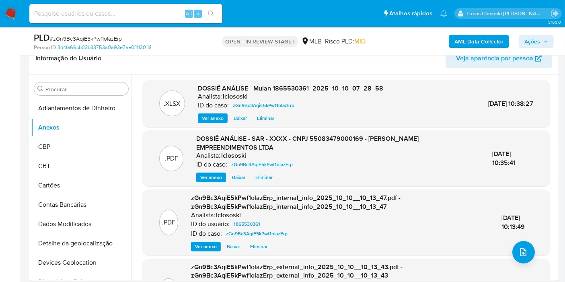
click at [541, 43] on span "Ações" at bounding box center [537, 41] width 24 height 11
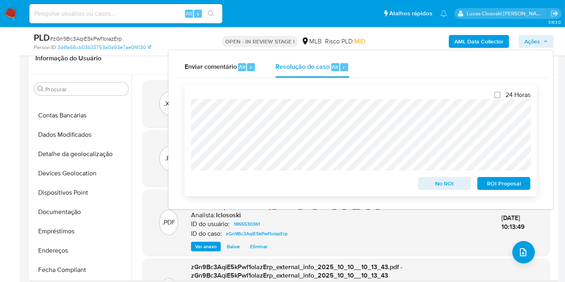
click at [519, 189] on span "ROI Proposal" at bounding box center [504, 183] width 42 height 11
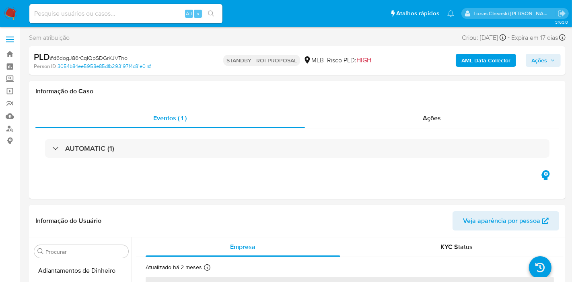
select select "10"
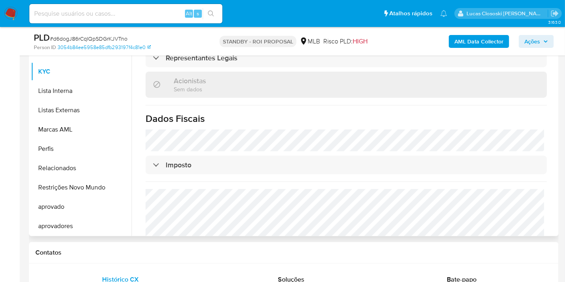
scroll to position [508, 0]
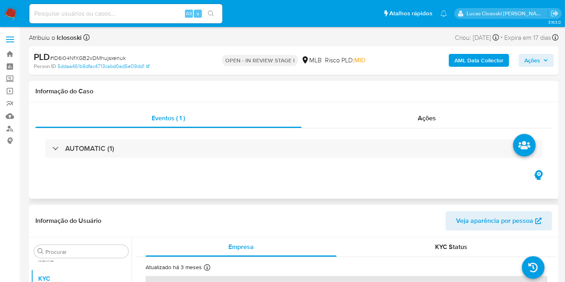
click at [159, 130] on div "AUTOMATIC (1)" at bounding box center [293, 148] width 517 height 40
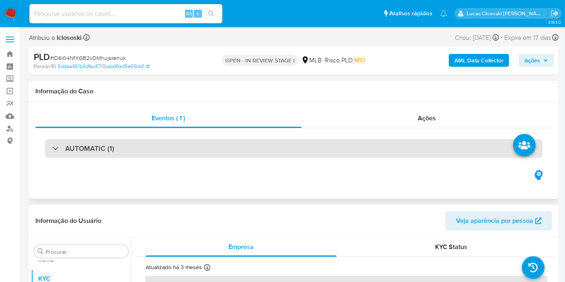
click at [159, 141] on div "AUTOMATIC (1)" at bounding box center [294, 148] width 498 height 19
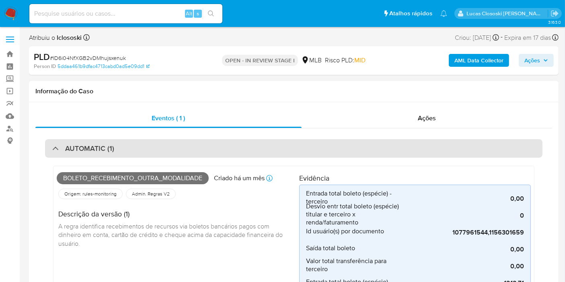
click at [141, 148] on div "AUTOMATIC (1)" at bounding box center [294, 148] width 498 height 19
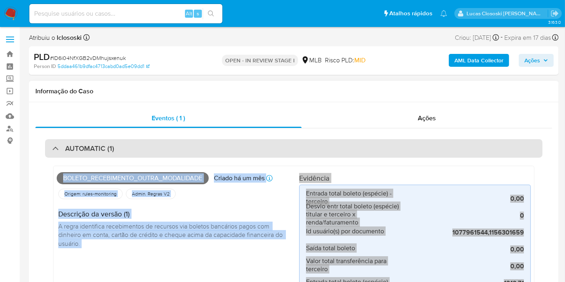
click at [141, 148] on div "AUTOMATIC (1)" at bounding box center [294, 148] width 498 height 19
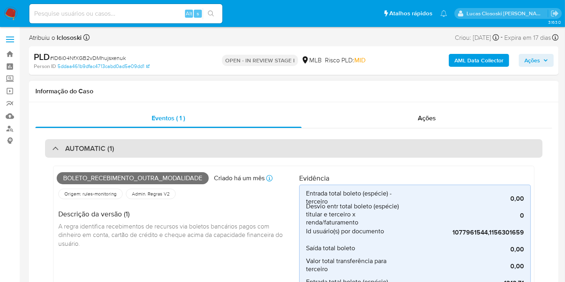
click at [260, 140] on div "AUTOMATIC (1)" at bounding box center [294, 148] width 498 height 19
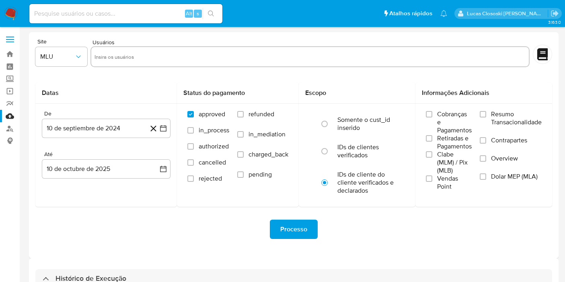
select select "10"
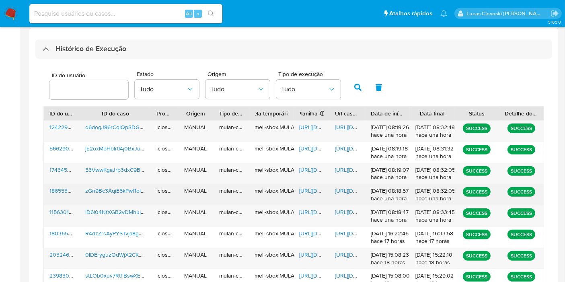
click at [312, 189] on span "[URL][DOMAIN_NAME]" at bounding box center [328, 191] width 56 height 8
click at [345, 191] on span "[URL][DOMAIN_NAME]" at bounding box center [363, 191] width 56 height 8
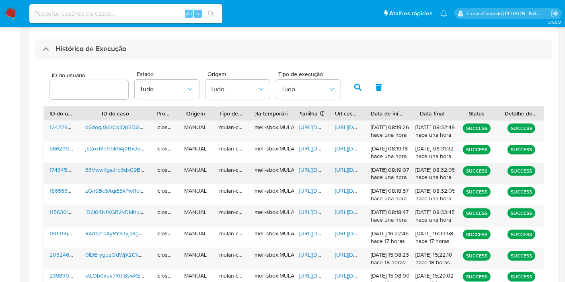
click at [93, 166] on span "53VwwKgaJrp3dxC9Bnt41ZI0" at bounding box center [121, 170] width 73 height 8
click at [118, 125] on span "d6dogJ86rCqIQpSDGrKJVTno" at bounding box center [122, 127] width 75 height 8
click at [307, 208] on span "https://docs.google.com/spreadsheets/d/1DweFERohuw_RXoMFGZlRwl6oBFx4mPEVH3LLxKD…" at bounding box center [328, 212] width 56 height 8
click at [344, 208] on span "https://docs.google.com/document/d/1O9gzlOGugyObwOKCxMPJ7sI-jTRFYTJ9oDVlaDpm-yo…" at bounding box center [363, 212] width 56 height 8
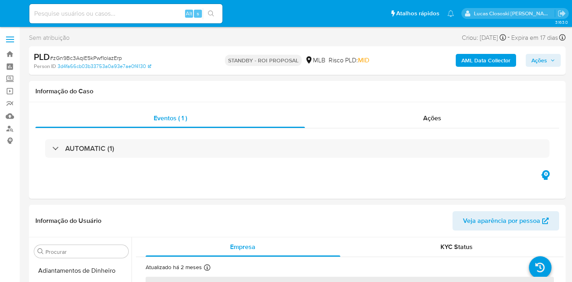
select select "10"
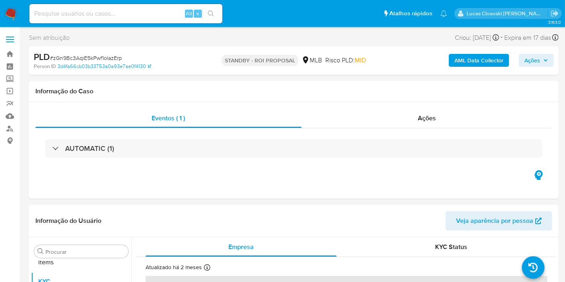
scroll to position [436, 0]
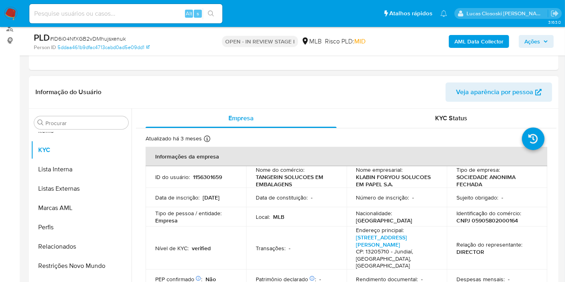
scroll to position [179, 0]
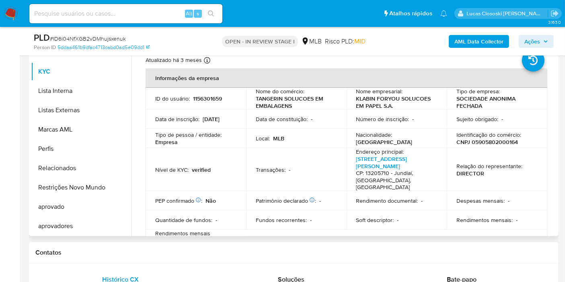
click at [492, 144] on p "CNPJ 05905802000164" at bounding box center [488, 141] width 62 height 7
copy p "05905802000164"
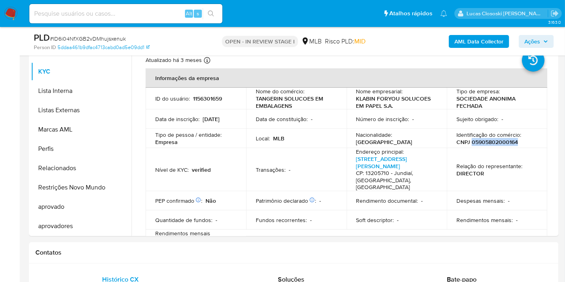
click at [499, 43] on b "AML Data Collector" at bounding box center [479, 41] width 49 height 13
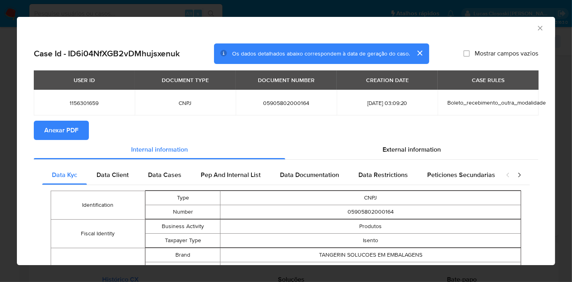
click at [73, 130] on span "Anexar PDF" at bounding box center [61, 131] width 34 height 18
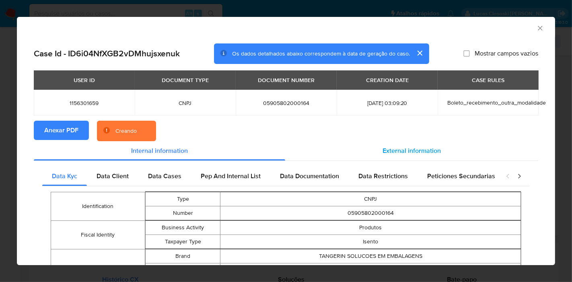
click at [405, 158] on div "External information" at bounding box center [411, 150] width 253 height 19
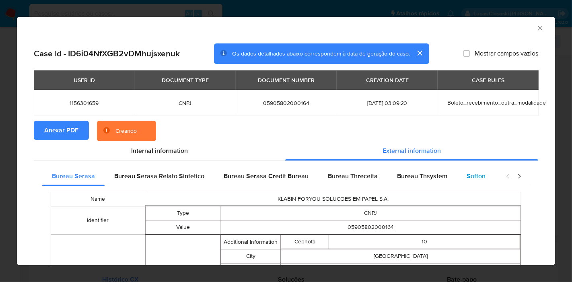
click at [464, 181] on div "Softon" at bounding box center [476, 176] width 38 height 19
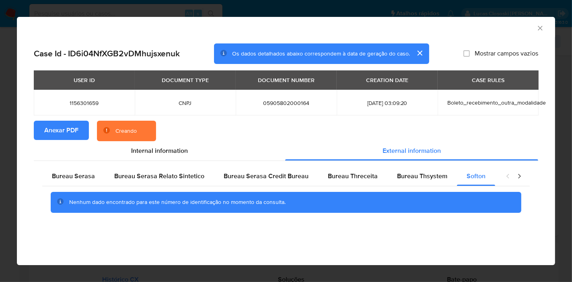
click at [540, 28] on icon "Fechar a janela" at bounding box center [541, 28] width 8 height 8
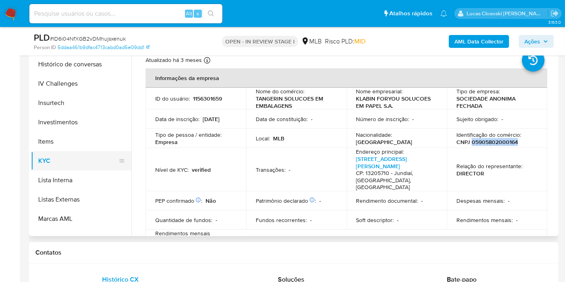
scroll to position [34, 0]
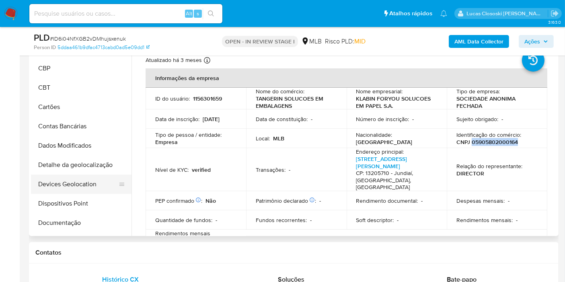
click at [79, 184] on button "Devices Geolocation" at bounding box center [78, 184] width 94 height 19
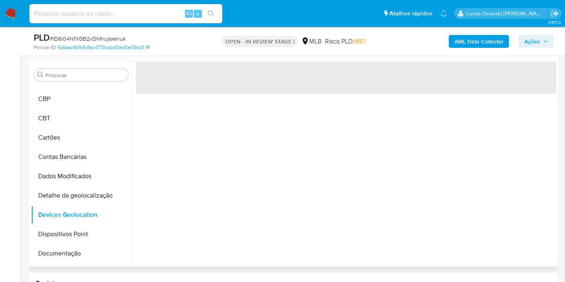
scroll to position [134, 0]
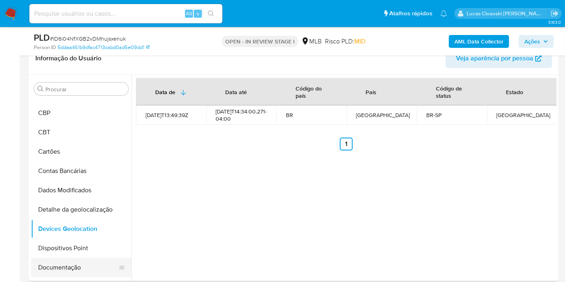
click at [74, 258] on button "Documentação" at bounding box center [78, 267] width 94 height 19
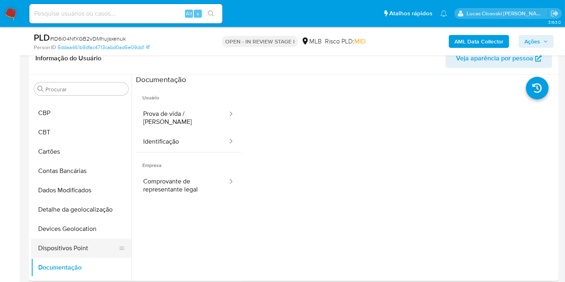
click at [73, 241] on button "Dispositivos Point" at bounding box center [78, 248] width 94 height 19
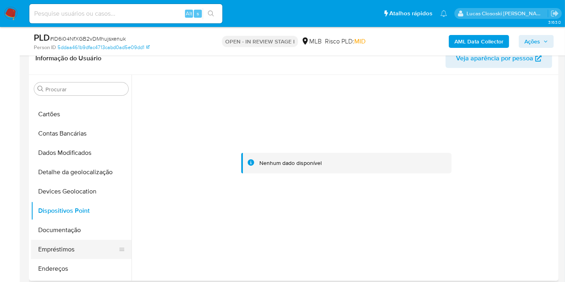
scroll to position [123, 0]
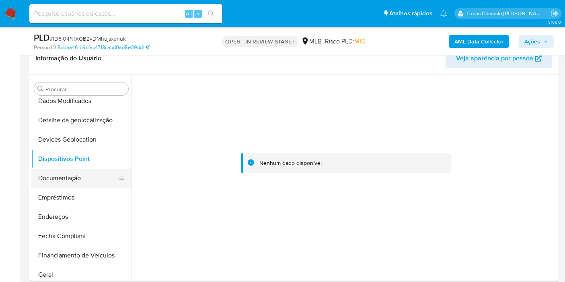
click at [60, 180] on button "Documentação" at bounding box center [78, 178] width 94 height 19
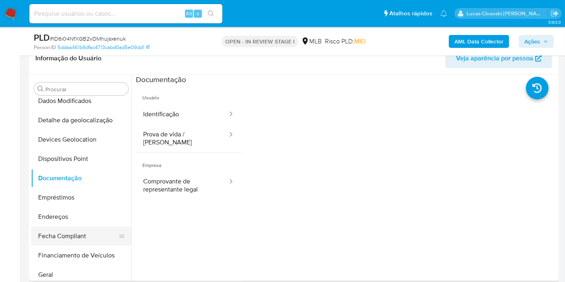
click at [72, 227] on button "Fecha Compliant" at bounding box center [78, 236] width 94 height 19
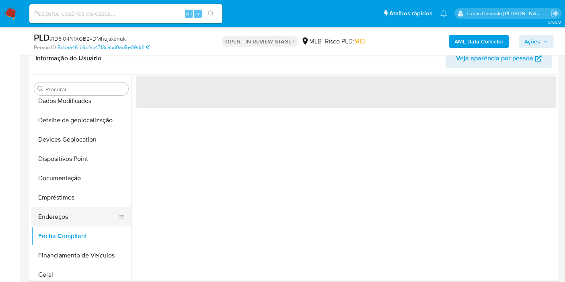
click at [72, 224] on button "Endereços" at bounding box center [78, 216] width 94 height 19
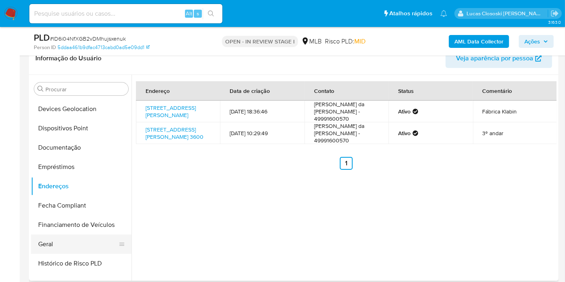
scroll to position [168, 0]
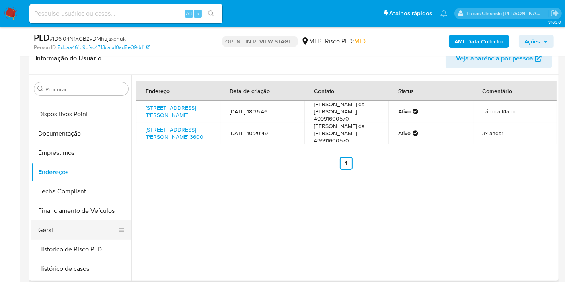
click at [56, 228] on button "Geral" at bounding box center [78, 230] width 94 height 19
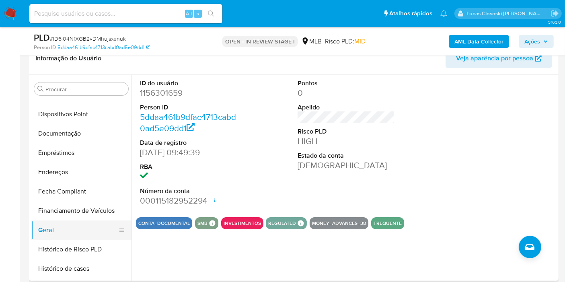
scroll to position [213, 0]
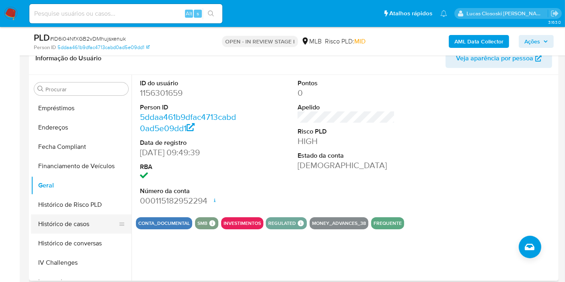
click at [77, 230] on button "Histórico de casos" at bounding box center [78, 224] width 94 height 19
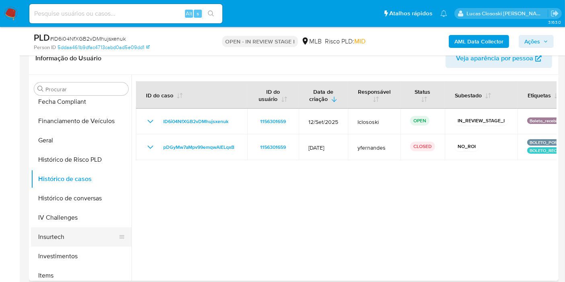
scroll to position [302, 0]
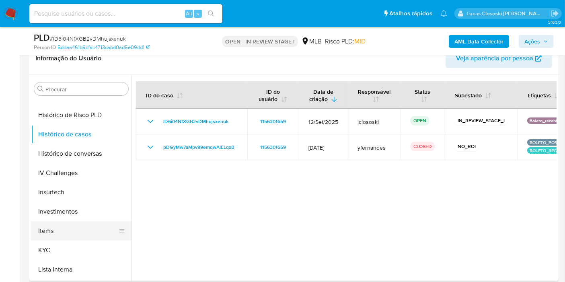
click at [67, 233] on button "Items" at bounding box center [78, 230] width 94 height 19
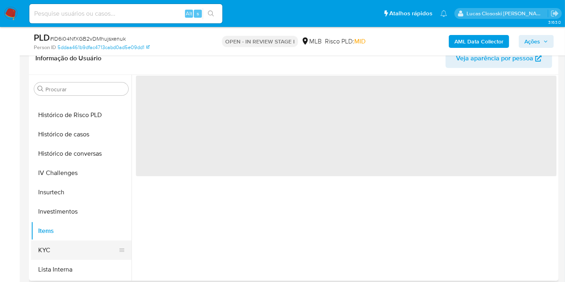
click at [59, 246] on button "KYC" at bounding box center [78, 250] width 94 height 19
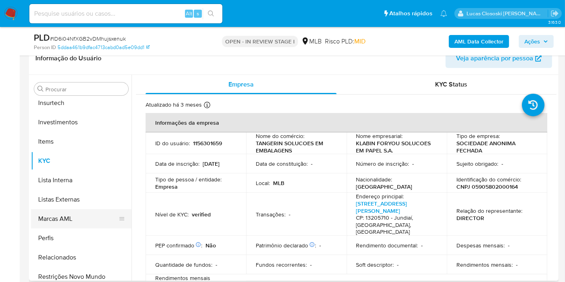
scroll to position [436, 0]
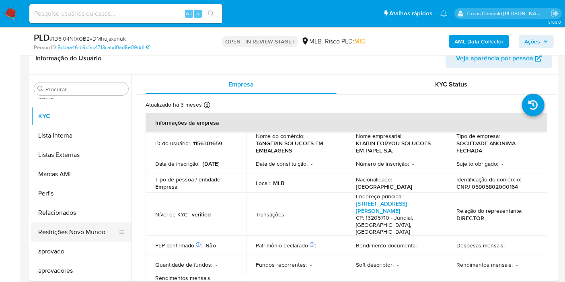
click at [61, 226] on button "Restrições Novo Mundo" at bounding box center [78, 232] width 94 height 19
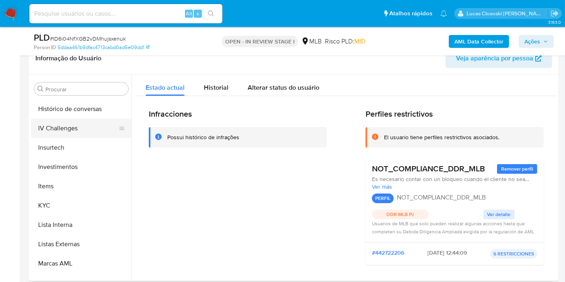
scroll to position [302, 0]
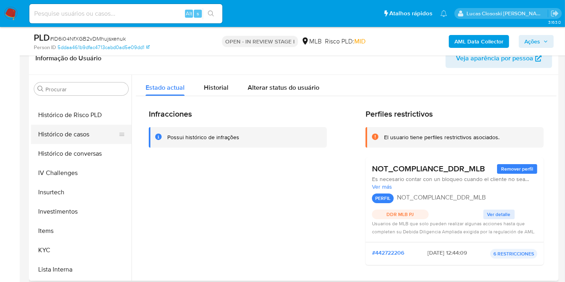
click at [72, 135] on button "Histórico de casos" at bounding box center [78, 134] width 94 height 19
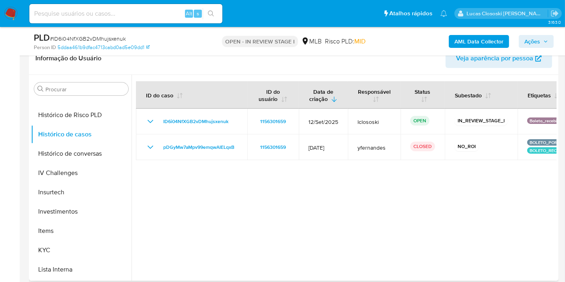
drag, startPoint x: 246, startPoint y: 147, endPoint x: 169, endPoint y: 251, distance: 129.4
click at [154, 144] on td "pDGyMw7aMpv99emqwAIELqxB" at bounding box center [191, 147] width 111 height 26
click at [97, 35] on span "# ID6i04NfXGB2vDMhujsxenuk" at bounding box center [88, 39] width 76 height 8
copy span "ID6i04NfXGB2vDMhujsxenuk"
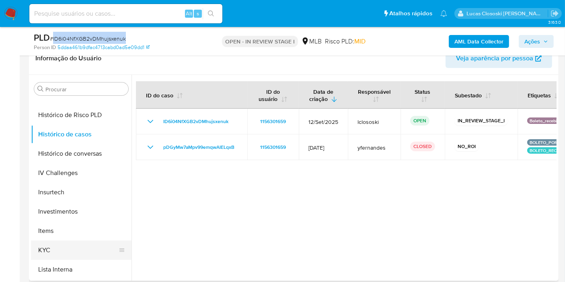
click at [47, 248] on button "KYC" at bounding box center [78, 250] width 94 height 19
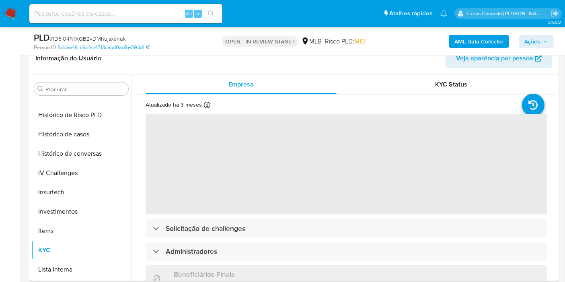
click at [209, 56] on header "Informação do Usuário Veja aparência por pessoa" at bounding box center [293, 58] width 517 height 19
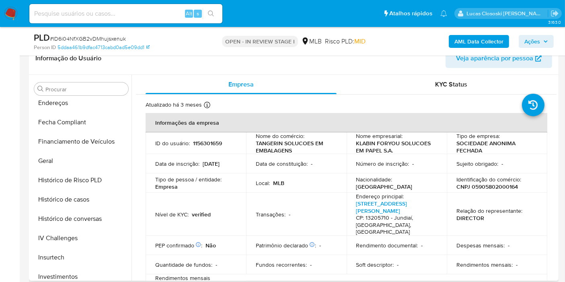
scroll to position [168, 0]
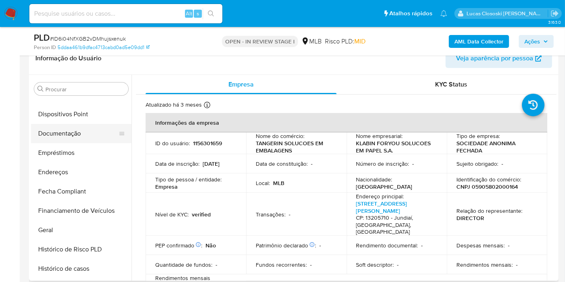
click at [66, 134] on button "Documentação" at bounding box center [78, 133] width 94 height 19
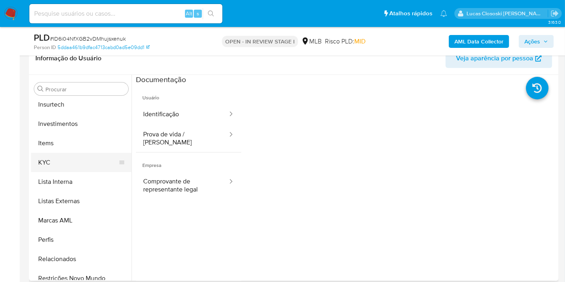
scroll to position [392, 0]
click at [59, 168] on button "KYC" at bounding box center [78, 160] width 94 height 19
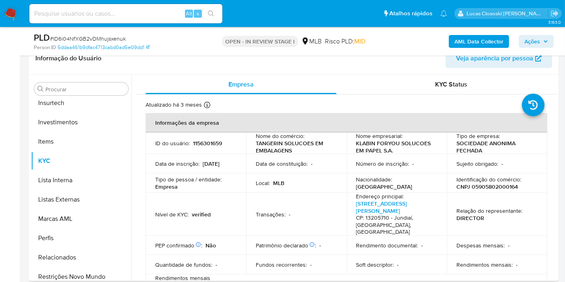
click at [482, 190] on p "CNPJ 05905802000164" at bounding box center [488, 186] width 62 height 7
copy p "05905802000164"
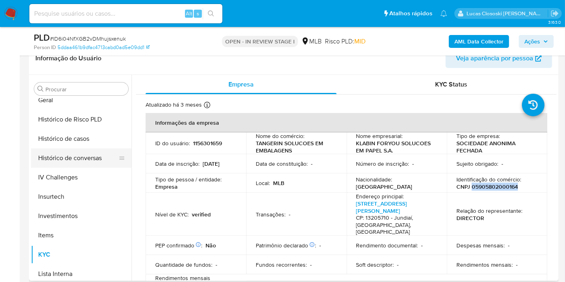
scroll to position [258, 0]
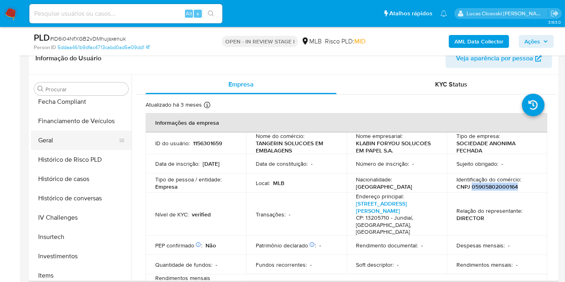
click at [55, 147] on button "Geral" at bounding box center [78, 140] width 94 height 19
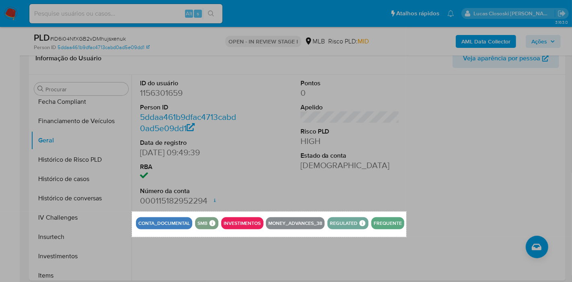
drag, startPoint x: 132, startPoint y: 212, endPoint x: 407, endPoint y: 237, distance: 275.7
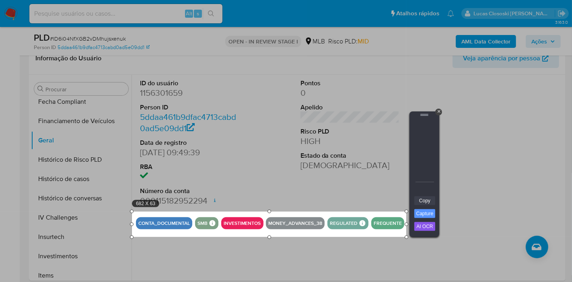
click at [428, 197] on link "Copy" at bounding box center [425, 200] width 21 height 9
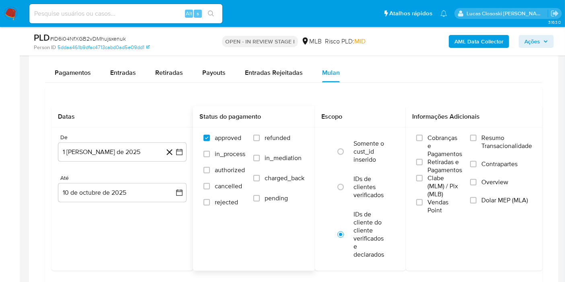
scroll to position [671, 0]
click at [182, 71] on button "Retiradas" at bounding box center [169, 72] width 47 height 19
select select "10"
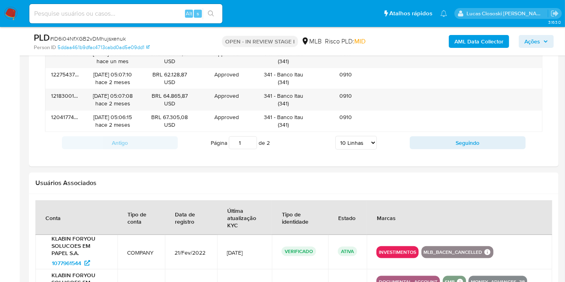
scroll to position [894, 0]
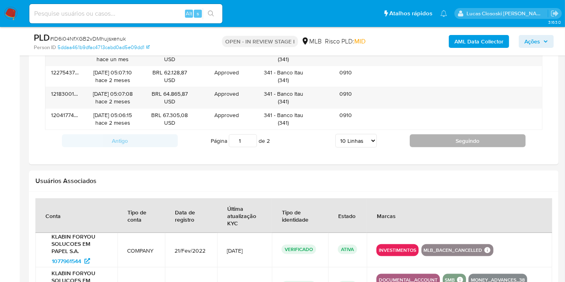
click at [444, 142] on button "Seguindo" at bounding box center [468, 140] width 116 height 13
type input "2"
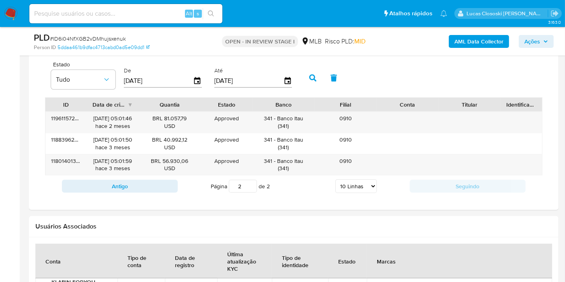
scroll to position [626, 0]
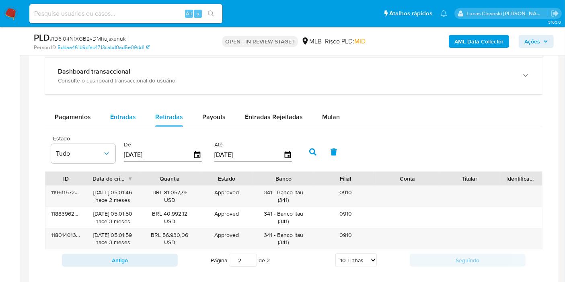
click at [121, 120] on span "Entradas" at bounding box center [123, 116] width 26 height 9
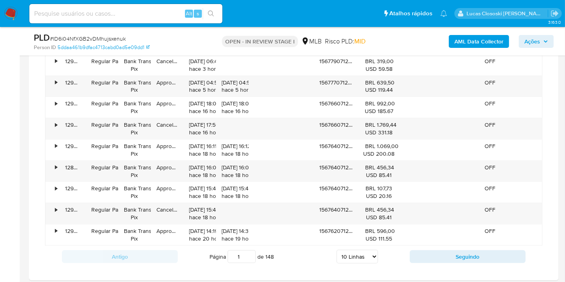
scroll to position [850, 0]
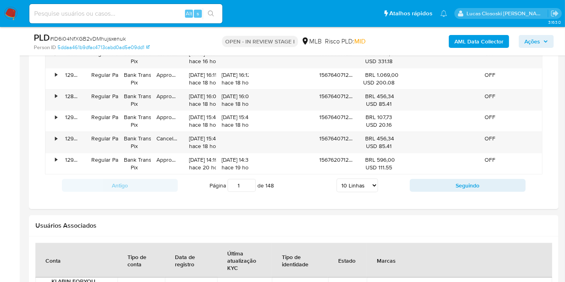
drag, startPoint x: 357, startPoint y: 182, endPoint x: 357, endPoint y: 187, distance: 4.8
click at [357, 182] on select "5 Linhas 10 Linhas 20 Linhas 25 Linhas 50 Linhas 100 Linhas" at bounding box center [357, 186] width 41 height 14
select select "100"
click at [337, 179] on select "5 Linhas 10 Linhas 20 Linhas 25 Linhas 50 Linhas 100 Linhas" at bounding box center [357, 186] width 41 height 14
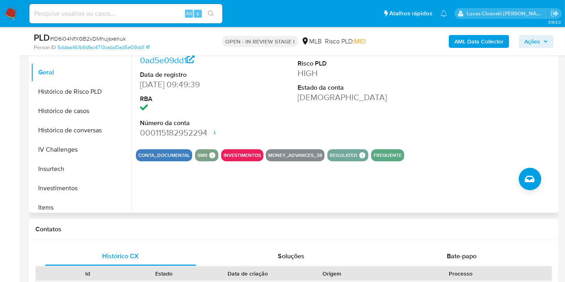
scroll to position [113, 0]
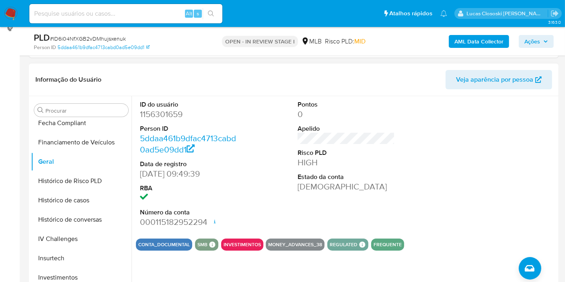
click at [163, 114] on dd "1156301659" at bounding box center [188, 114] width 97 height 11
copy dd "1156301659"
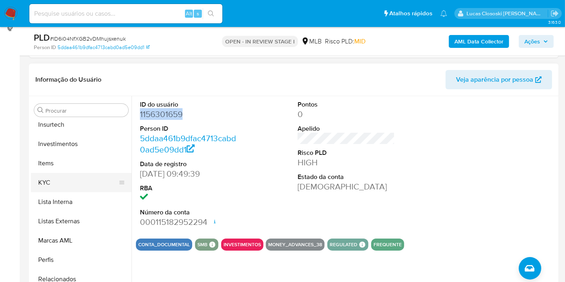
scroll to position [392, 0]
click at [71, 182] on button "KYC" at bounding box center [78, 182] width 94 height 19
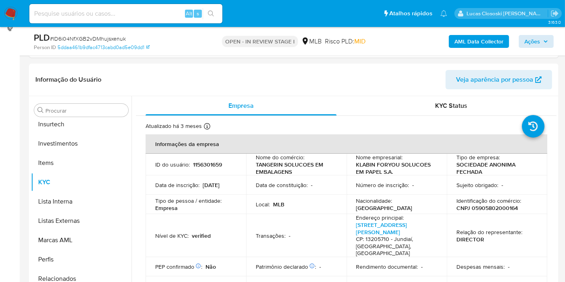
click at [525, 49] on div "AML Data Collector Ações" at bounding box center [468, 41] width 171 height 19
click at [530, 41] on span "Ações" at bounding box center [533, 41] width 16 height 13
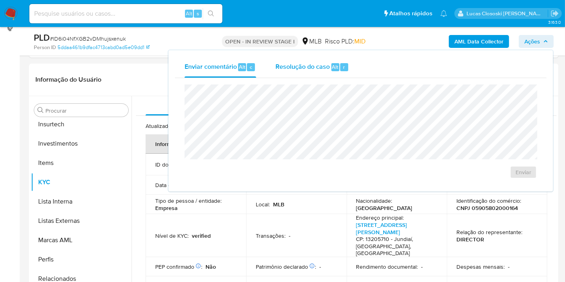
click at [310, 69] on span "Resolução do caso" at bounding box center [303, 66] width 54 height 9
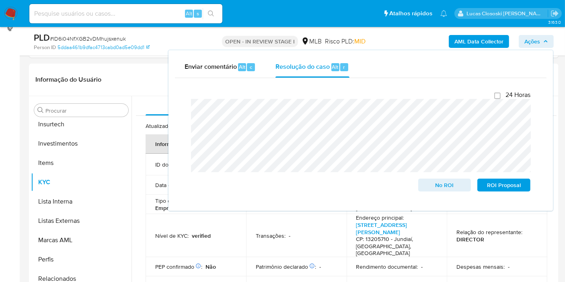
click at [528, 37] on span "Ações" at bounding box center [533, 41] width 16 height 13
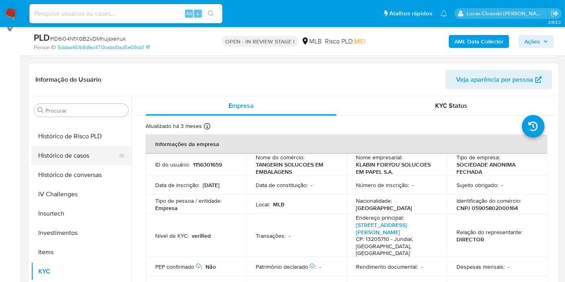
click at [65, 159] on button "Histórico de casos" at bounding box center [78, 155] width 94 height 19
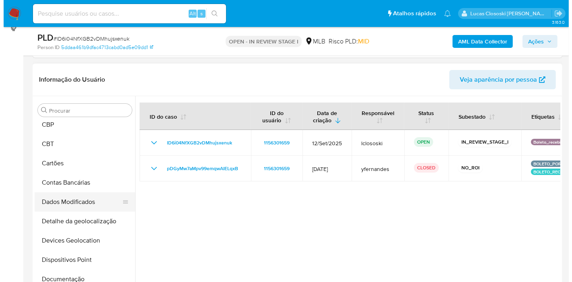
scroll to position [0, 0]
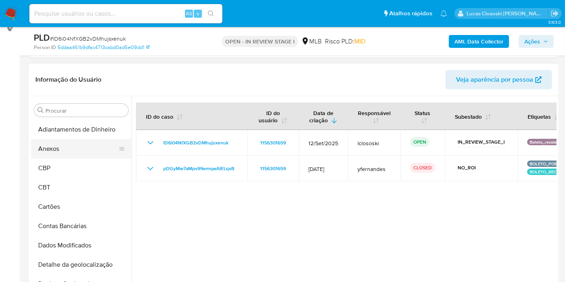
click at [66, 157] on button "Anexos" at bounding box center [78, 148] width 94 height 19
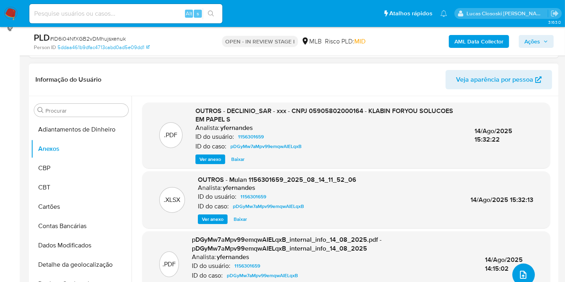
click at [519, 270] on icon "upload-file" at bounding box center [524, 275] width 10 height 10
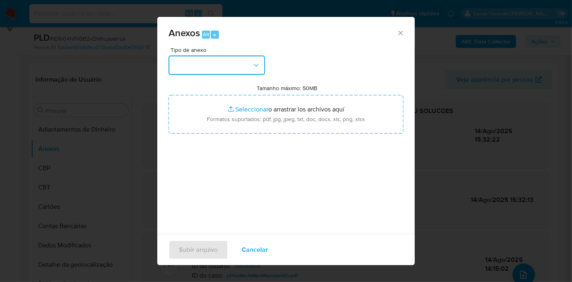
click at [199, 67] on button "button" at bounding box center [217, 65] width 97 height 19
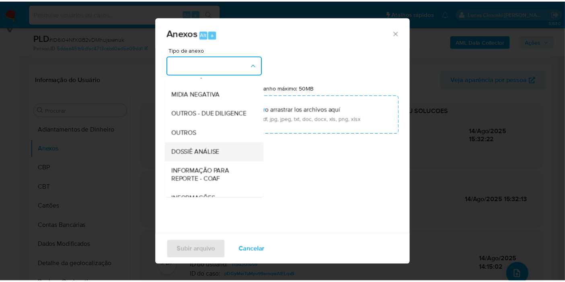
scroll to position [124, 0]
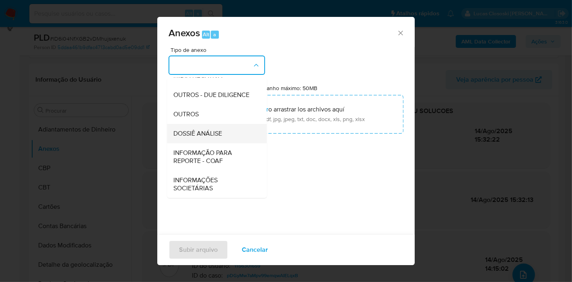
click at [207, 136] on span "DOSSIÊ ANÁLISE" at bounding box center [197, 134] width 49 height 8
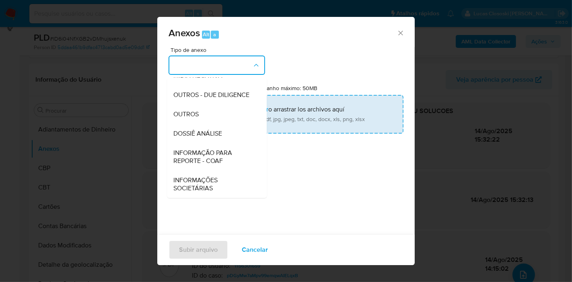
click at [213, 119] on input "Tamanho máximo: 50MB Seleccionar archivos" at bounding box center [286, 114] width 235 height 39
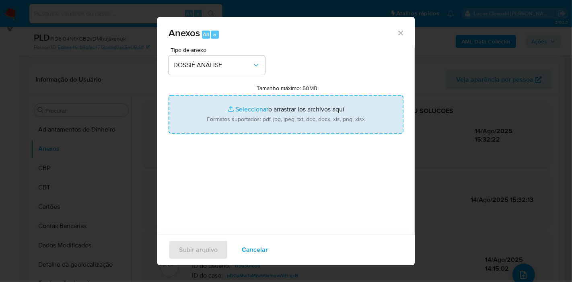
type input "C:\fakepath\SAR - XXXX - CNPJ 05905802000164 - KLABIN FORYOU SOLUCOES EM PAPEL …"
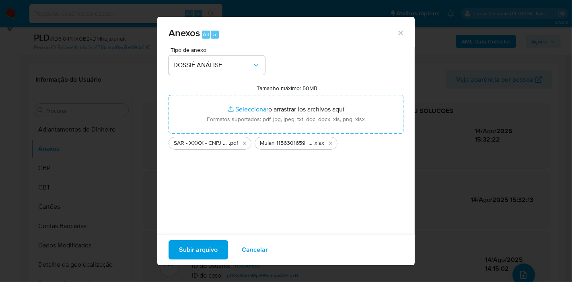
click at [187, 254] on span "Subir arquivo" at bounding box center [198, 250] width 39 height 18
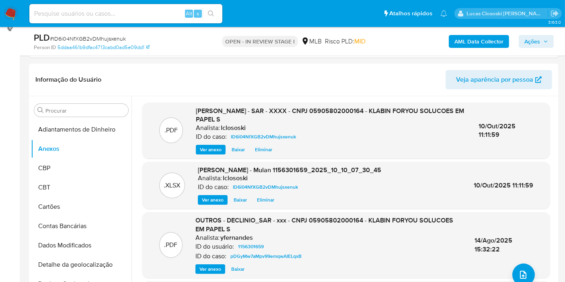
click at [539, 45] on span "Ações" at bounding box center [533, 41] width 16 height 13
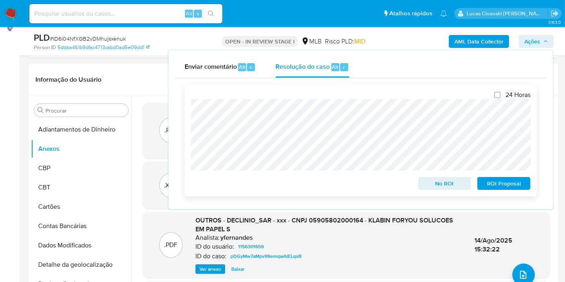
click at [427, 182] on span "No ROI" at bounding box center [445, 183] width 42 height 11
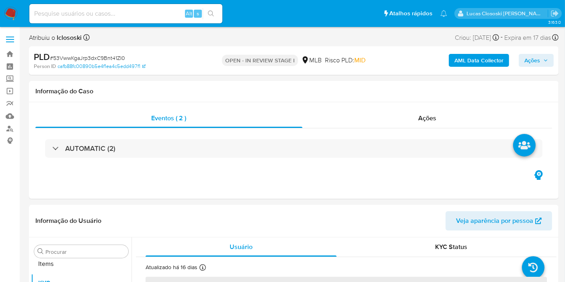
scroll to position [436, 0]
select select "10"
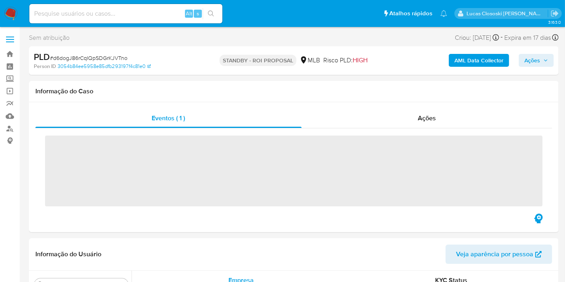
scroll to position [436, 0]
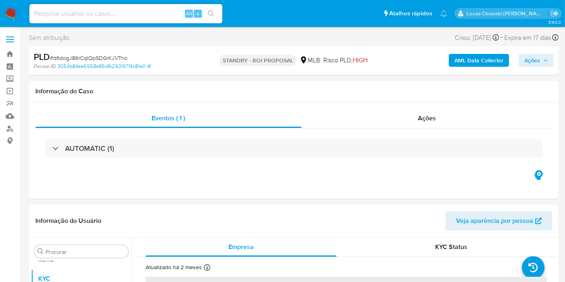
select select "10"
click at [102, 53] on div "PLD # d6dogJ86rCqIQpSDGrKJVTno" at bounding box center [119, 57] width 171 height 12
copy span "d6dogJ86rCqIQpSDGrKJVTno"
click at [440, 114] on div "Ações" at bounding box center [427, 118] width 251 height 19
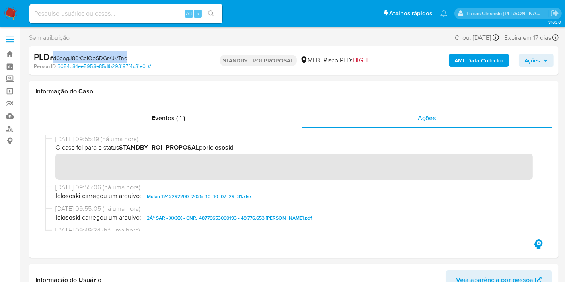
copy span "d6dogJ86rCqIQpSDGrKJVTno"
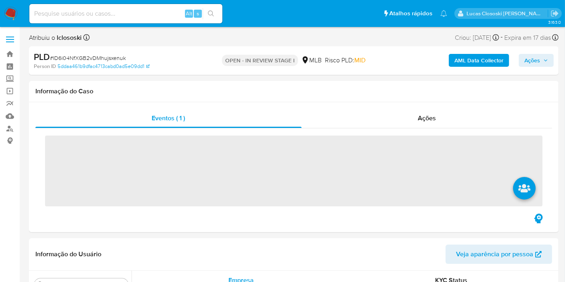
drag, startPoint x: 0, startPoint y: 0, endPoint x: 17, endPoint y: 15, distance: 22.8
click at [17, 15] on img at bounding box center [11, 14] width 14 height 14
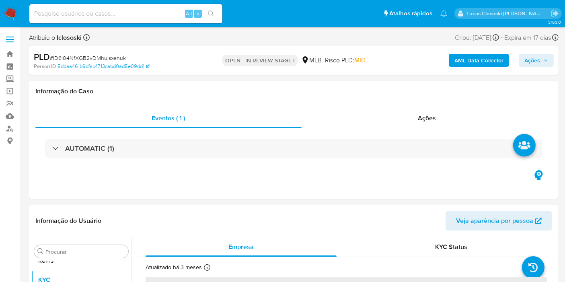
scroll to position [436, 0]
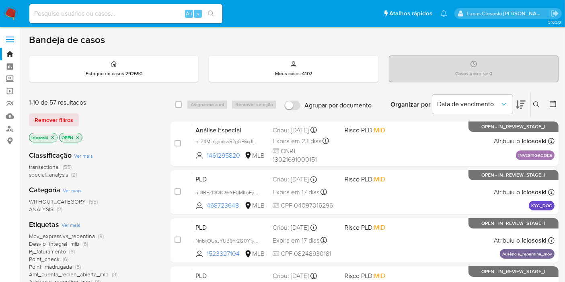
click at [519, 109] on button at bounding box center [521, 104] width 10 height 25
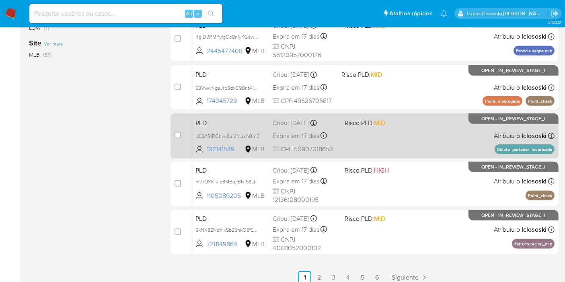
scroll to position [357, 0]
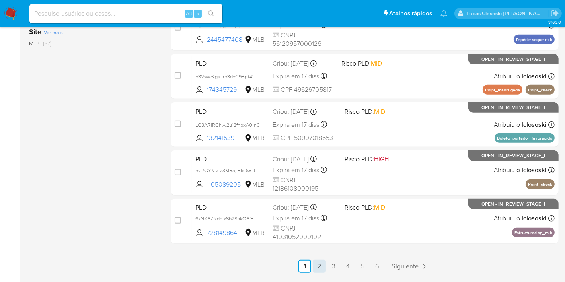
click at [324, 262] on link "2" at bounding box center [319, 266] width 13 height 13
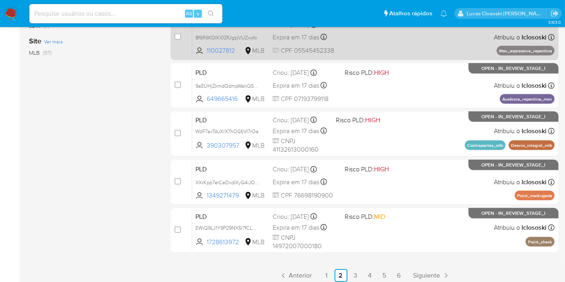
scroll to position [381, 0]
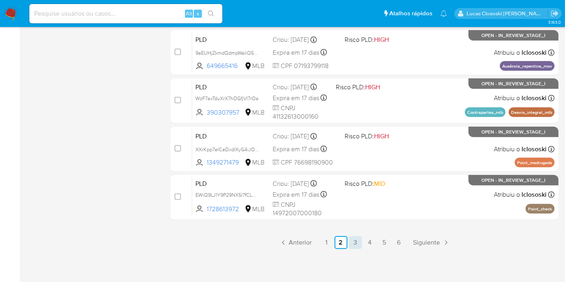
click at [358, 243] on link "3" at bounding box center [355, 242] width 13 height 13
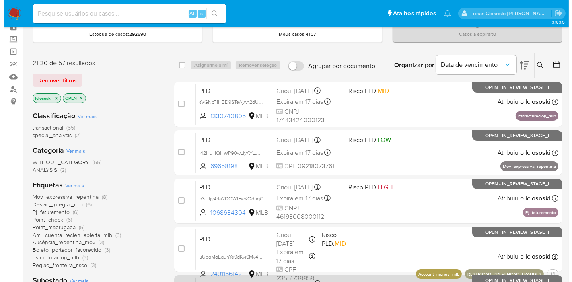
scroll to position [89, 0]
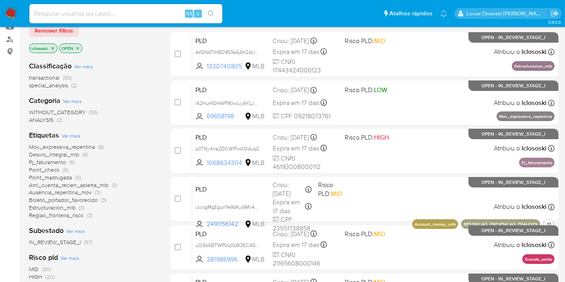
click at [72, 134] on span "Ver mais" at bounding box center [71, 135] width 19 height 7
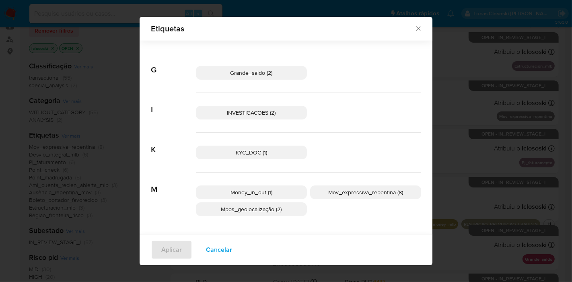
scroll to position [39, 0]
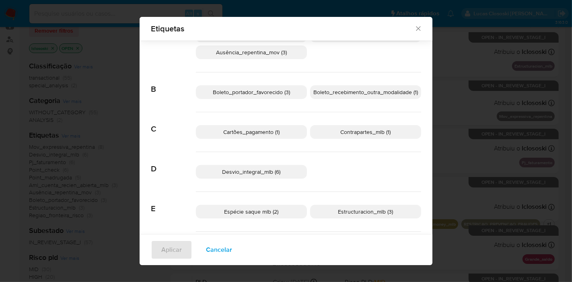
click at [233, 170] on span "Desvio_integral_mlb (6)" at bounding box center [252, 172] width 58 height 8
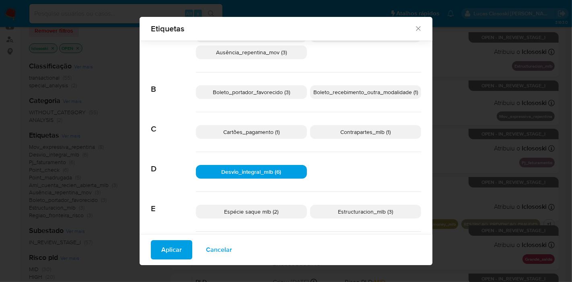
click at [167, 251] on span "Aplicar" at bounding box center [171, 250] width 21 height 18
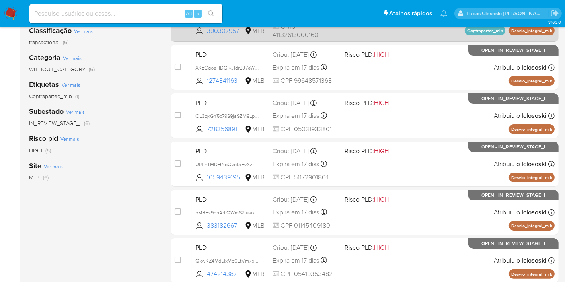
scroll to position [73, 0]
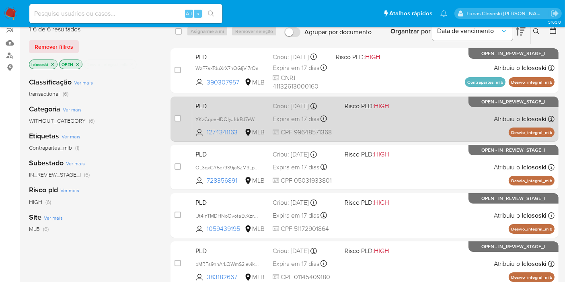
click at [416, 120] on div "PLD XKzCqoeHDQlyJ1drBJ7eWjyd 1274341163 MLB Risco PLD: HIGH Criou: 12/09/2025 C…" at bounding box center [373, 119] width 363 height 41
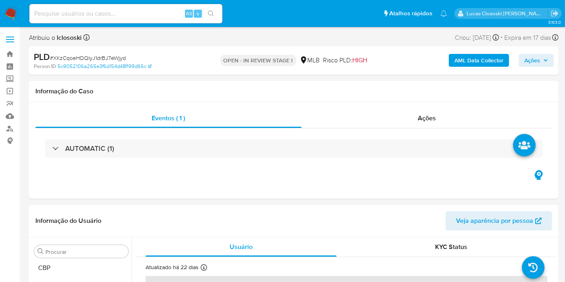
select select "10"
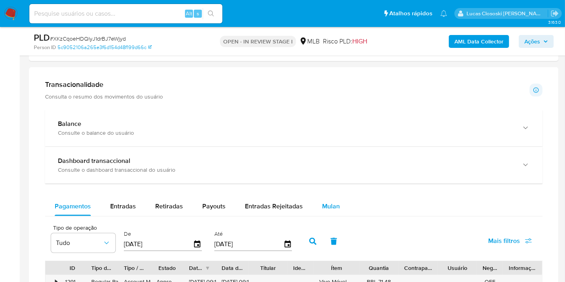
click at [322, 209] on div "Mulan" at bounding box center [331, 206] width 18 height 19
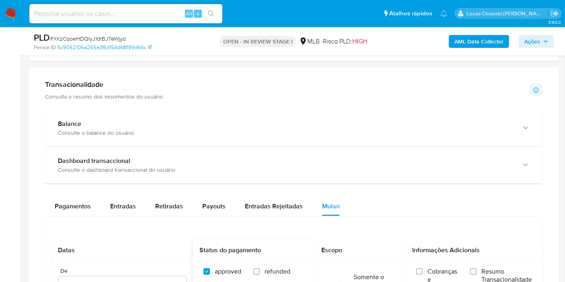
scroll to position [715, 0]
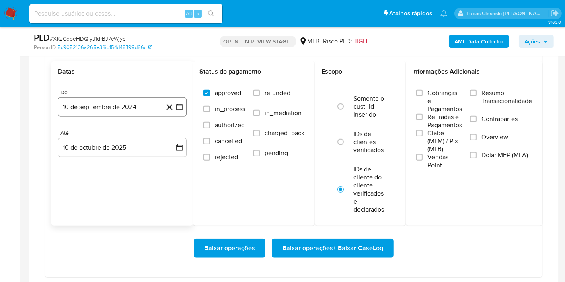
click at [184, 113] on button "10 de septiembre de 2024" at bounding box center [122, 106] width 129 height 19
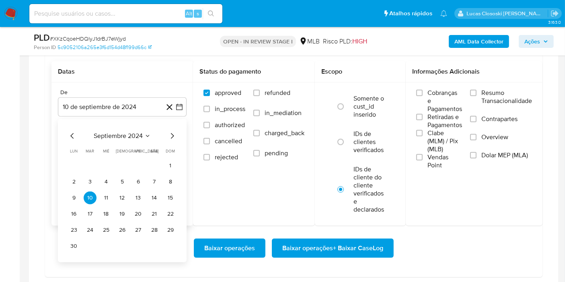
click at [116, 137] on span "septiembre 2024" at bounding box center [118, 136] width 49 height 8
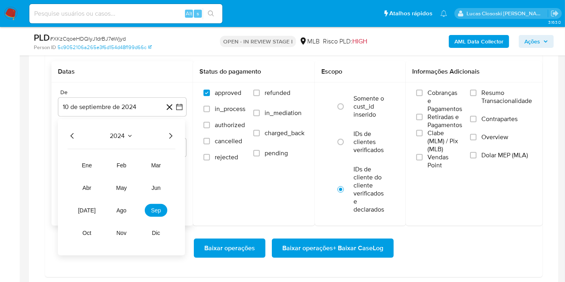
click at [171, 133] on icon "Año siguiente" at bounding box center [171, 136] width 10 height 10
click at [126, 204] on button "ago" at bounding box center [121, 210] width 23 height 13
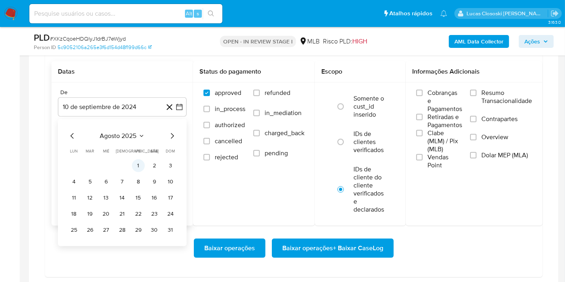
click at [137, 163] on button "1" at bounding box center [138, 165] width 13 height 13
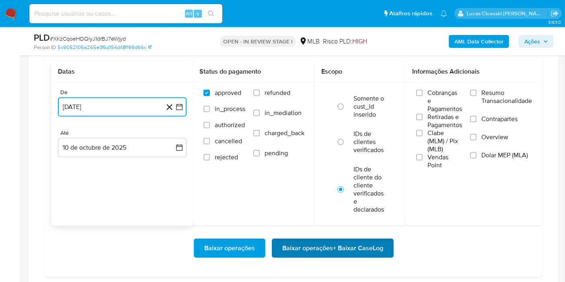
click at [371, 241] on span "Baixar operações + Baixar CaseLog" at bounding box center [333, 248] width 101 height 18
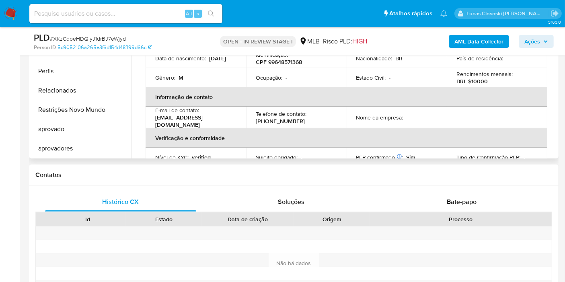
scroll to position [134, 0]
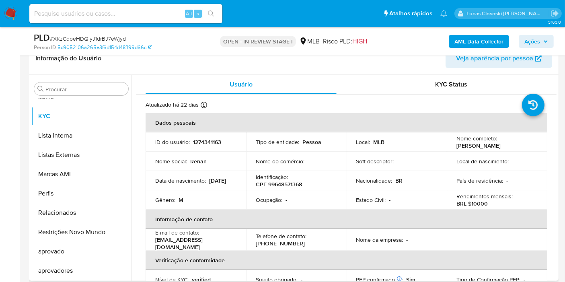
click at [297, 186] on p "CPF 99648571368" at bounding box center [279, 184] width 46 height 7
copy p "99648571368"
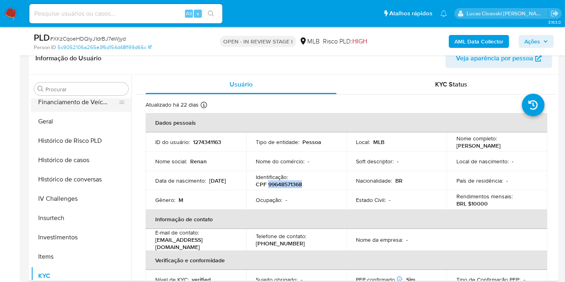
scroll to position [213, 0]
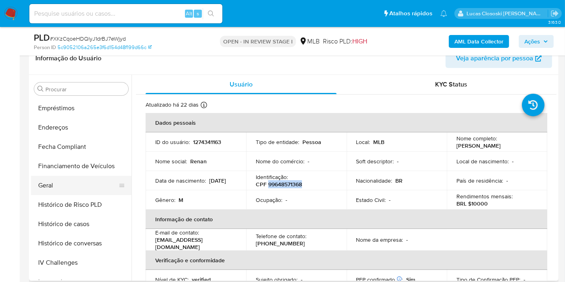
click at [54, 187] on button "Geral" at bounding box center [78, 185] width 94 height 19
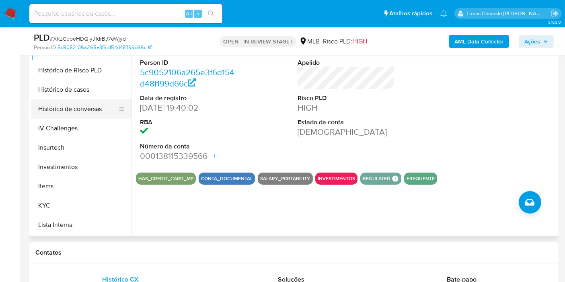
scroll to position [347, 0]
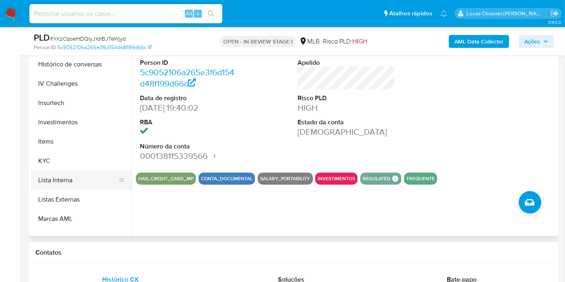
click at [71, 187] on button "Lista Interna" at bounding box center [78, 180] width 94 height 19
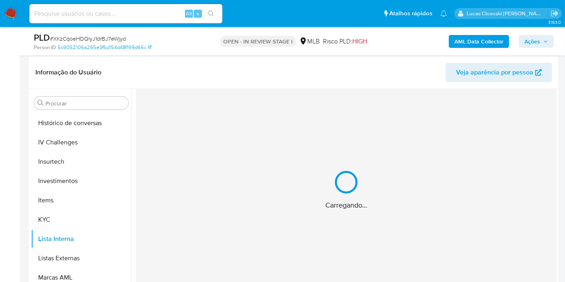
scroll to position [134, 0]
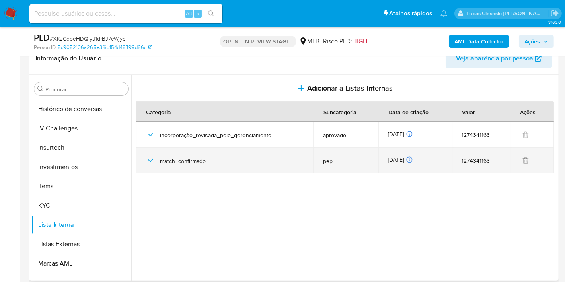
click at [151, 158] on icon "button" at bounding box center [151, 161] width 10 height 10
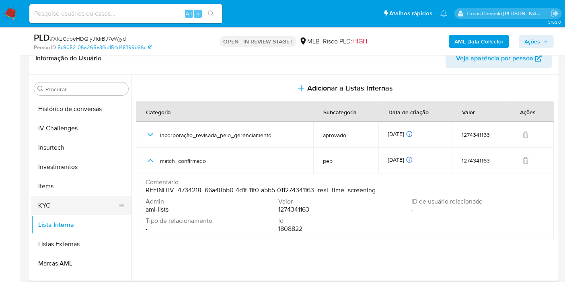
click at [51, 207] on button "KYC" at bounding box center [78, 205] width 94 height 19
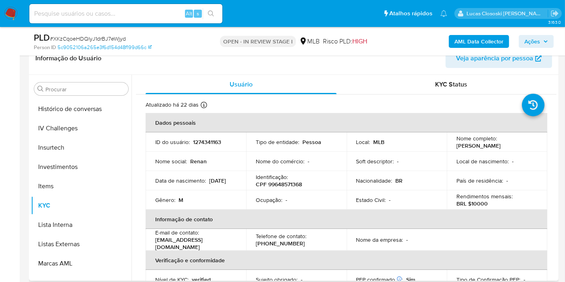
click at [283, 177] on p "Identificação :" at bounding box center [272, 176] width 32 height 7
click at [282, 184] on p "CPF 99648571368" at bounding box center [279, 184] width 46 height 7
copy p "99648571368"
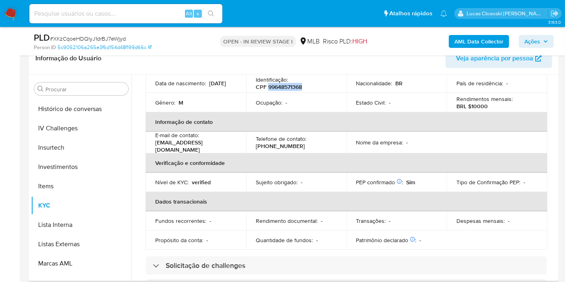
scroll to position [0, 0]
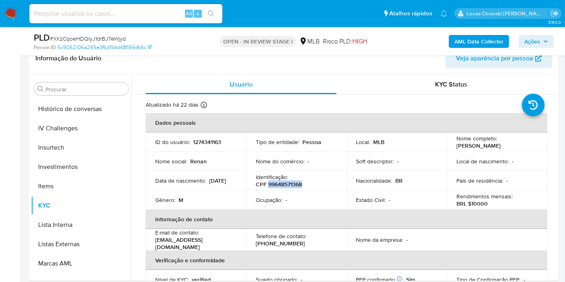
click at [465, 41] on b "AML Data Collector" at bounding box center [479, 41] width 49 height 13
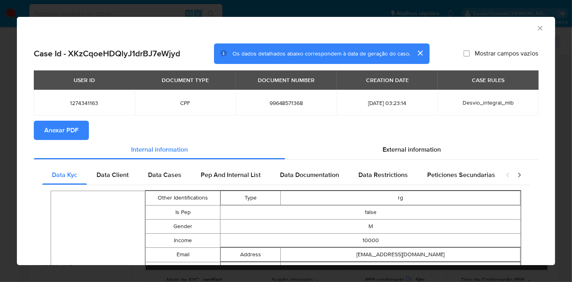
click at [90, 130] on section "Anexar PDF" at bounding box center [286, 130] width 505 height 19
click at [86, 129] on button "Anexar PDF" at bounding box center [61, 130] width 55 height 19
click at [537, 25] on icon "Fechar a janela" at bounding box center [541, 28] width 8 height 8
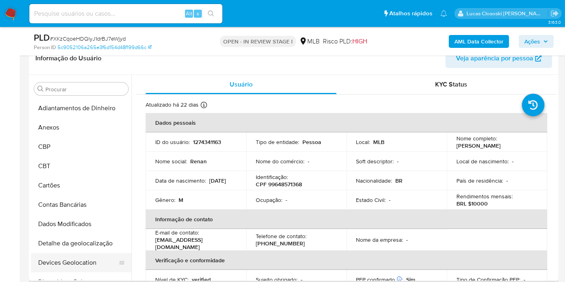
click at [72, 254] on button "Devices Geolocation" at bounding box center [78, 262] width 94 height 19
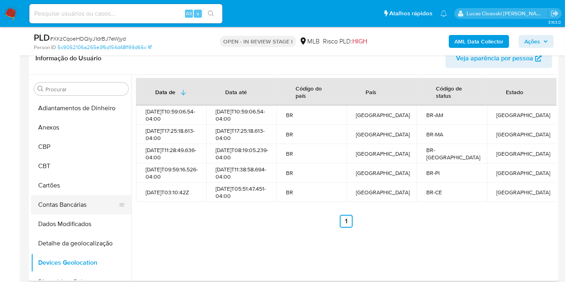
scroll to position [45, 0]
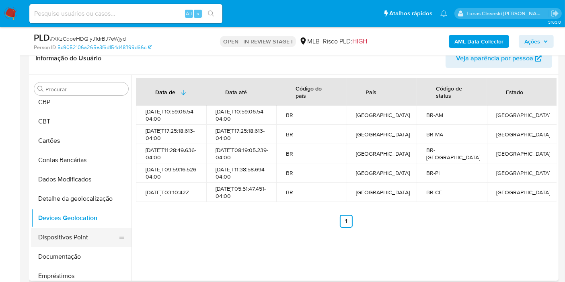
click at [76, 238] on button "Dispositivos Point" at bounding box center [78, 237] width 94 height 19
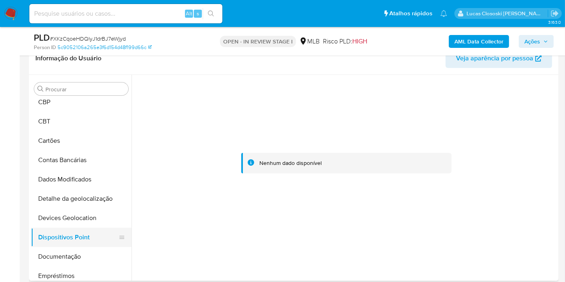
click at [81, 243] on button "Dispositivos Point" at bounding box center [78, 237] width 94 height 19
click at [81, 253] on button "Documentação" at bounding box center [78, 256] width 94 height 19
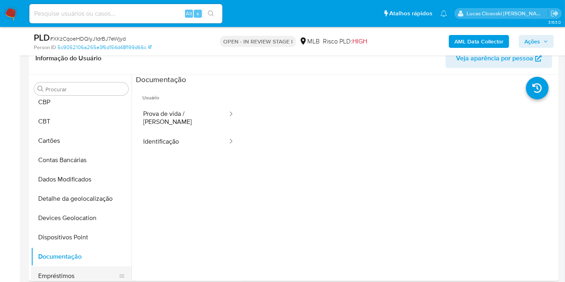
click at [71, 276] on button "Empréstimos" at bounding box center [78, 275] width 94 height 19
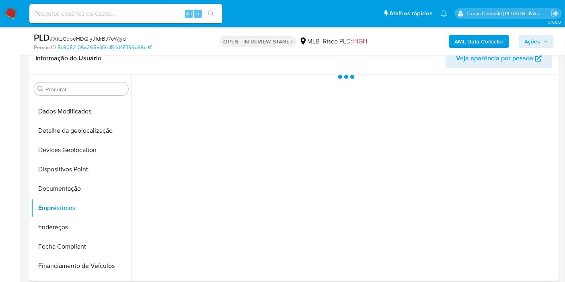
scroll to position [179, 0]
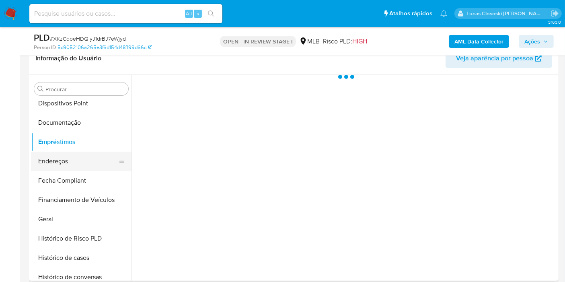
click at [68, 163] on button "Endereços" at bounding box center [78, 161] width 94 height 19
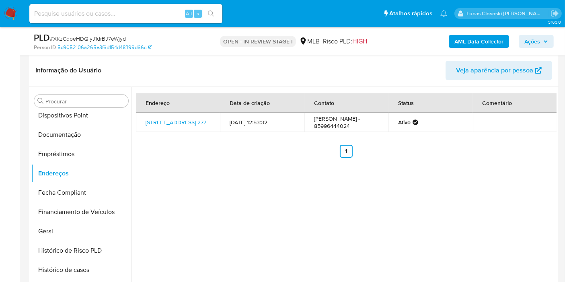
scroll to position [138, 0]
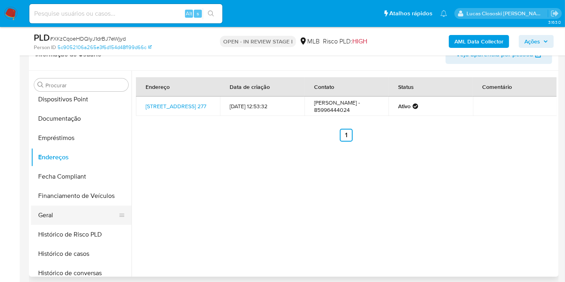
click at [70, 215] on button "Geral" at bounding box center [78, 215] width 94 height 19
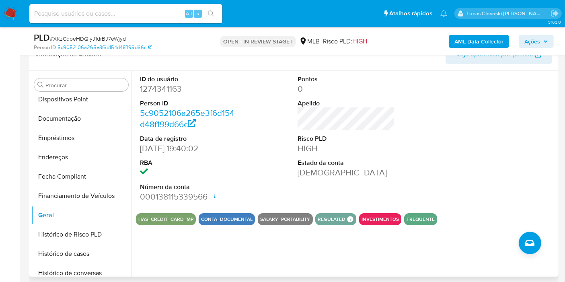
click at [211, 167] on dd at bounding box center [188, 172] width 97 height 11
click at [68, 250] on button "Histórico de casos" at bounding box center [78, 253] width 94 height 19
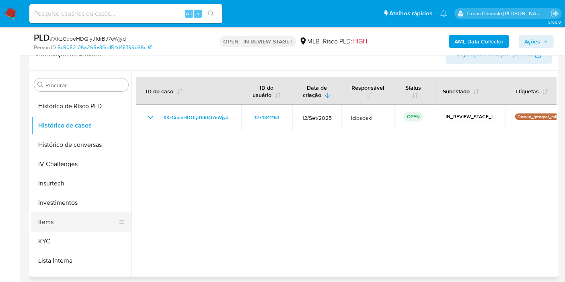
scroll to position [313, 0]
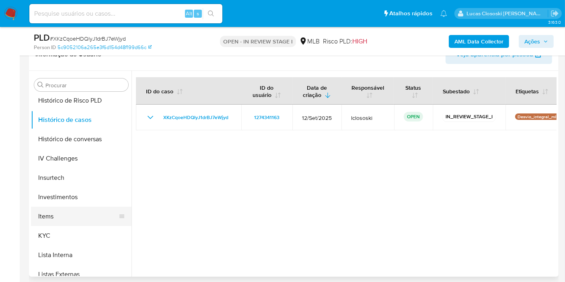
click at [67, 211] on button "Items" at bounding box center [78, 216] width 94 height 19
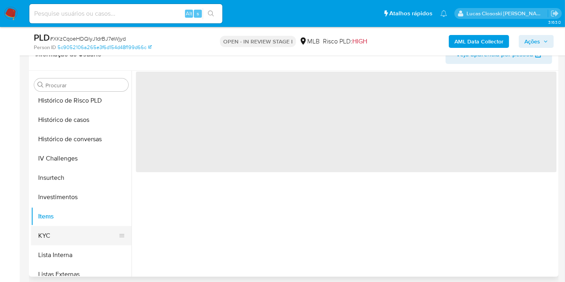
click at [58, 239] on button "KYC" at bounding box center [78, 235] width 94 height 19
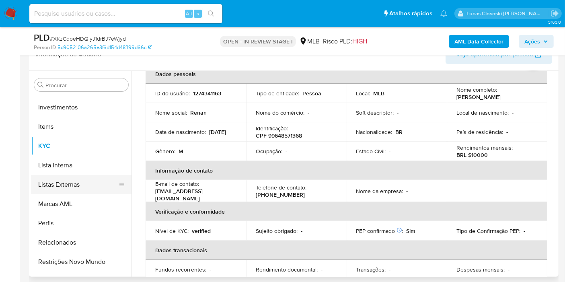
scroll to position [436, 0]
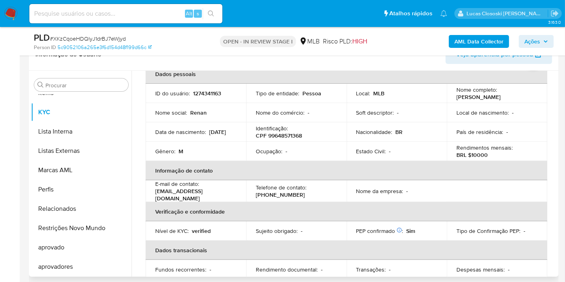
click at [239, 217] on th "Verificação e conformidade" at bounding box center [347, 211] width 402 height 19
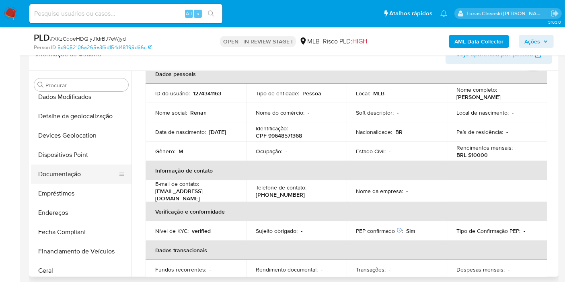
click at [66, 173] on button "Documentação" at bounding box center [78, 174] width 94 height 19
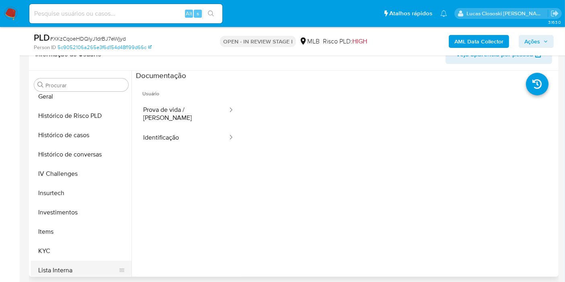
scroll to position [347, 0]
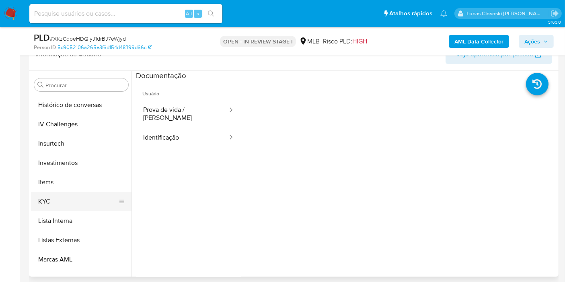
click at [56, 205] on button "KYC" at bounding box center [78, 201] width 94 height 19
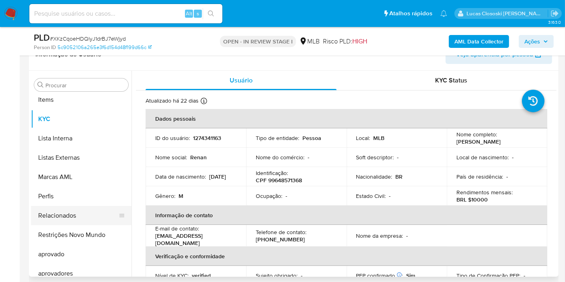
scroll to position [436, 0]
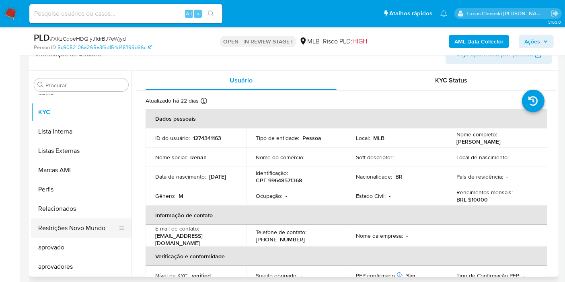
click at [73, 230] on button "Restrições Novo Mundo" at bounding box center [78, 228] width 94 height 19
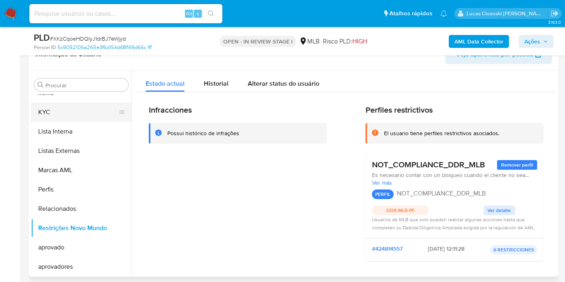
drag, startPoint x: 91, startPoint y: 109, endPoint x: 107, endPoint y: 108, distance: 15.4
click at [91, 109] on button "KYC" at bounding box center [78, 112] width 94 height 19
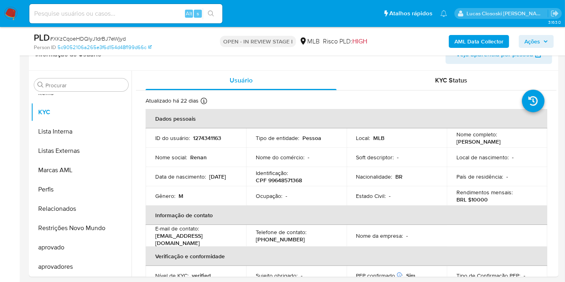
click at [100, 37] on span "# XKzCqoeHDQlyJ1drBJ7eWjyd" at bounding box center [88, 39] width 76 height 8
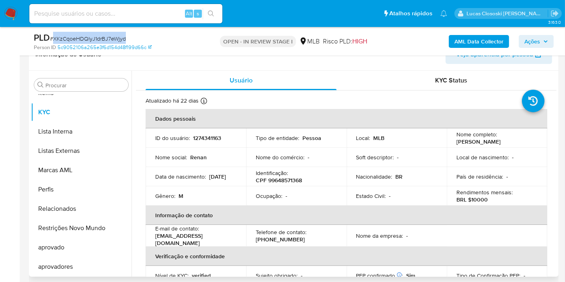
copy span "XKzCqoeHDQlyJ1drBJ7eWjyd"
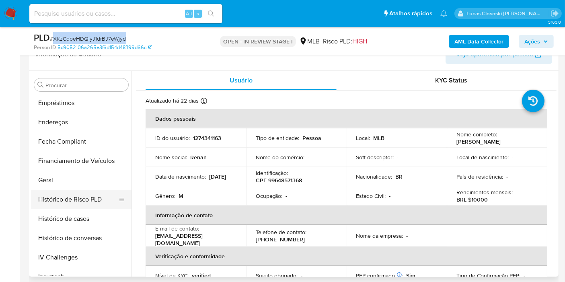
scroll to position [213, 0]
click at [61, 177] on button "Geral" at bounding box center [78, 181] width 94 height 19
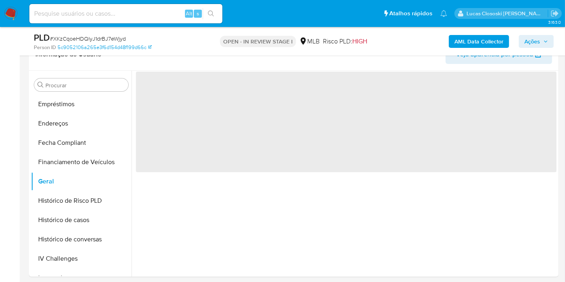
click at [184, 49] on div "Person ID 5c9052106a265e3f6d154d48f199d66c" at bounding box center [119, 47] width 171 height 7
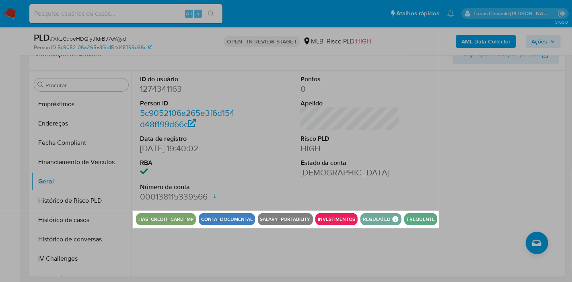
drag, startPoint x: 133, startPoint y: 211, endPoint x: 439, endPoint y: 228, distance: 306.8
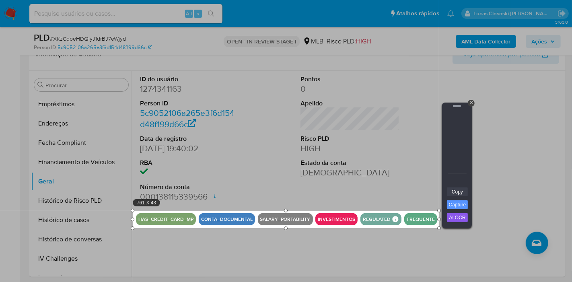
click at [461, 193] on link "Copy" at bounding box center [457, 192] width 21 height 9
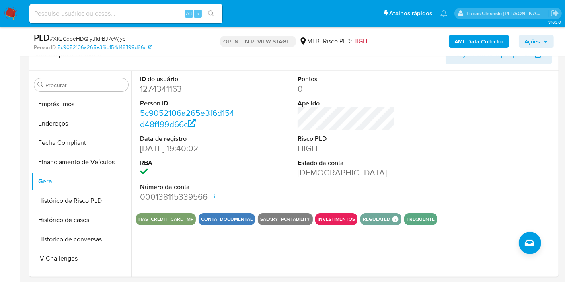
click at [532, 39] on span "Ações" at bounding box center [533, 41] width 16 height 13
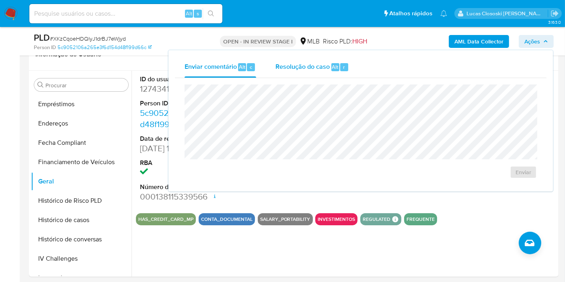
click at [319, 65] on span "Resolução do caso" at bounding box center [303, 66] width 54 height 9
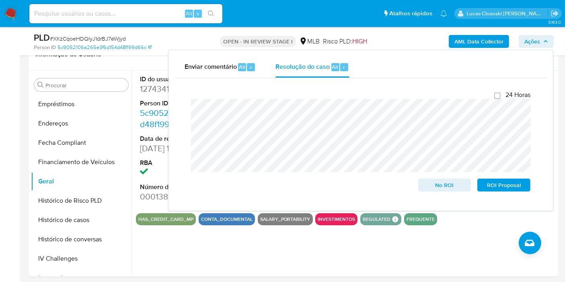
click at [534, 39] on span "Ações" at bounding box center [533, 41] width 16 height 13
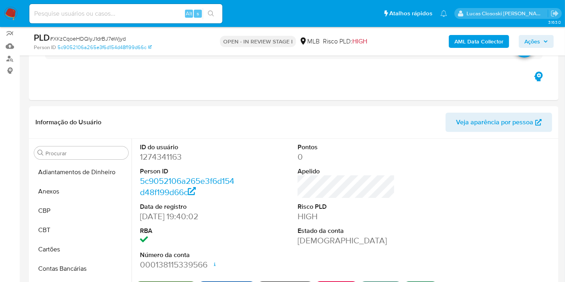
scroll to position [89, 0]
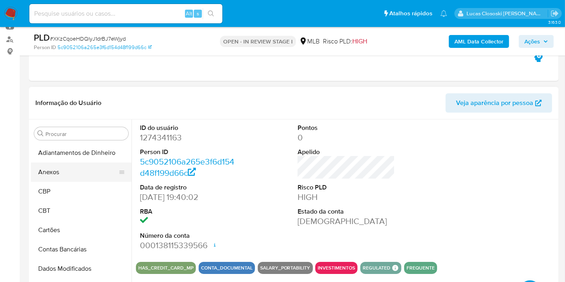
click at [48, 173] on button "Anexos" at bounding box center [78, 172] width 94 height 19
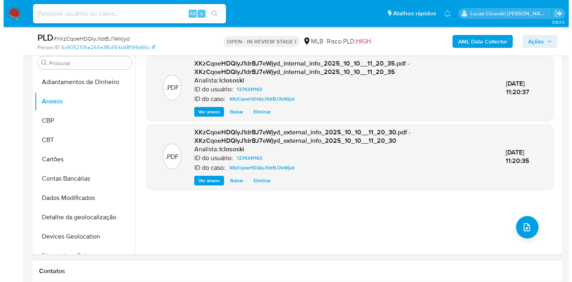
scroll to position [223, 0]
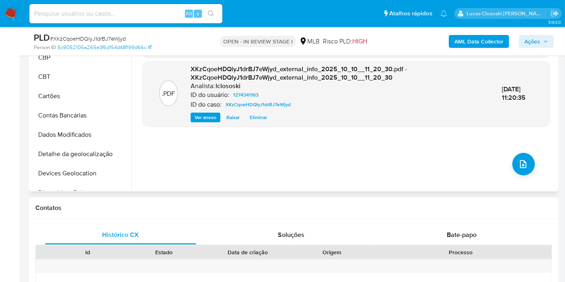
click at [527, 177] on div ".PDF XKzCqoeHDQlyJ1drBJ7eWjyd_internal_info_2025_10_10__11_20_35.pdf - XKzCqoeH…" at bounding box center [346, 88] width 408 height 193
click at [526, 171] on button "upload-file" at bounding box center [524, 164] width 23 height 23
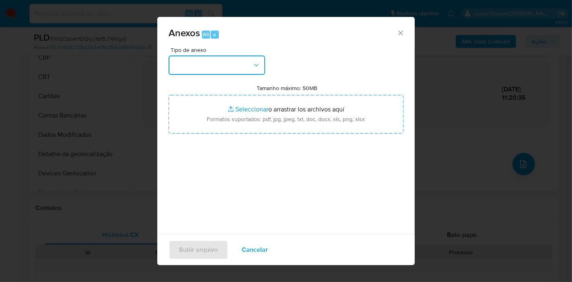
click at [250, 74] on button "button" at bounding box center [217, 65] width 97 height 19
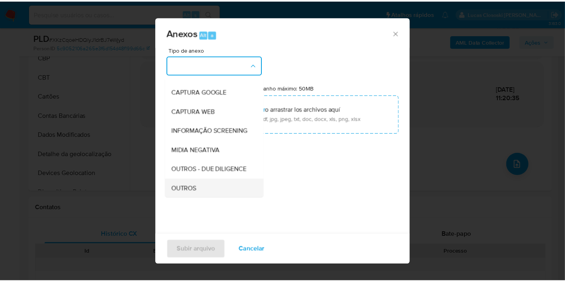
scroll to position [89, 0]
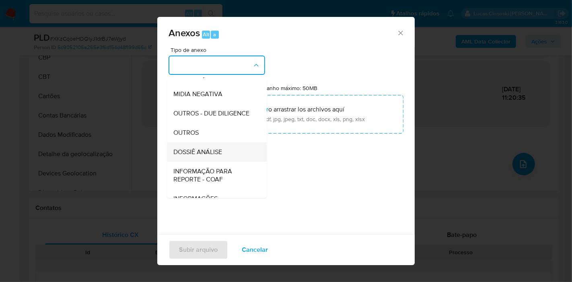
click at [211, 156] on span "DOSSIÊ ANÁLISE" at bounding box center [197, 152] width 49 height 8
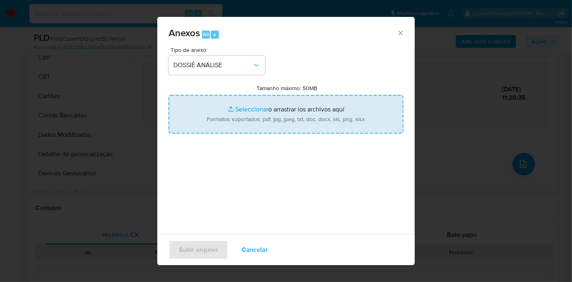
click at [233, 114] on input "Tamanho máximo: 50MB Seleccionar archivos" at bounding box center [286, 114] width 235 height 39
type input "C:\fakepath\SAR - XXXX - CPF 99648571368 - RENAN BARROSO CAVALCANTE.pdf"
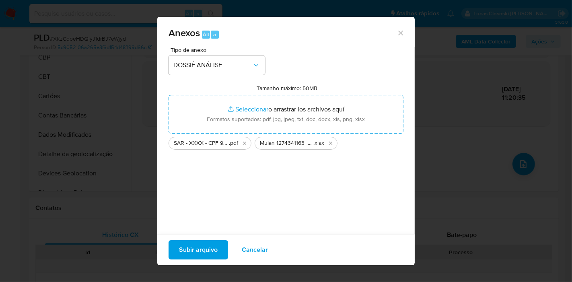
click at [196, 254] on span "Subir arquivo" at bounding box center [198, 250] width 39 height 18
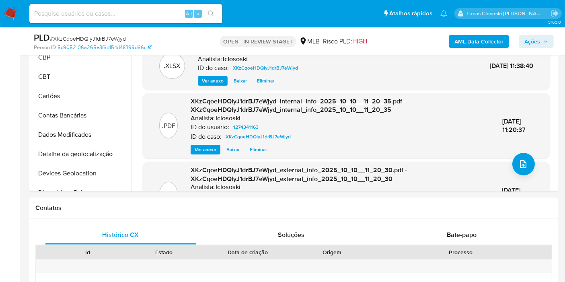
drag, startPoint x: 0, startPoint y: 132, endPoint x: 9, endPoint y: 136, distance: 9.7
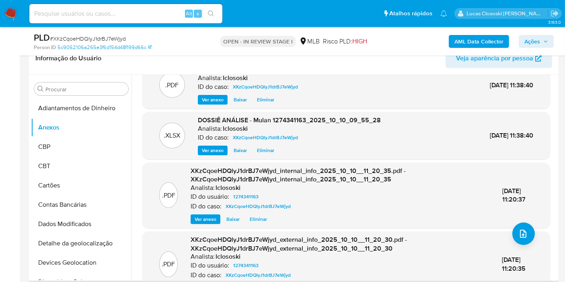
scroll to position [0, 0]
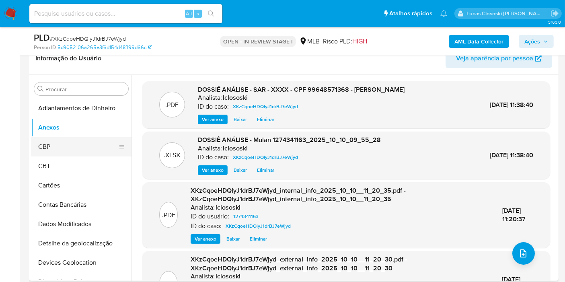
click at [71, 139] on button "CBP" at bounding box center [78, 146] width 94 height 19
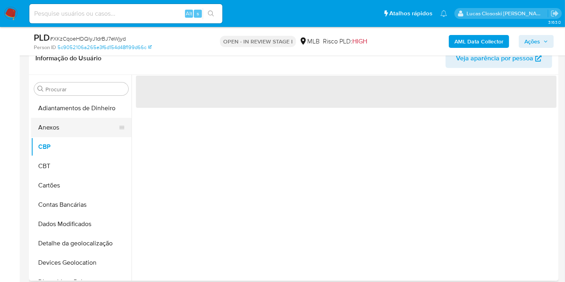
click at [69, 129] on button "Anexos" at bounding box center [78, 127] width 94 height 19
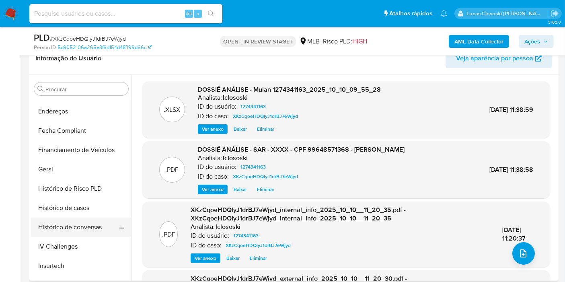
scroll to position [268, 0]
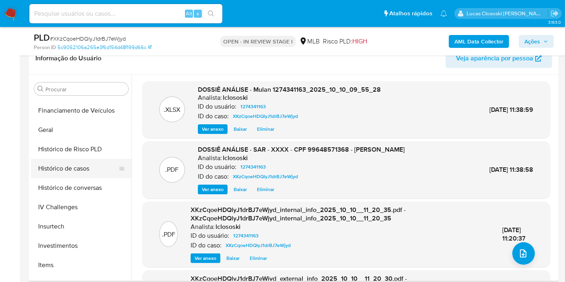
click at [84, 170] on button "Histórico de casos" at bounding box center [78, 168] width 94 height 19
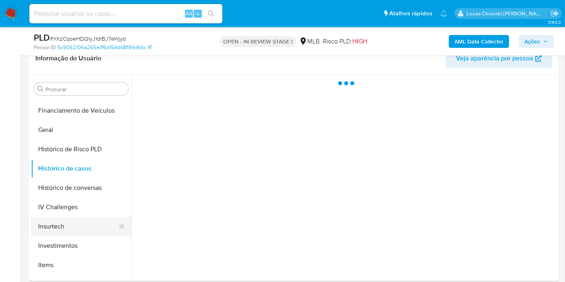
scroll to position [313, 0]
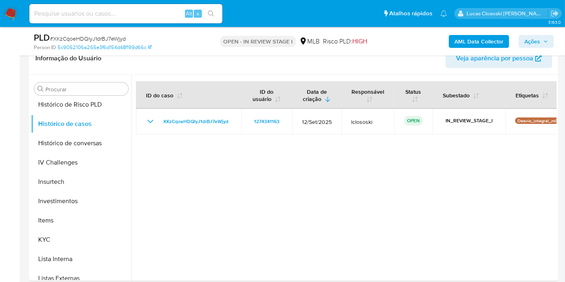
click at [532, 44] on span "Ações" at bounding box center [533, 41] width 16 height 13
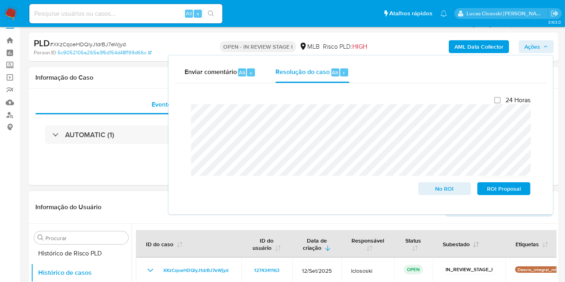
scroll to position [0, 0]
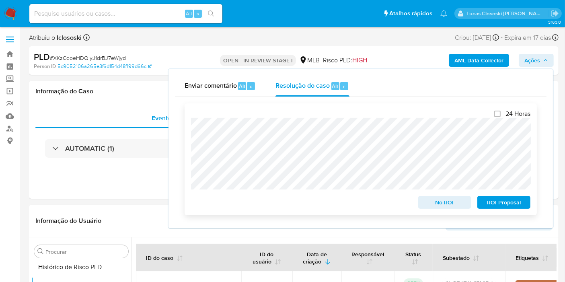
click at [500, 203] on span "ROI Proposal" at bounding box center [504, 202] width 42 height 11
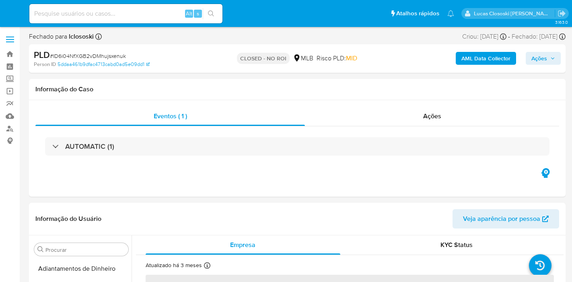
select select "10"
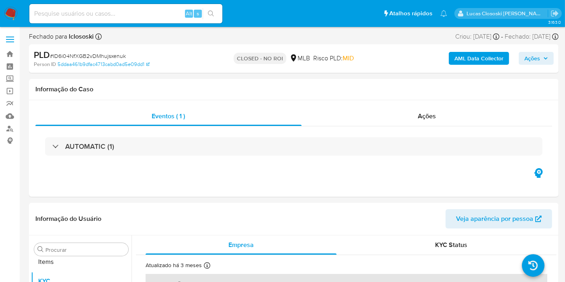
scroll to position [436, 0]
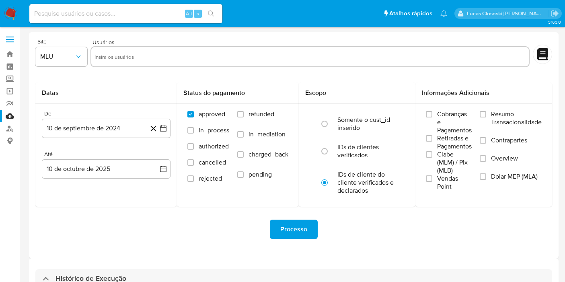
select select "10"
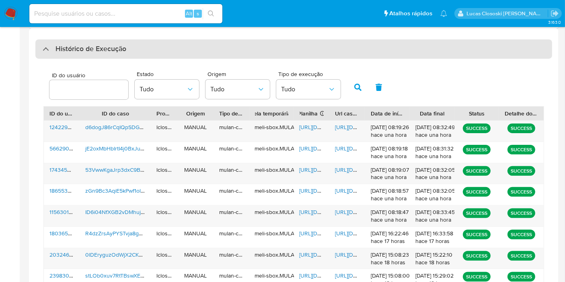
click at [161, 44] on div "Histórico de Execução" at bounding box center [293, 48] width 517 height 19
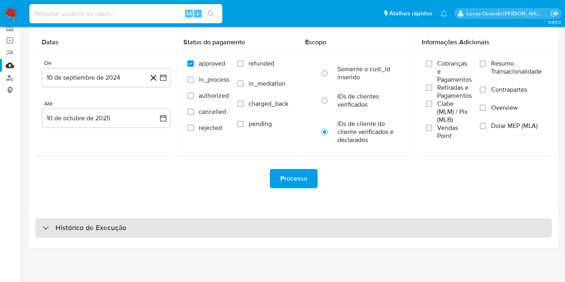
click at [121, 229] on h3 "Histórico de Execução" at bounding box center [91, 228] width 71 height 10
select select "10"
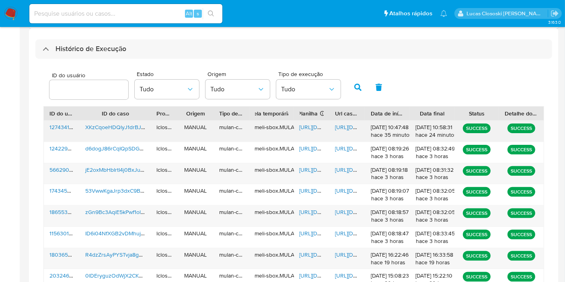
click at [309, 126] on span "[URL][DOMAIN_NAME]" at bounding box center [328, 127] width 56 height 8
click at [340, 126] on span "[URL][DOMAIN_NAME]" at bounding box center [363, 127] width 56 height 8
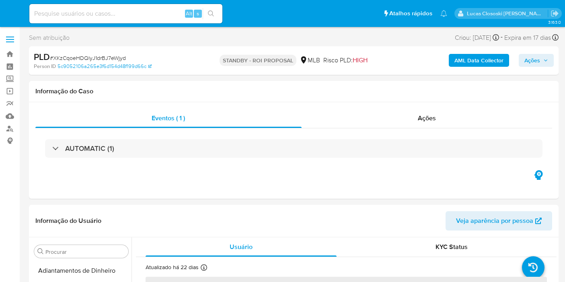
select select "10"
click at [12, 11] on img at bounding box center [11, 14] width 14 height 14
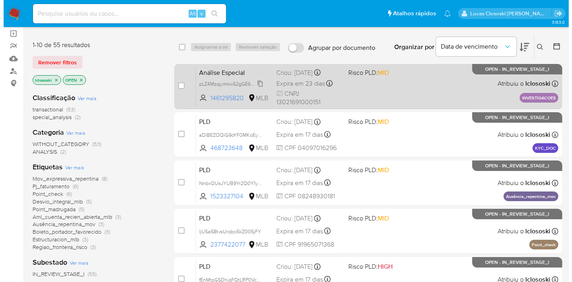
scroll to position [89, 0]
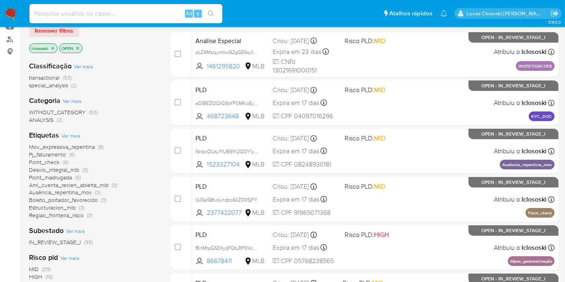
click at [72, 136] on span "Ver mais" at bounding box center [71, 135] width 19 height 7
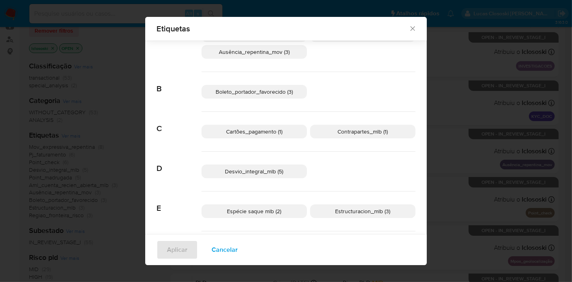
scroll to position [0, 0]
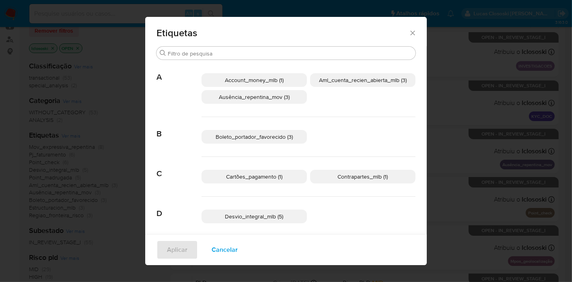
click at [245, 219] on span "Desvio_integral_mlb (5)" at bounding box center [254, 217] width 58 height 8
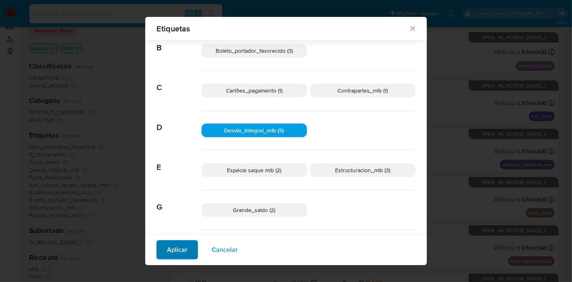
scroll to position [83, 0]
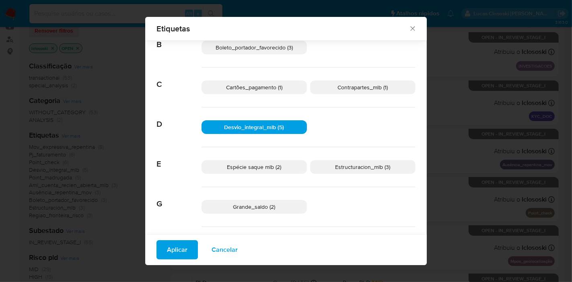
click at [179, 254] on span "Aplicar" at bounding box center [177, 250] width 21 height 18
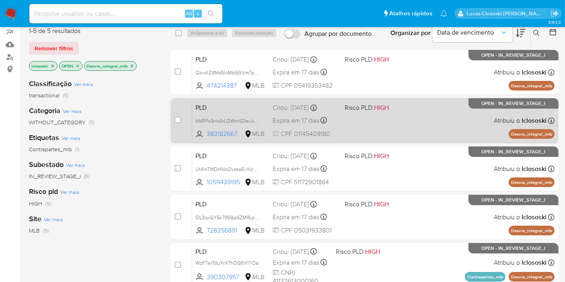
scroll to position [45, 0]
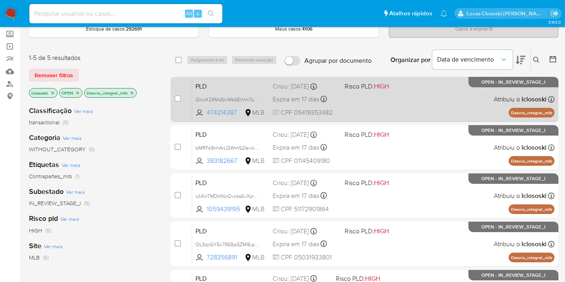
click at [409, 111] on div "PLD QkwKZ4Md5lxMb6EtVm7pg9r1 474214387 MLB Risco PLD: HIGH Criou: [DATE] Criou:…" at bounding box center [373, 99] width 363 height 41
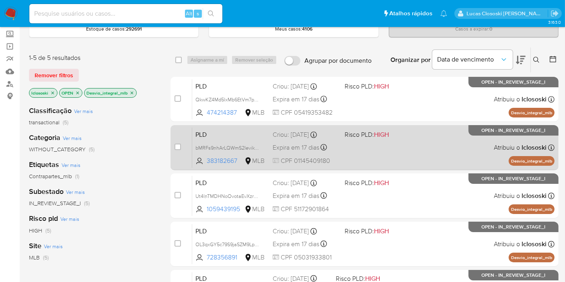
click at [375, 148] on div "PLD bMRFs9nhArLQWmS2Ieviko6n 383182667 MLB Risco PLD: HIGH Criou: [DATE] Criou:…" at bounding box center [373, 147] width 363 height 41
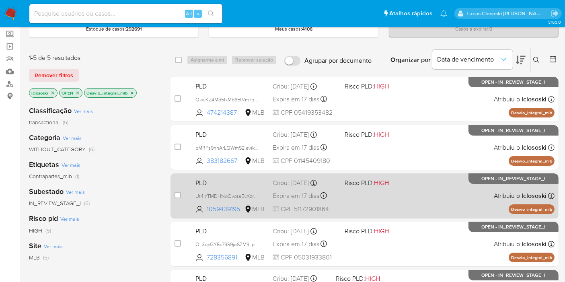
click at [370, 188] on div "PLD Ut4lnTMDHNoOvotaEvXzrUZP 1059439195 MLB Risco PLD: HIGH Criou: [DATE] Criou…" at bounding box center [373, 195] width 363 height 41
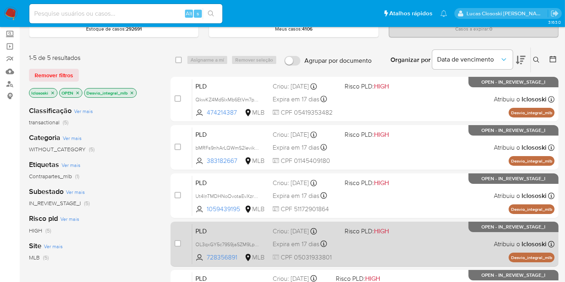
click at [387, 234] on span "HIGH" at bounding box center [381, 231] width 15 height 9
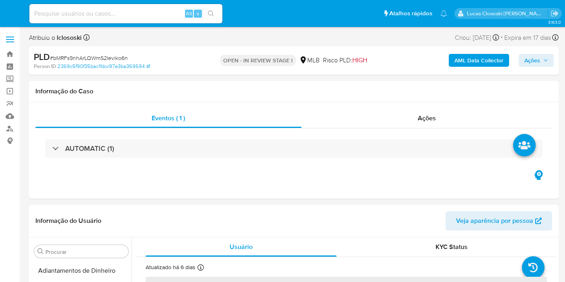
select select "10"
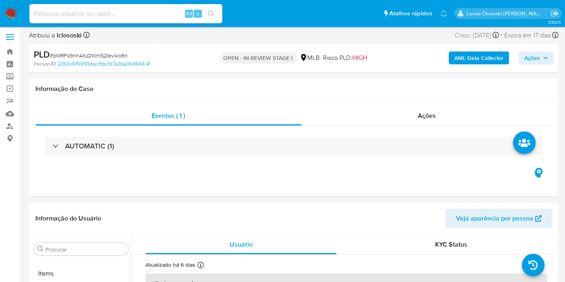
scroll to position [436, 0]
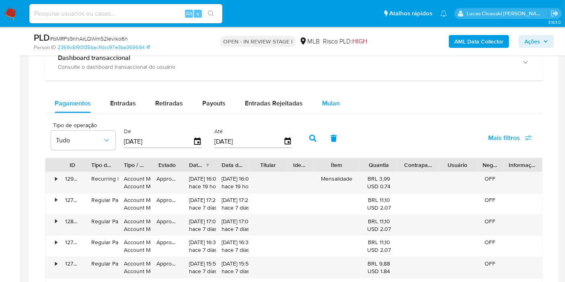
click at [329, 106] on div "Mulan" at bounding box center [331, 103] width 18 height 19
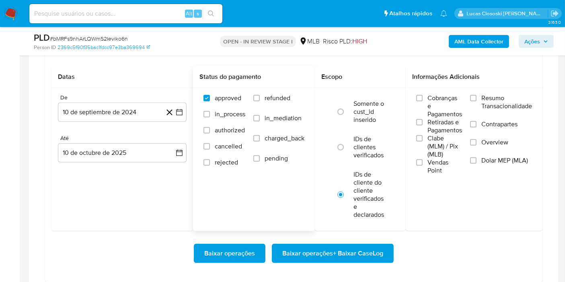
scroll to position [715, 0]
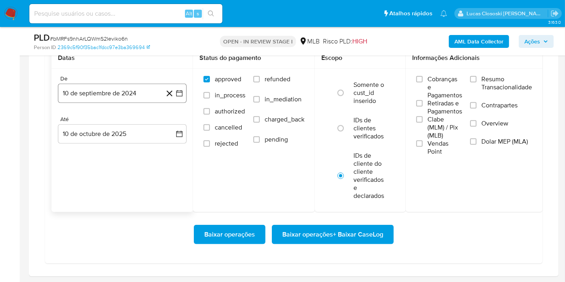
click at [184, 89] on button "10 de septiembre de 2024" at bounding box center [122, 93] width 129 height 19
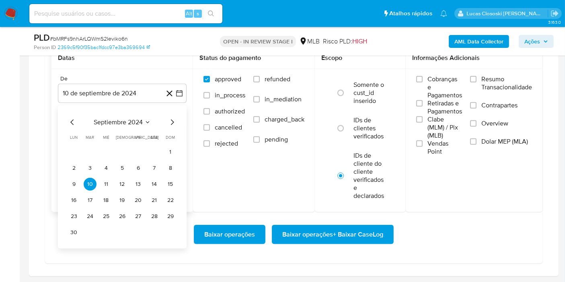
click at [126, 120] on span "septiembre 2024" at bounding box center [118, 122] width 49 height 8
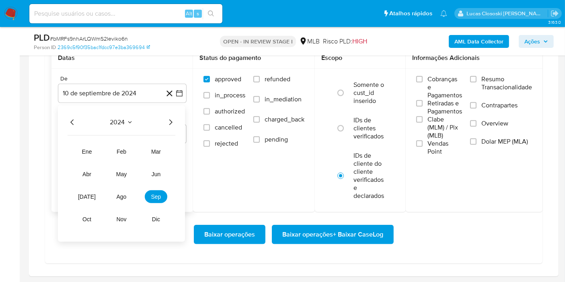
drag, startPoint x: 155, startPoint y: 121, endPoint x: 173, endPoint y: 116, distance: 18.5
click at [159, 120] on div "2024" at bounding box center [122, 123] width 108 height 10
click at [173, 118] on icon "Año siguiente" at bounding box center [171, 123] width 10 height 10
click at [128, 192] on button "ago" at bounding box center [121, 196] width 23 height 13
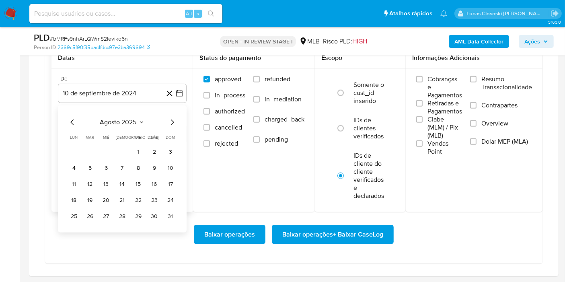
click at [136, 157] on tbody "1 2 3 4 5 6 7 8 9 10 11 12 13 14 15 16 17 18 19 20 21 22 23 24 25 26 27 28 29 3…" at bounding box center [122, 184] width 109 height 77
click at [136, 147] on button "1" at bounding box center [138, 152] width 13 height 13
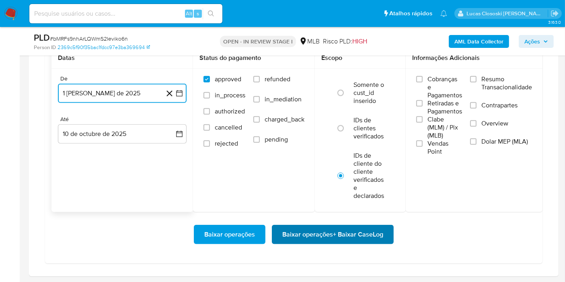
click at [361, 233] on span "Baixar operações + Baixar CaseLog" at bounding box center [333, 235] width 101 height 18
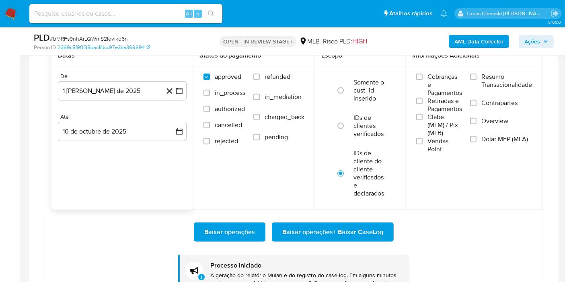
scroll to position [720, 0]
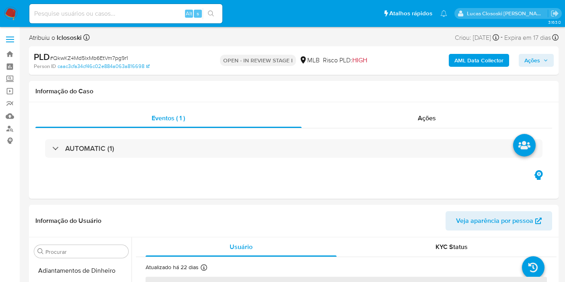
select select "10"
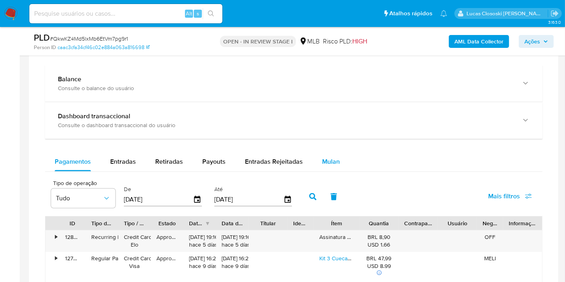
click at [323, 166] on div "Mulan" at bounding box center [331, 161] width 18 height 19
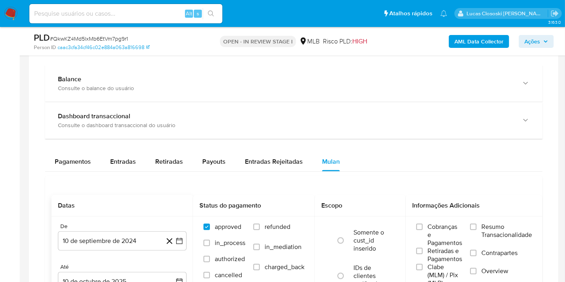
scroll to position [671, 0]
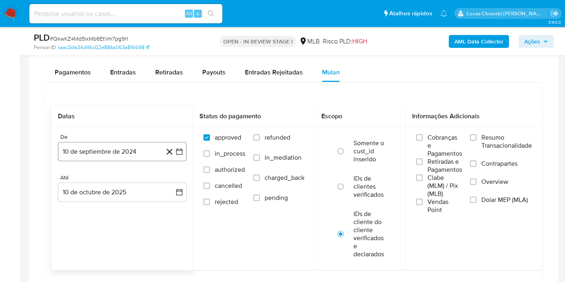
click at [178, 149] on icon "button" at bounding box center [179, 152] width 6 height 6
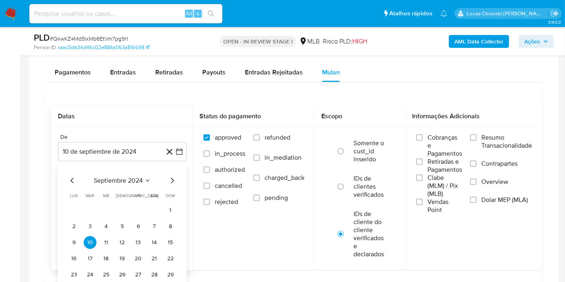
click at [123, 177] on span "septiembre 2024" at bounding box center [118, 181] width 49 height 8
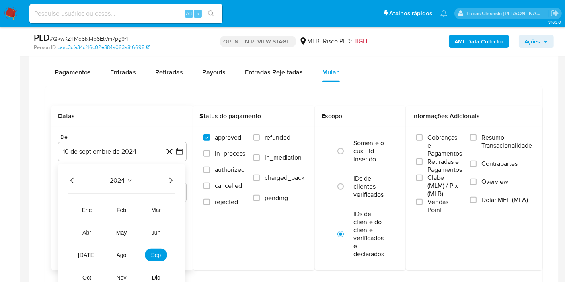
click at [167, 177] on icon "Año siguiente" at bounding box center [171, 181] width 10 height 10
click at [122, 252] on span "ago" at bounding box center [122, 255] width 10 height 6
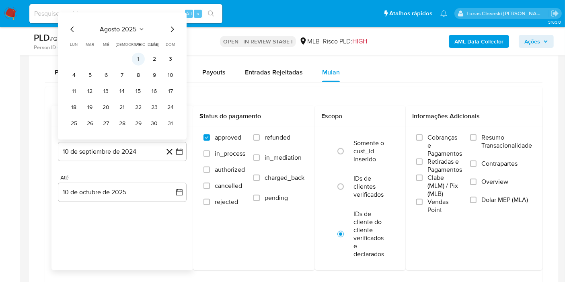
click at [134, 60] on button "1" at bounding box center [138, 59] width 13 height 13
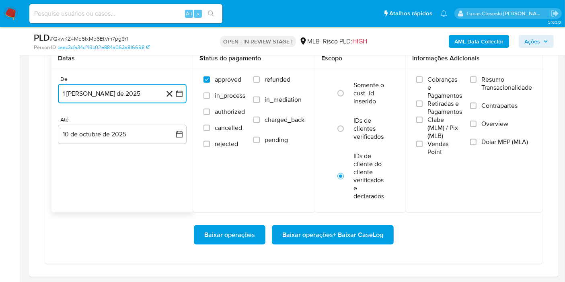
scroll to position [760, 0]
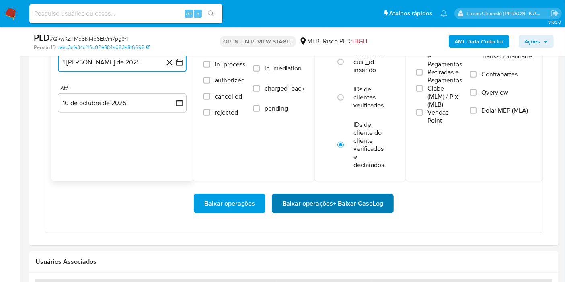
click at [349, 205] on span "Baixar operações + Baixar CaseLog" at bounding box center [333, 204] width 101 height 18
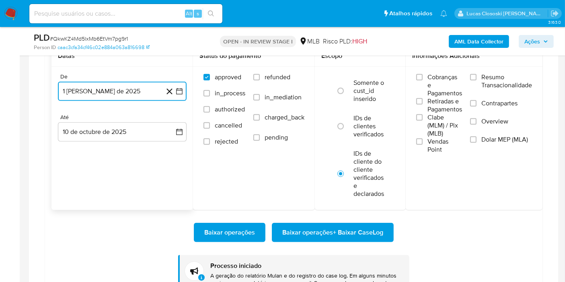
scroll to position [736, 0]
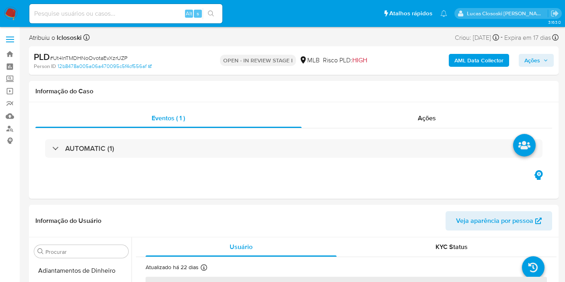
select select "10"
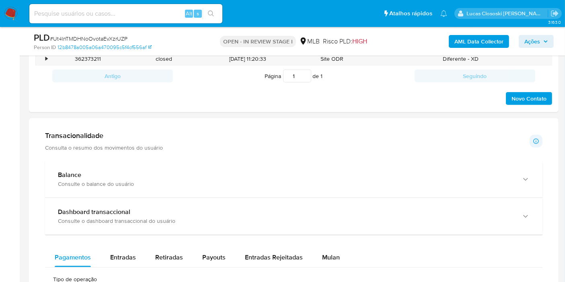
scroll to position [626, 0]
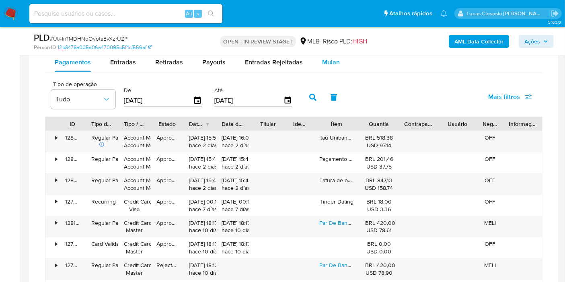
click at [313, 67] on button "Mulan" at bounding box center [331, 62] width 37 height 19
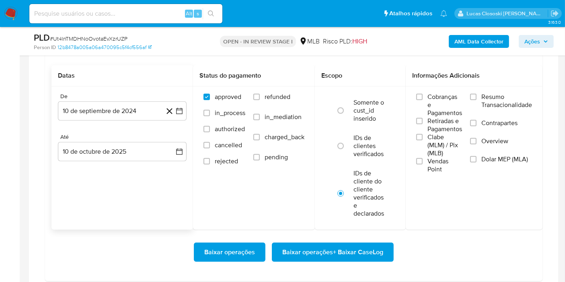
scroll to position [671, 0]
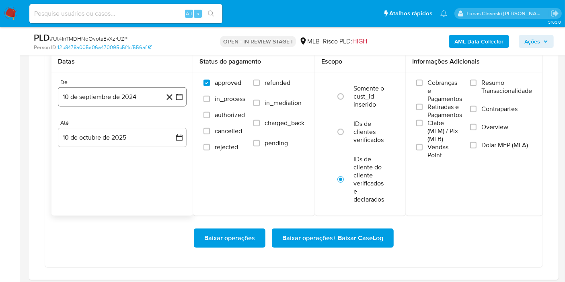
click at [180, 99] on button "10 de septiembre de 2024" at bounding box center [122, 96] width 129 height 19
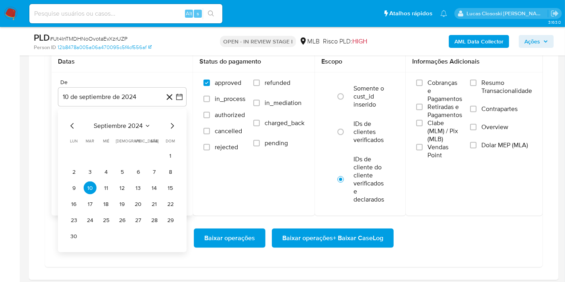
click at [115, 122] on span "septiembre 2024" at bounding box center [118, 126] width 49 height 8
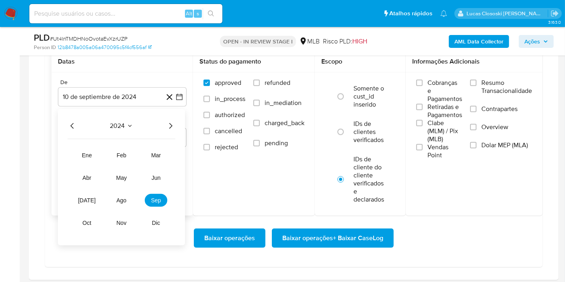
click at [167, 126] on icon "Año siguiente" at bounding box center [171, 126] width 10 height 10
click at [125, 197] on span "ago" at bounding box center [122, 200] width 10 height 6
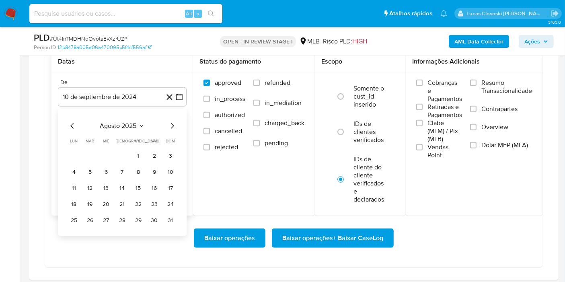
click at [127, 147] on table "lun lunes mar martes mié miércoles jue jueves vie viernes sáb sábado dom doming…" at bounding box center [122, 182] width 109 height 89
click at [138, 155] on button "1" at bounding box center [138, 155] width 13 height 13
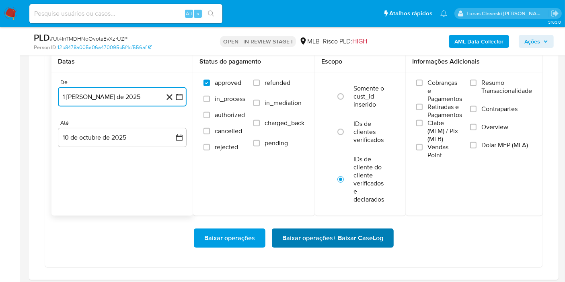
click at [334, 242] on span "Baixar operações + Baixar CaseLog" at bounding box center [333, 238] width 101 height 18
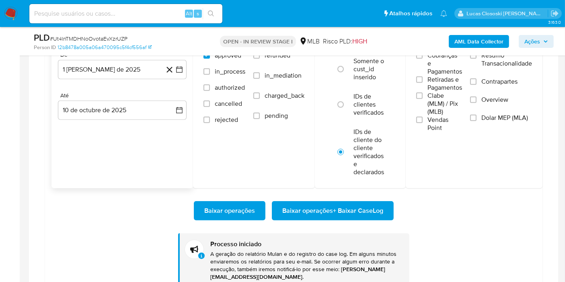
scroll to position [696, 0]
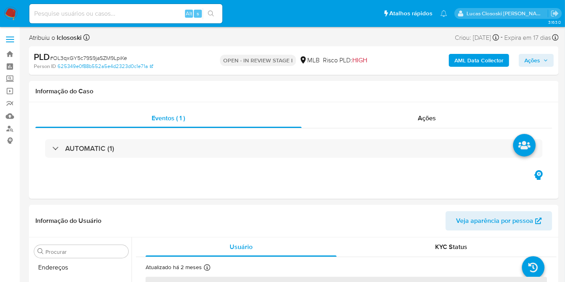
select select "10"
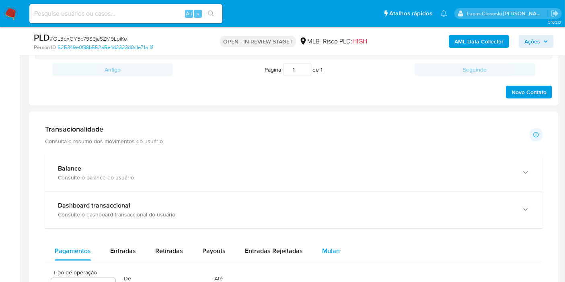
click at [331, 243] on div "Mulan" at bounding box center [331, 250] width 18 height 19
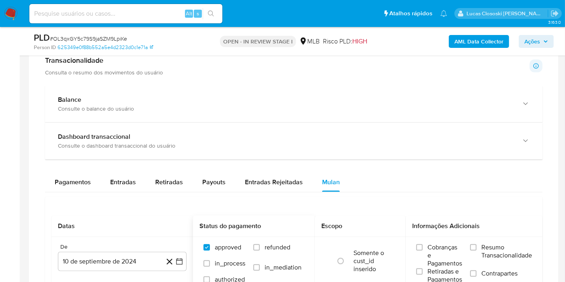
scroll to position [671, 0]
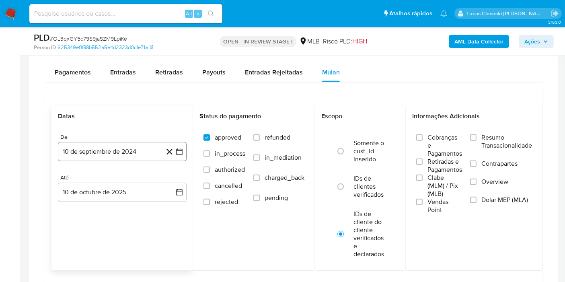
click at [186, 156] on button "10 de septiembre de 2024" at bounding box center [122, 151] width 129 height 19
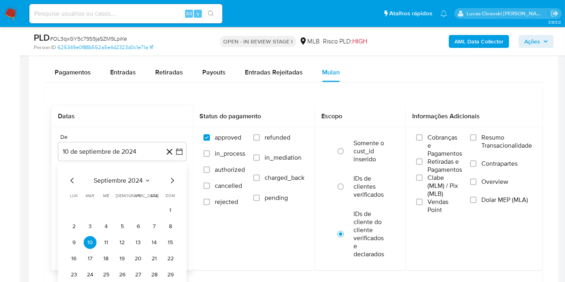
click at [128, 177] on span "septiembre 2024" at bounding box center [118, 181] width 49 height 8
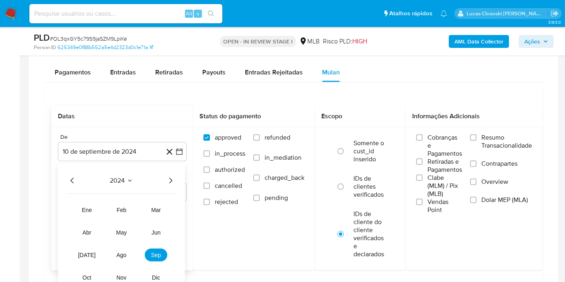
click at [177, 179] on div "2024 2024 ene feb mar abr may jun [DATE] ago sep oct nov dic" at bounding box center [121, 232] width 127 height 136
click at [177, 181] on div "2024 2024 ene feb mar abr may jun [DATE] ago sep oct nov dic" at bounding box center [121, 232] width 127 height 136
click at [173, 180] on icon "Año siguiente" at bounding box center [171, 181] width 10 height 10
click at [122, 252] on span "ago" at bounding box center [122, 255] width 10 height 6
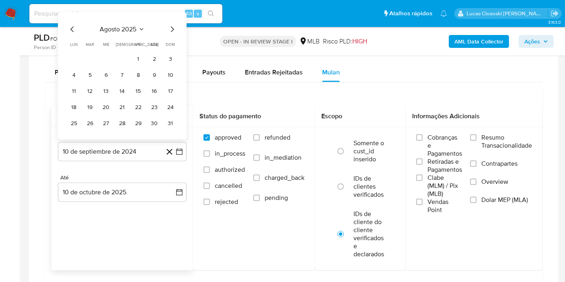
click at [137, 49] on table "lun lunes mar martes mié miércoles jue jueves vie viernes sáb sábado dom doming…" at bounding box center [122, 85] width 109 height 89
click at [134, 58] on button "1" at bounding box center [138, 59] width 13 height 13
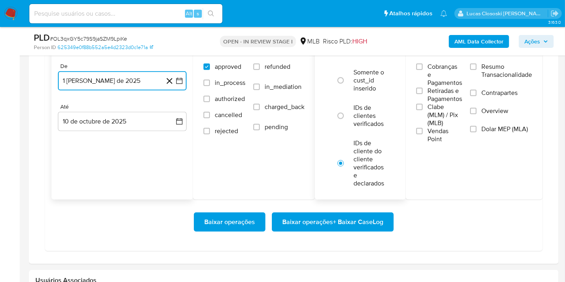
scroll to position [760, 0]
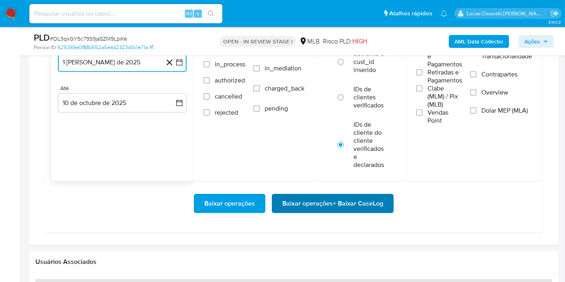
click at [348, 202] on span "Baixar operações + Baixar CaseLog" at bounding box center [333, 204] width 101 height 18
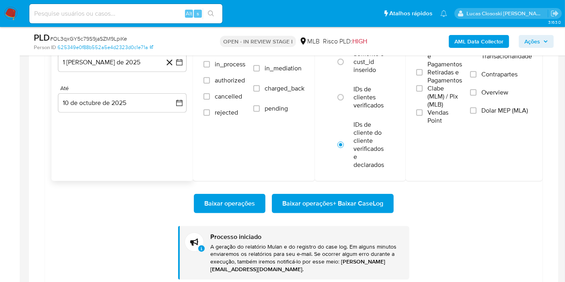
scroll to position [745, 0]
